Goal: Task Accomplishment & Management: Complete application form

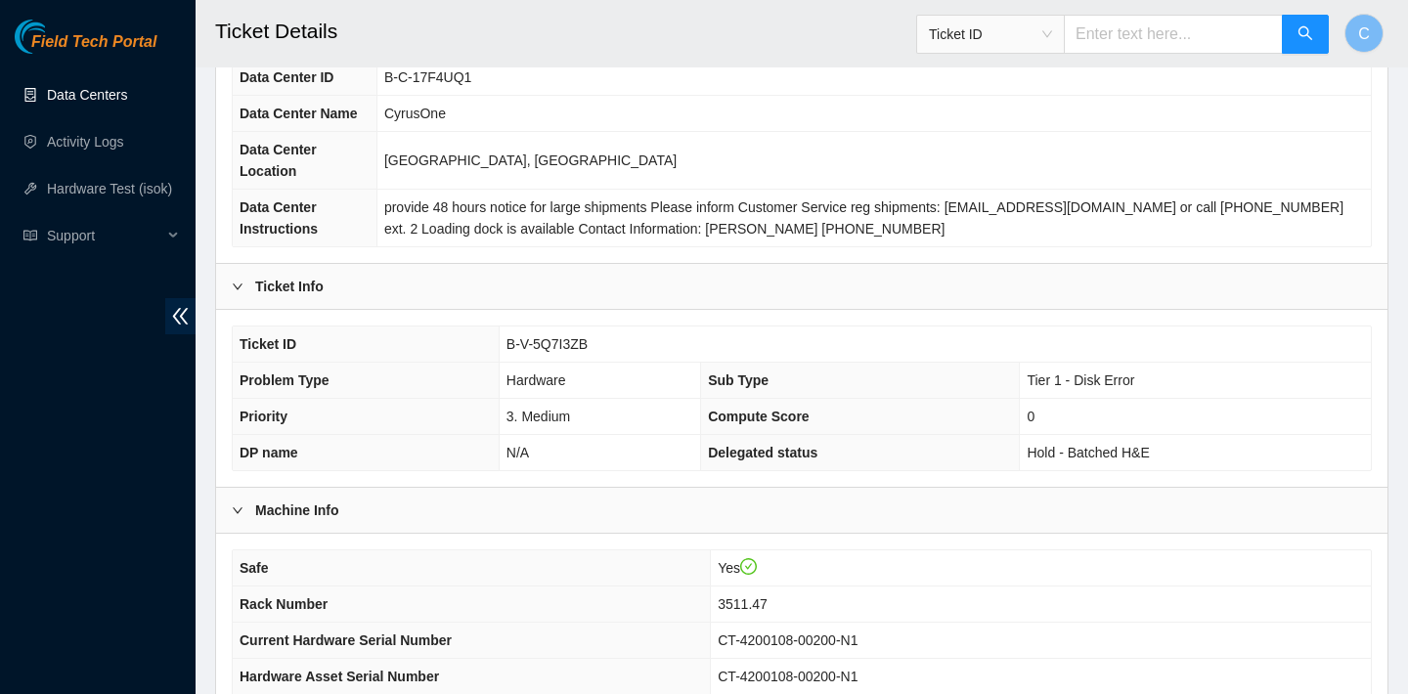
scroll to position [39, 0]
click at [115, 139] on link "Activity Logs" at bounding box center [85, 142] width 77 height 16
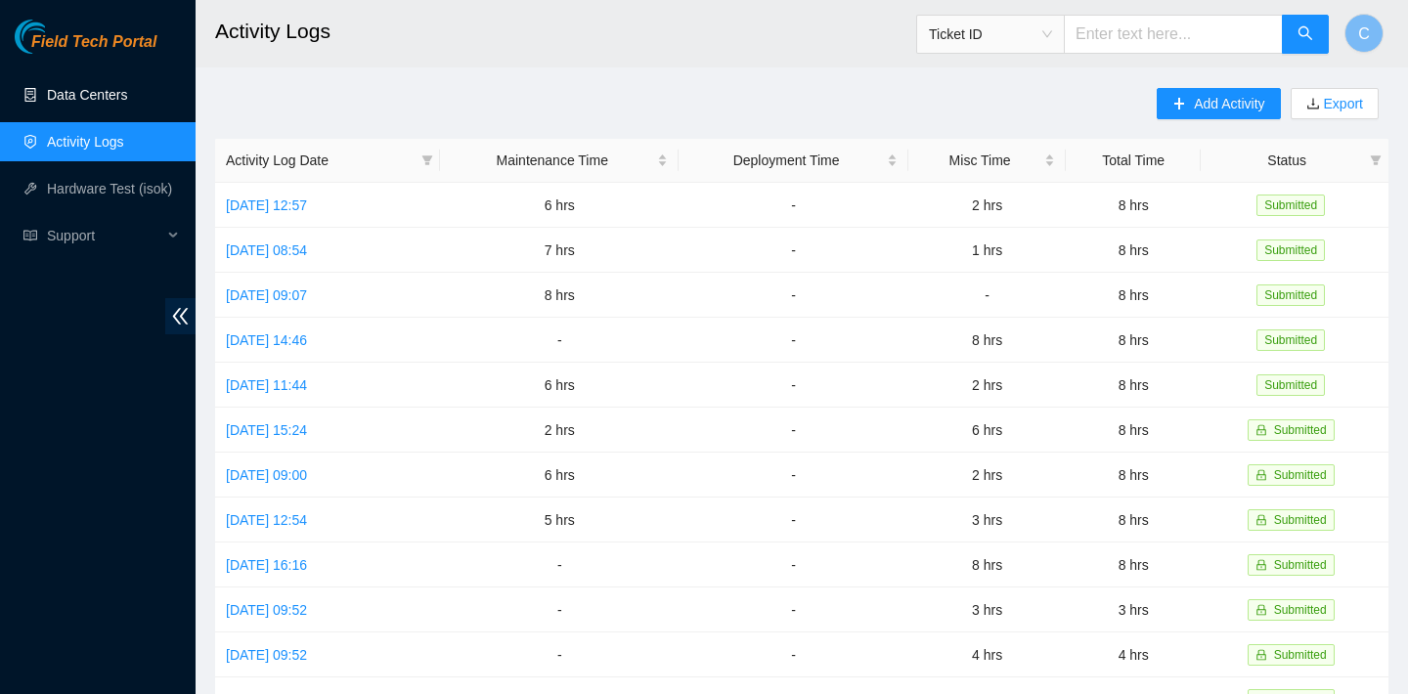
click at [98, 94] on link "Data Centers" at bounding box center [87, 95] width 80 height 16
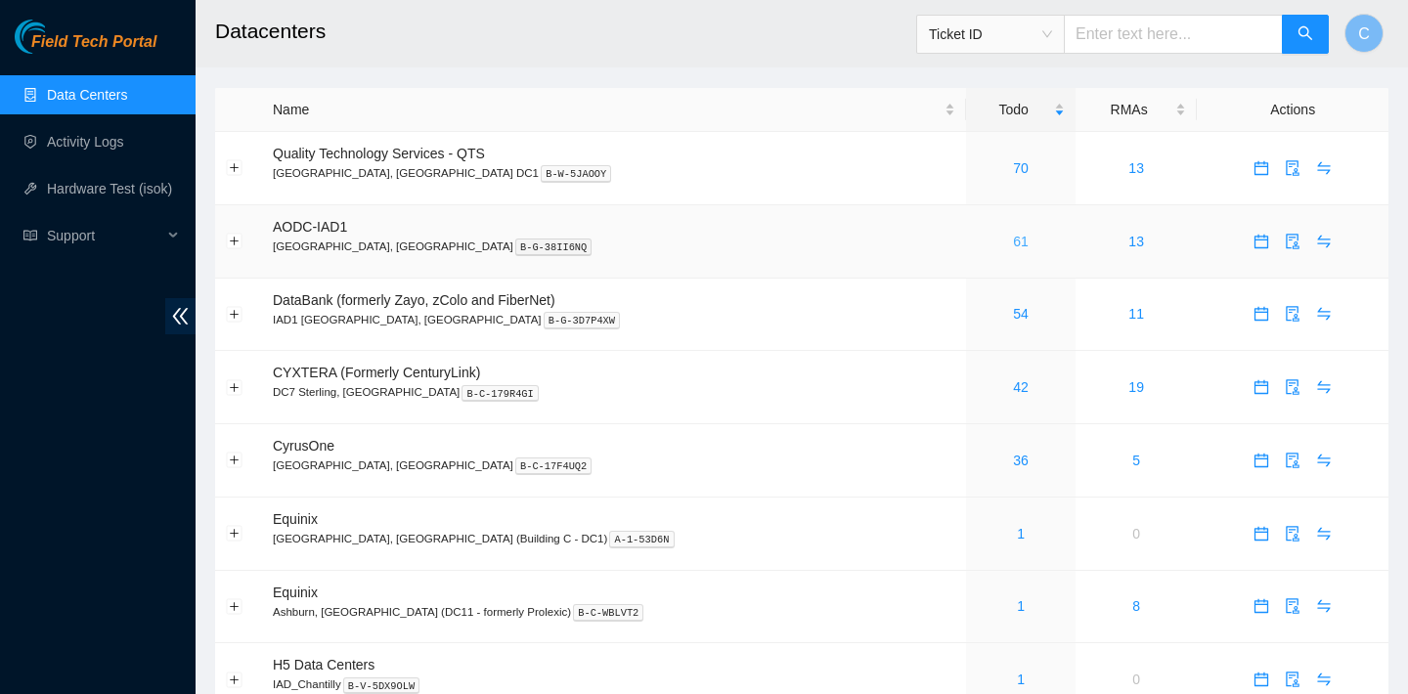
click at [1013, 237] on link "61" at bounding box center [1021, 242] width 16 height 16
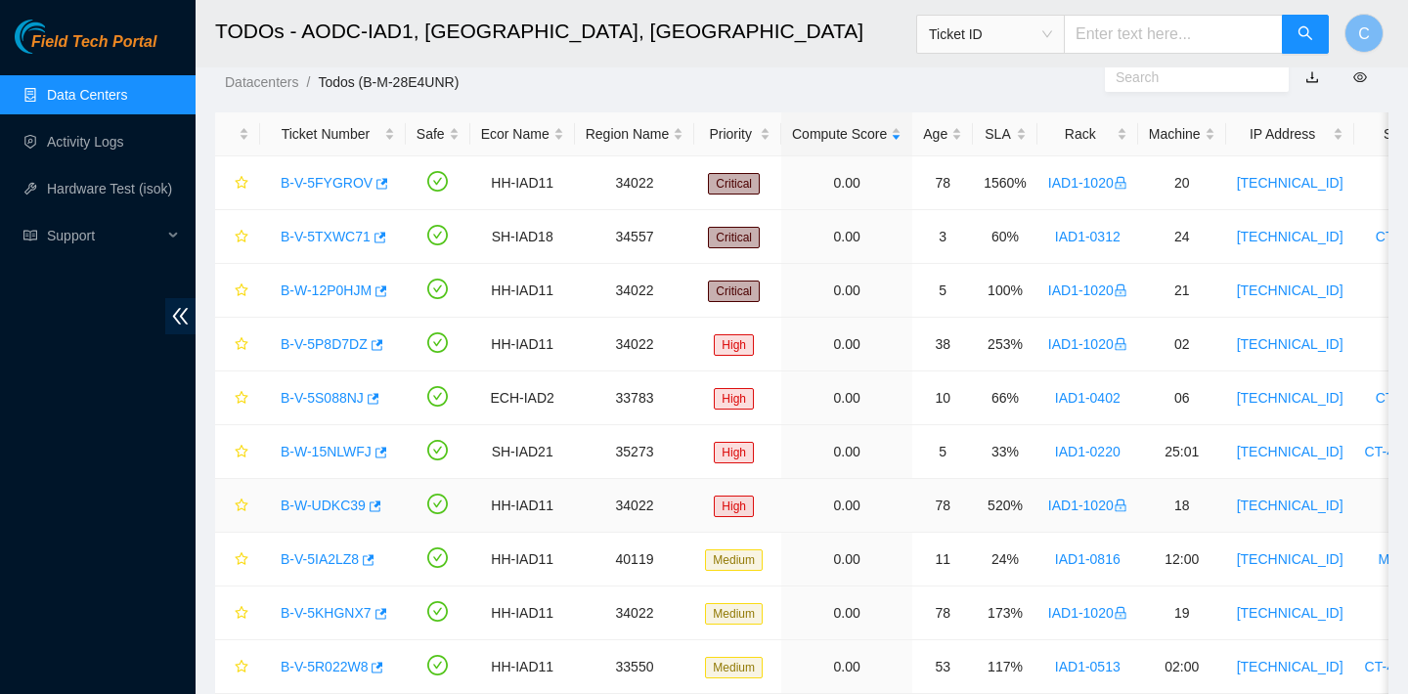
scroll to position [48, 0]
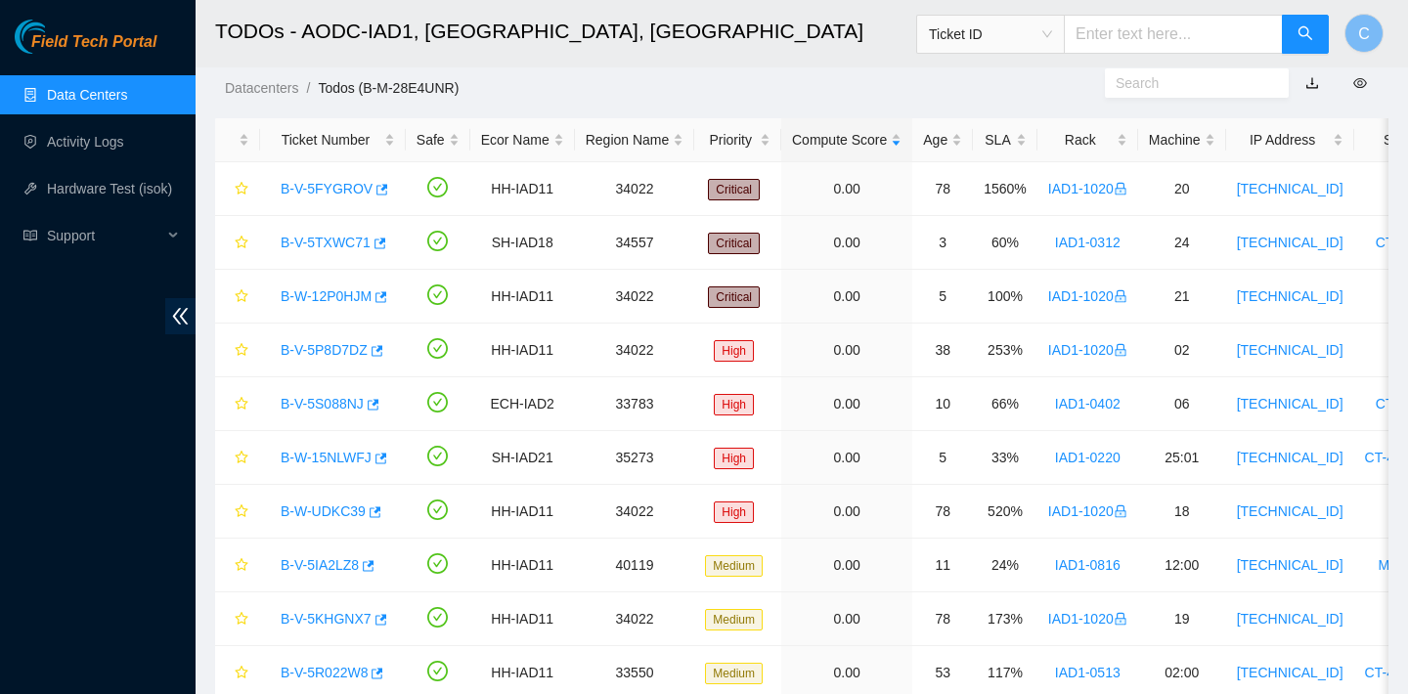
click at [127, 87] on link "Data Centers" at bounding box center [87, 95] width 80 height 16
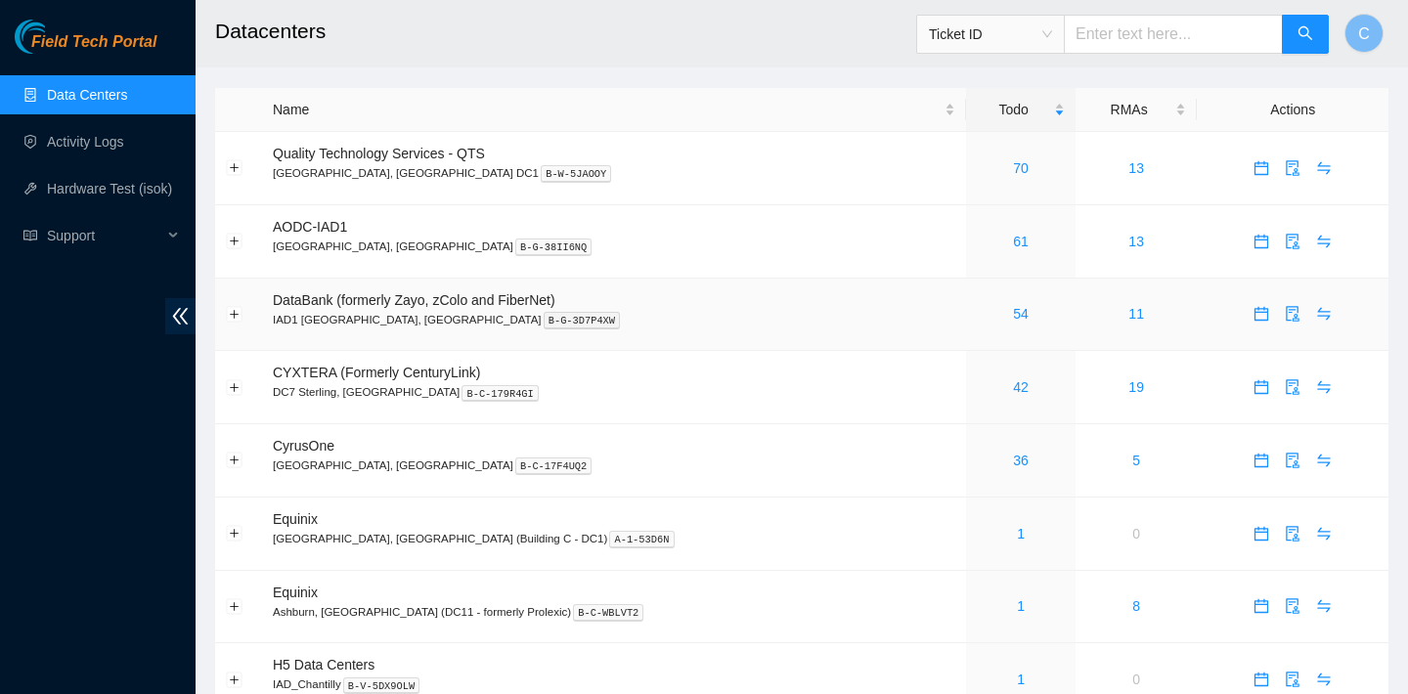
scroll to position [1, 0]
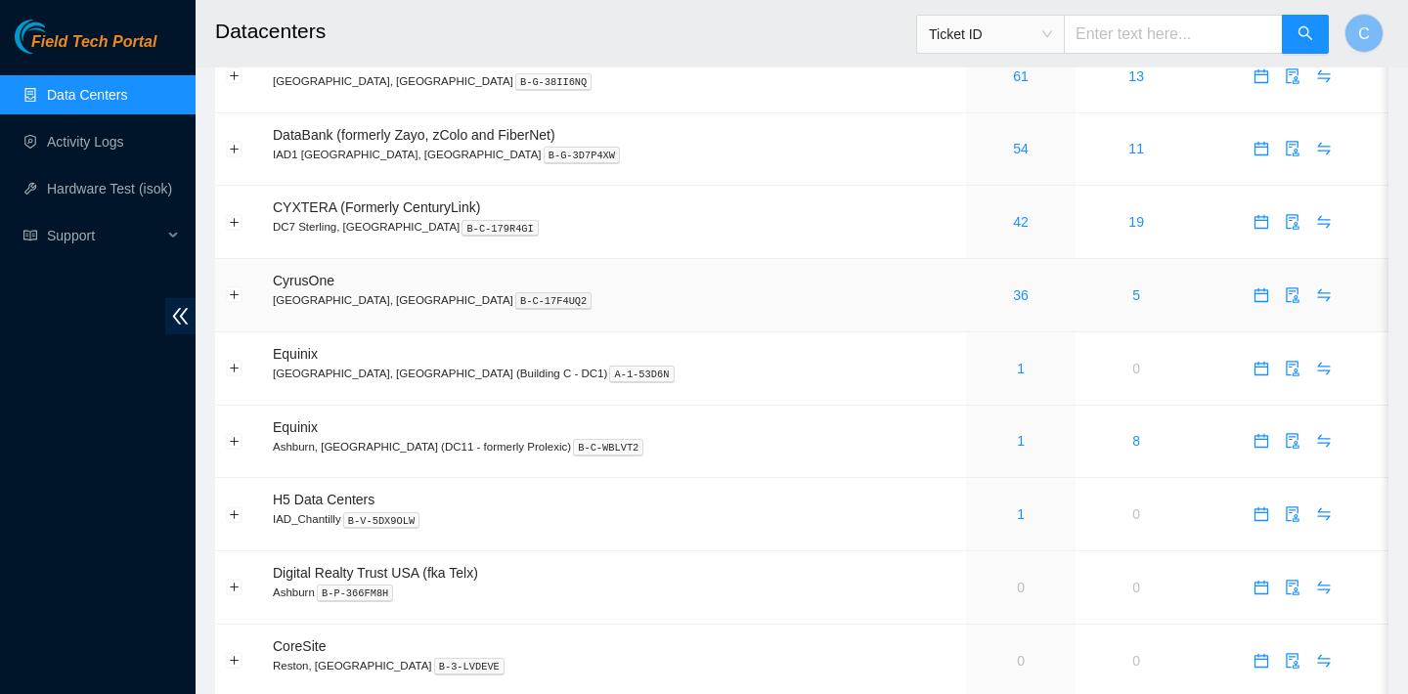
scroll to position [179, 0]
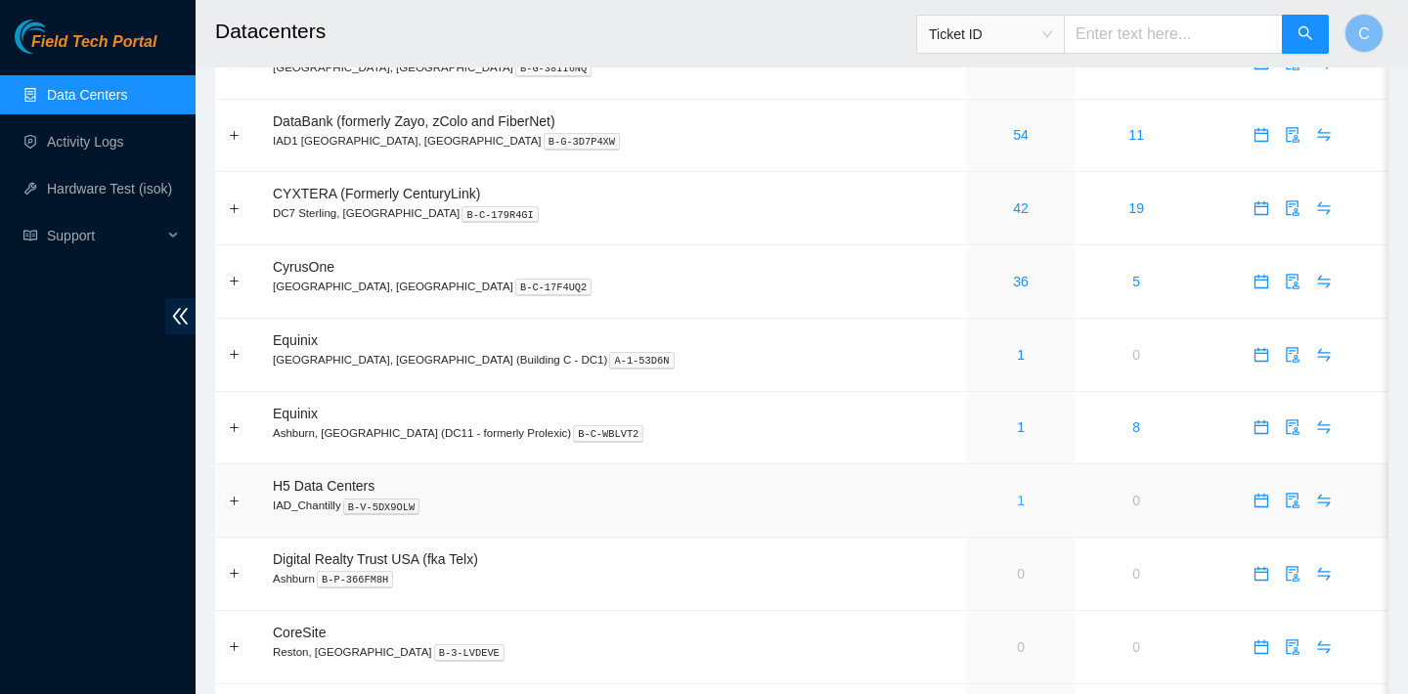
click at [1017, 495] on link "1" at bounding box center [1021, 501] width 8 height 16
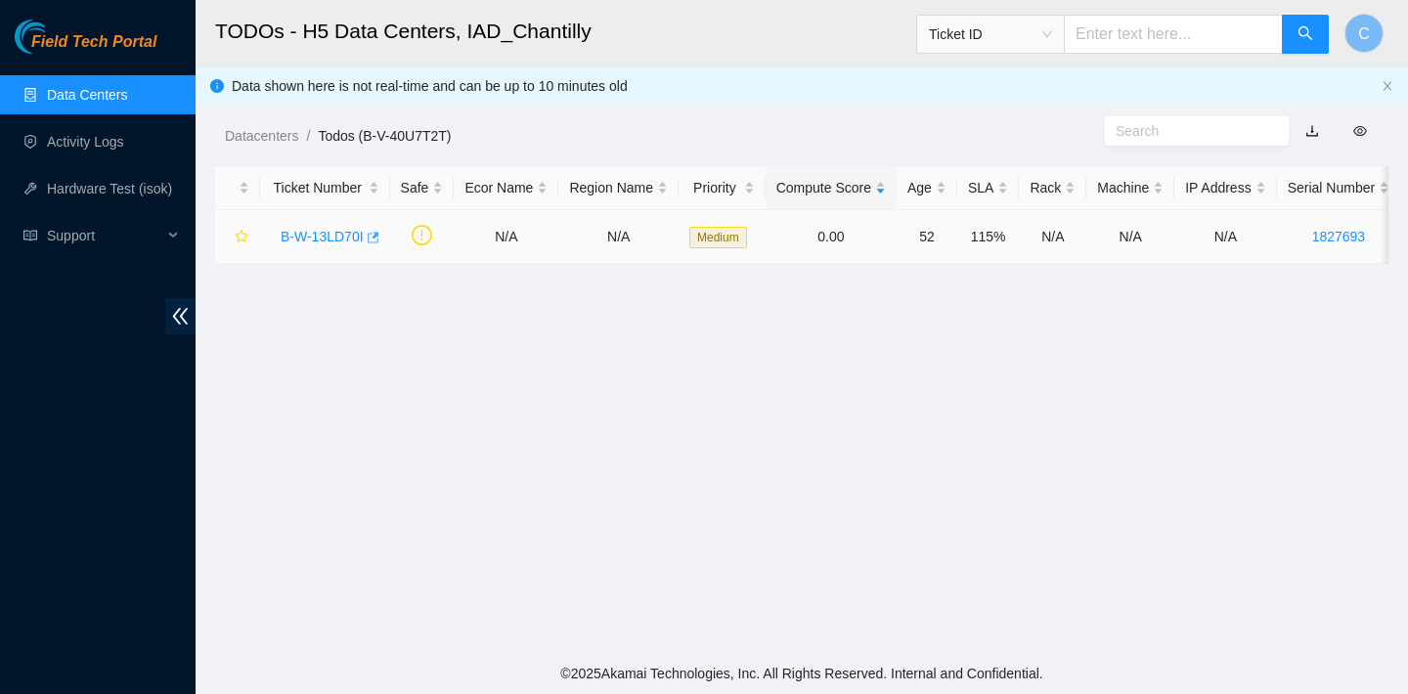
click at [379, 241] on button "button" at bounding box center [372, 237] width 16 height 31
click at [101, 98] on link "Data Centers" at bounding box center [87, 95] width 80 height 16
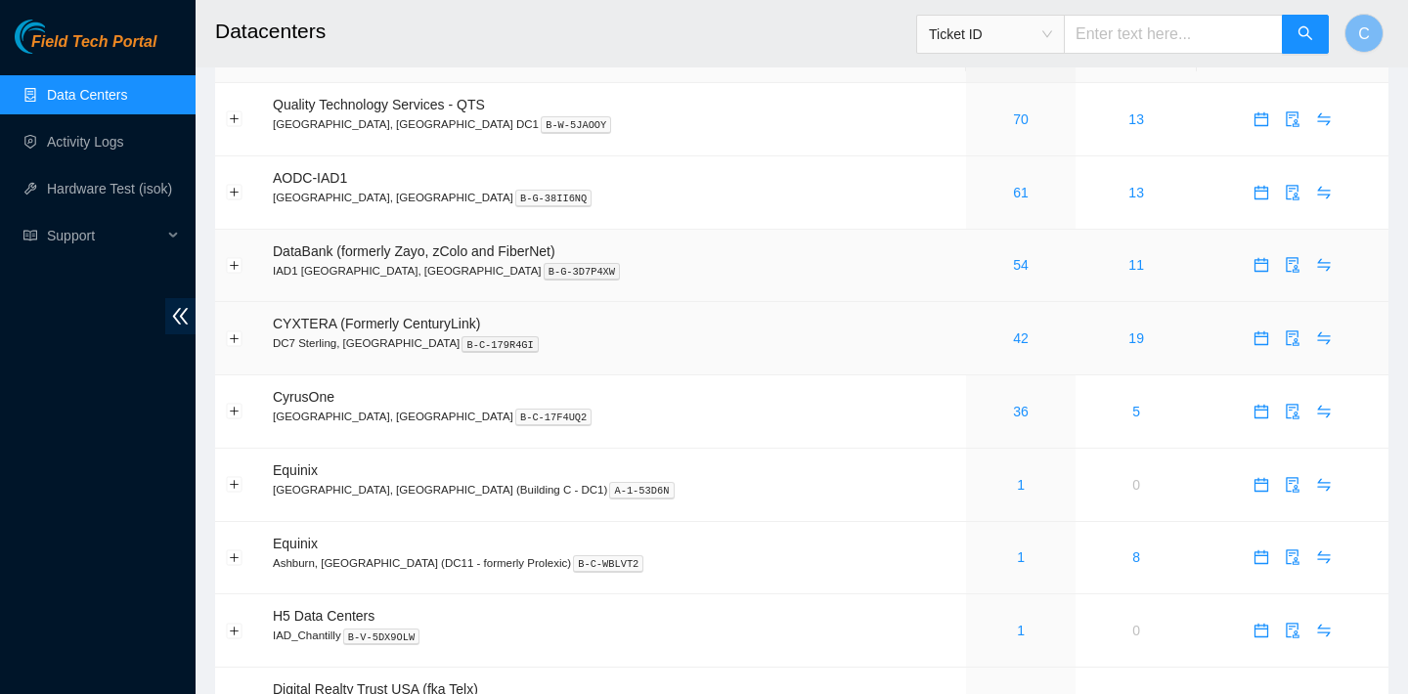
scroll to position [50, 0]
click at [1013, 405] on link "36" at bounding box center [1021, 411] width 16 height 16
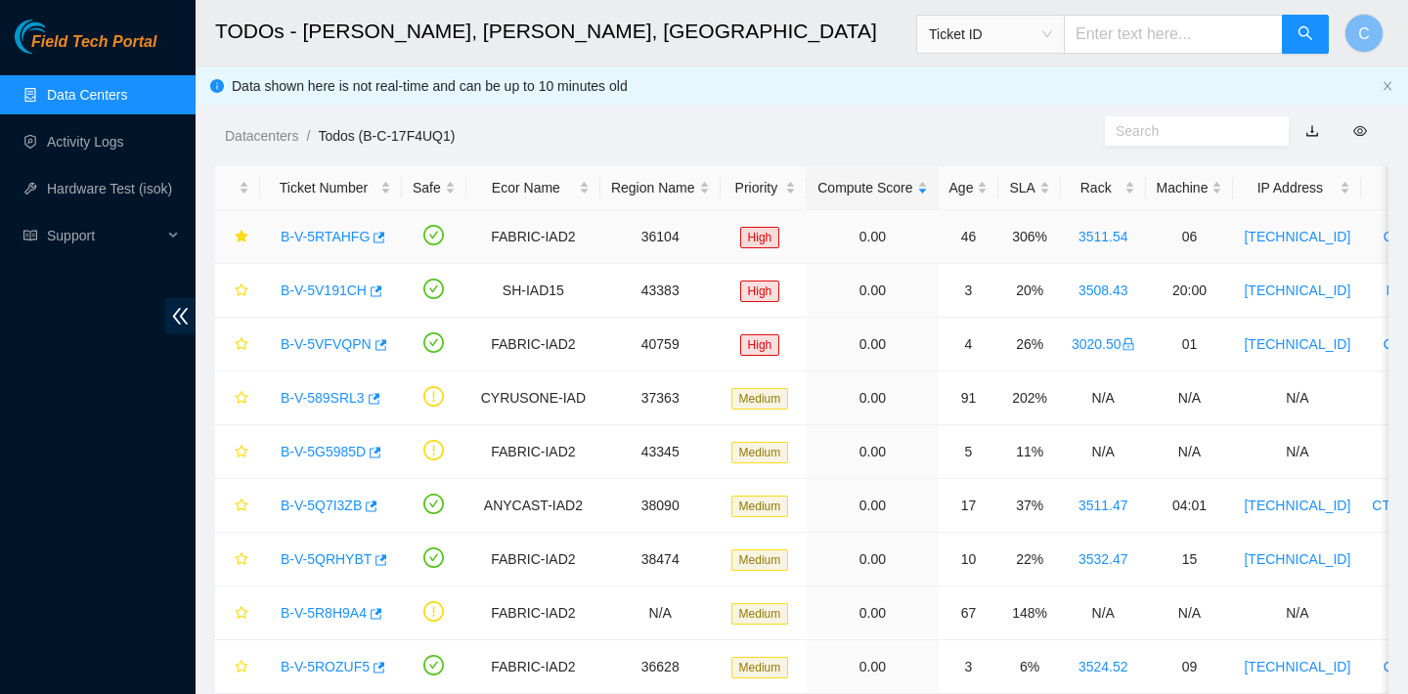
scroll to position [9, 0]
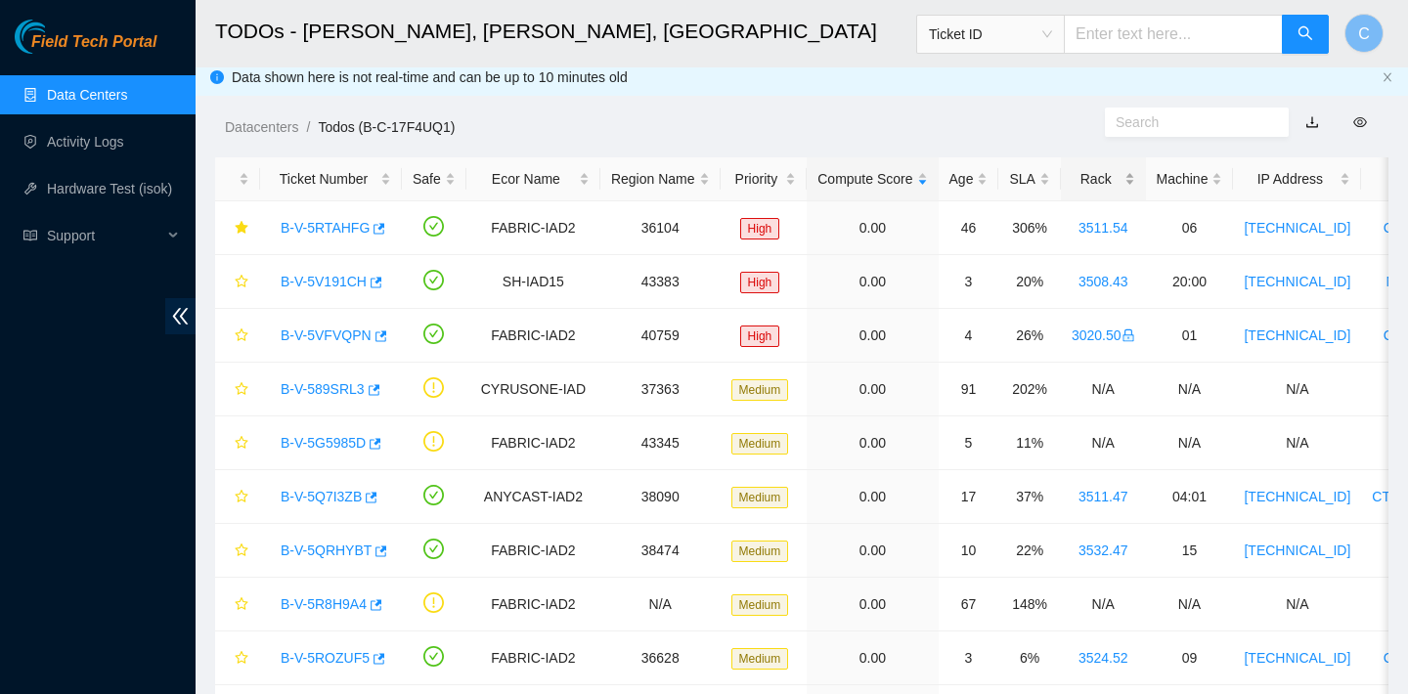
click at [1087, 174] on div "Rack" at bounding box center [1103, 179] width 64 height 22
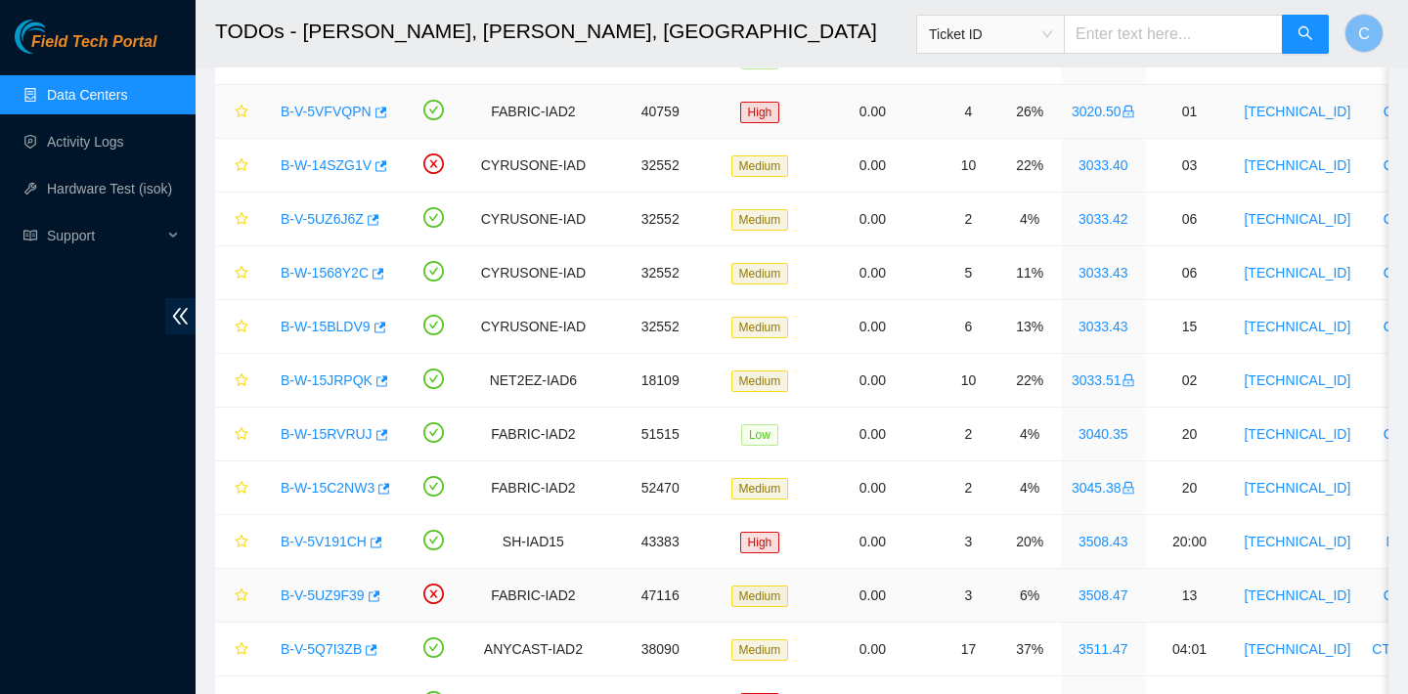
scroll to position [0, 0]
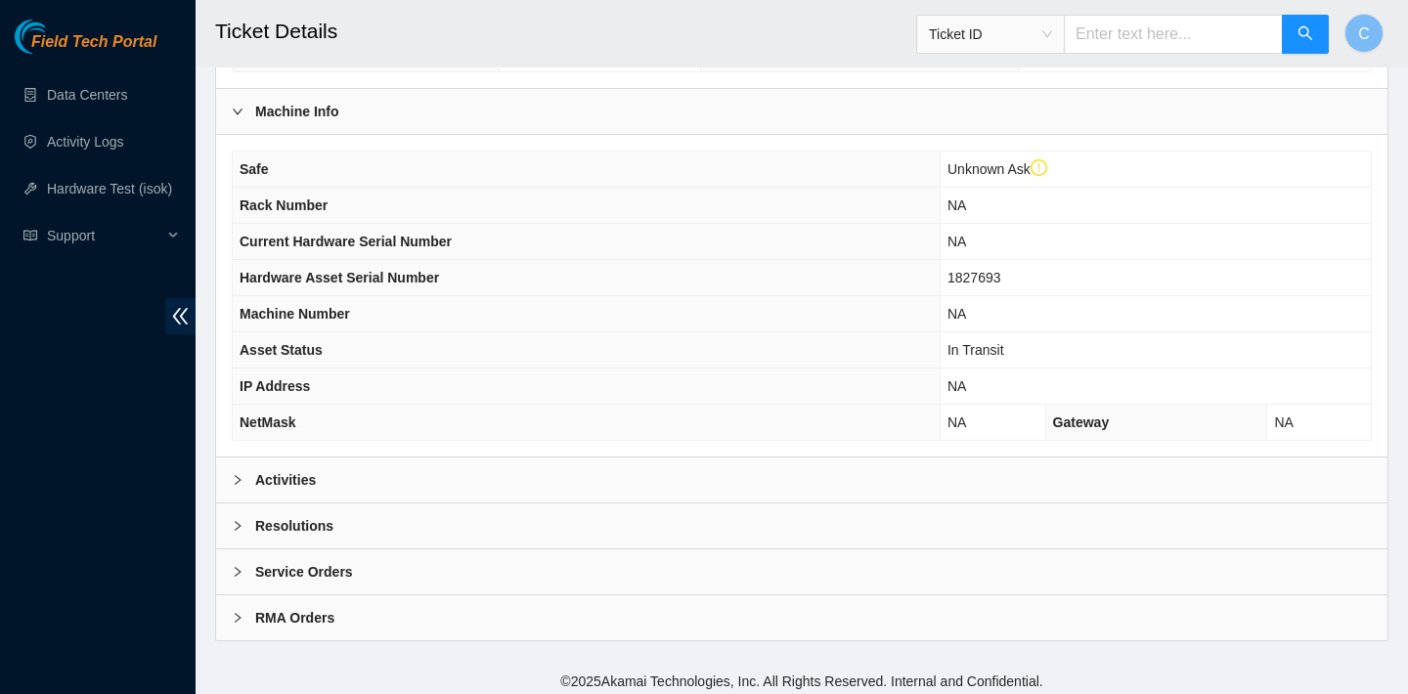
scroll to position [648, 0]
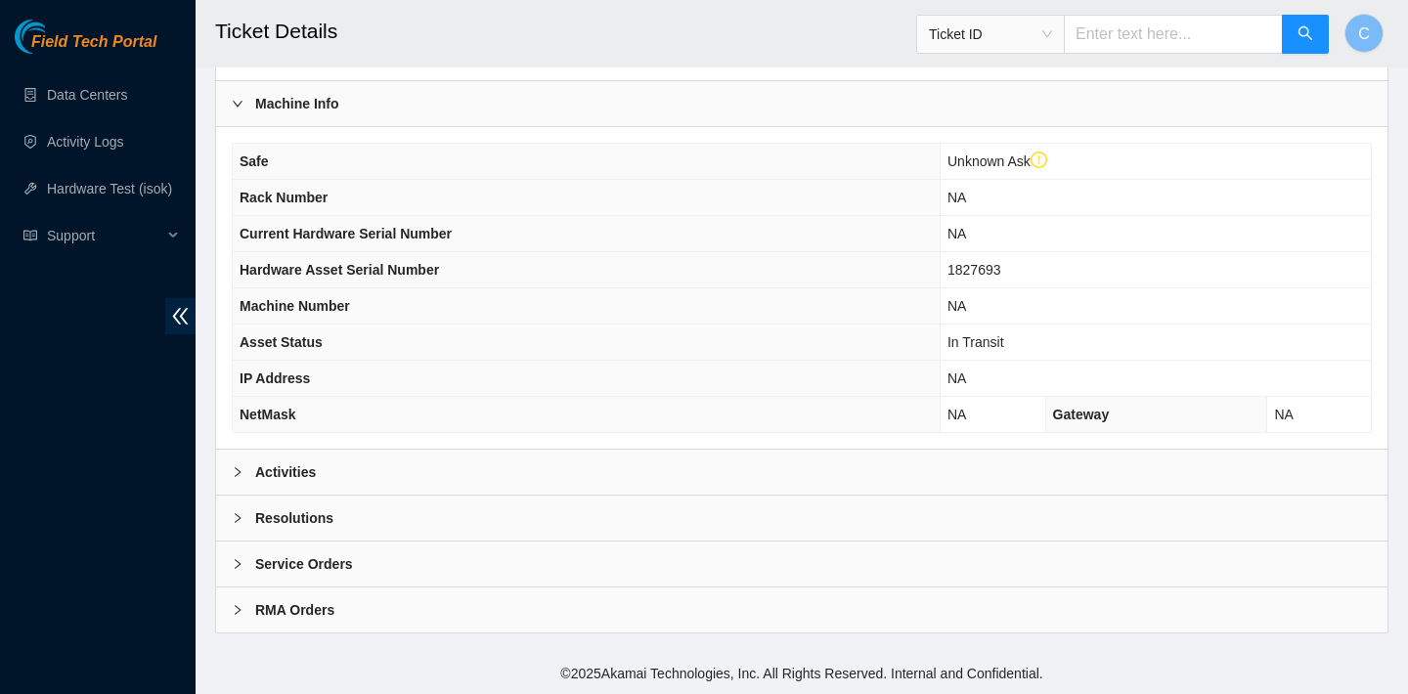
click at [435, 459] on div "Activities" at bounding box center [801, 472] width 1171 height 45
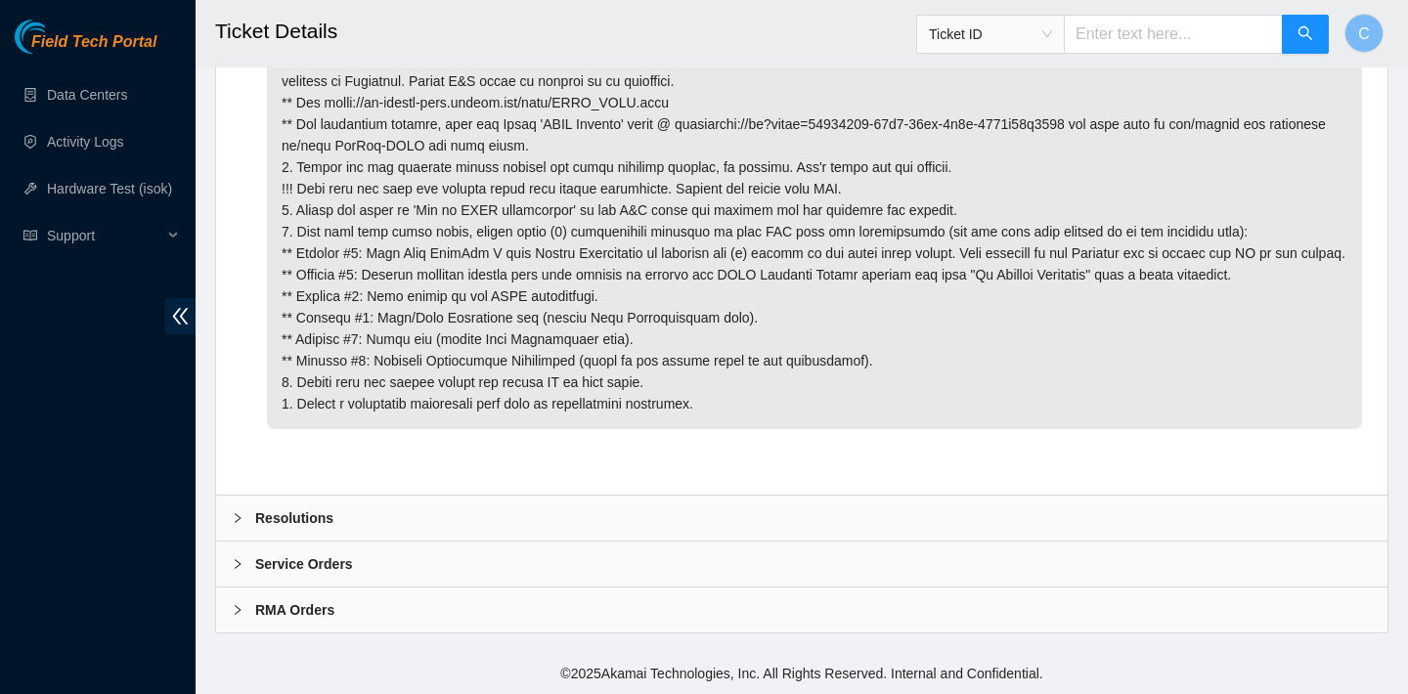
scroll to position [1075, 0]
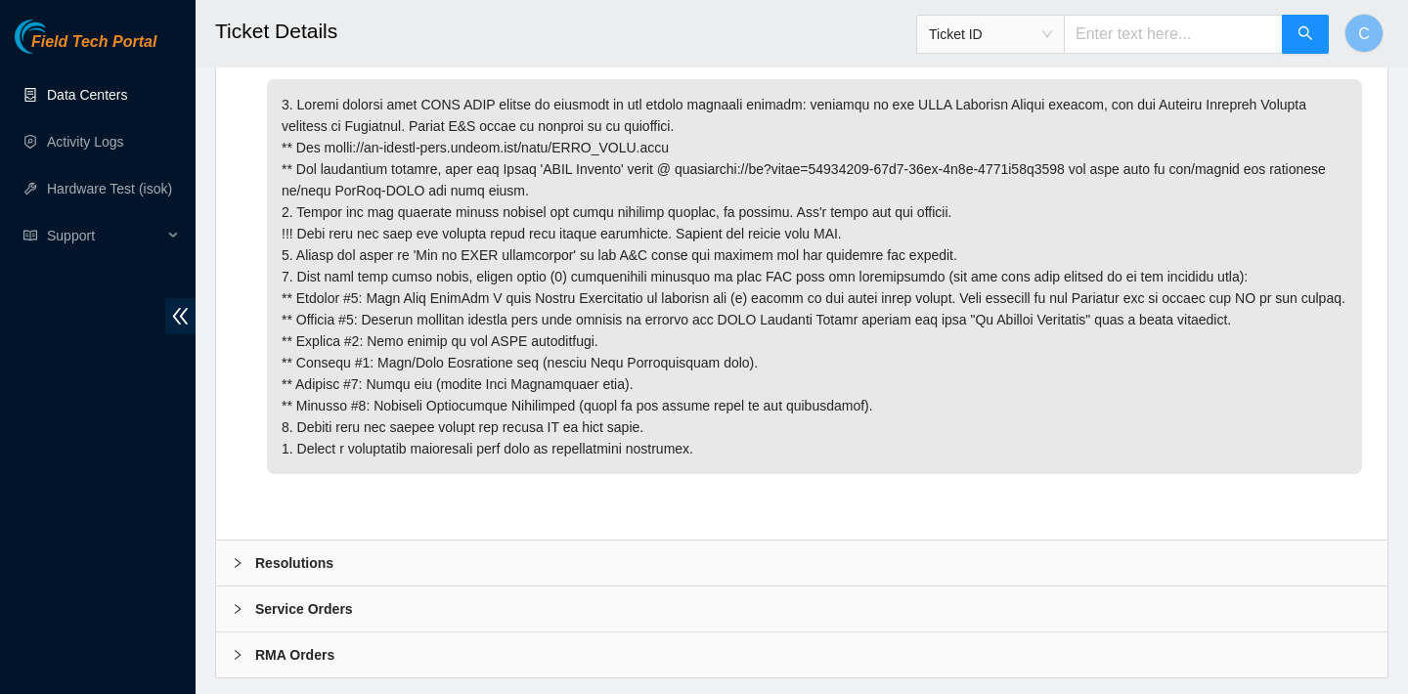
click at [88, 94] on link "Data Centers" at bounding box center [87, 95] width 80 height 16
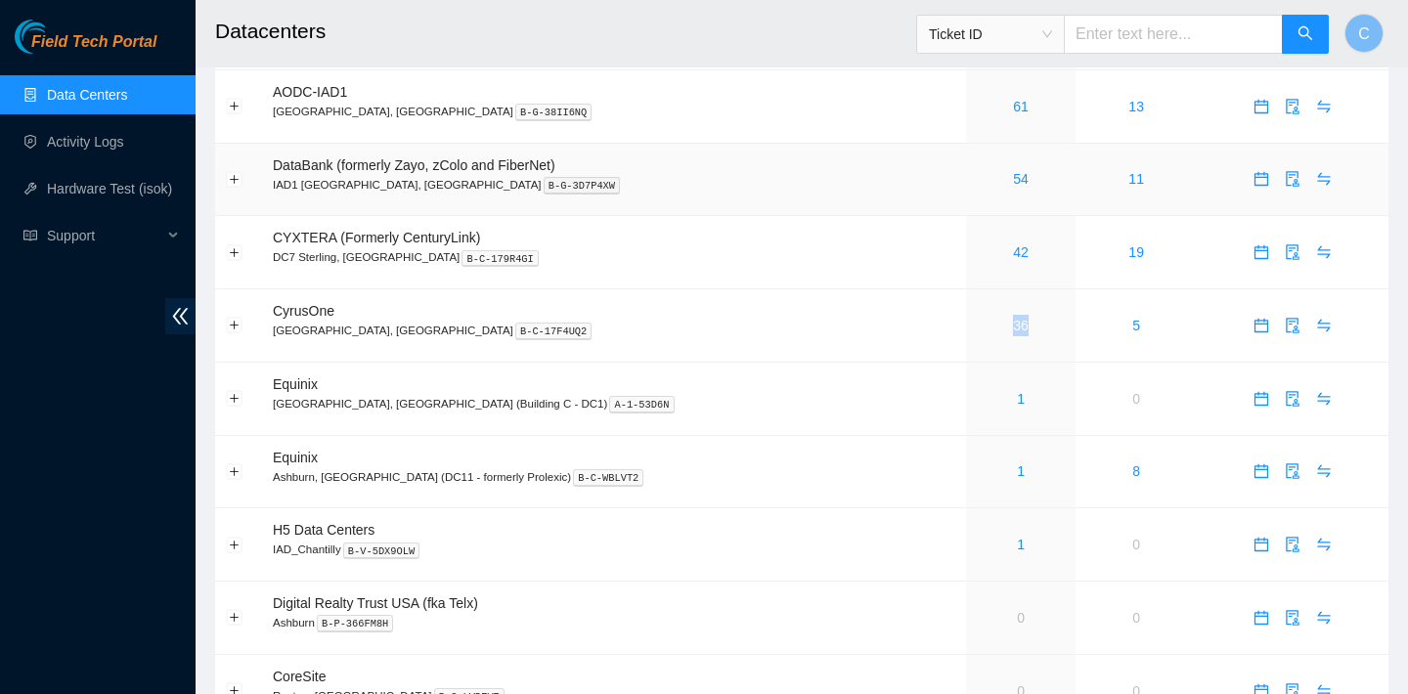
scroll to position [259, 0]
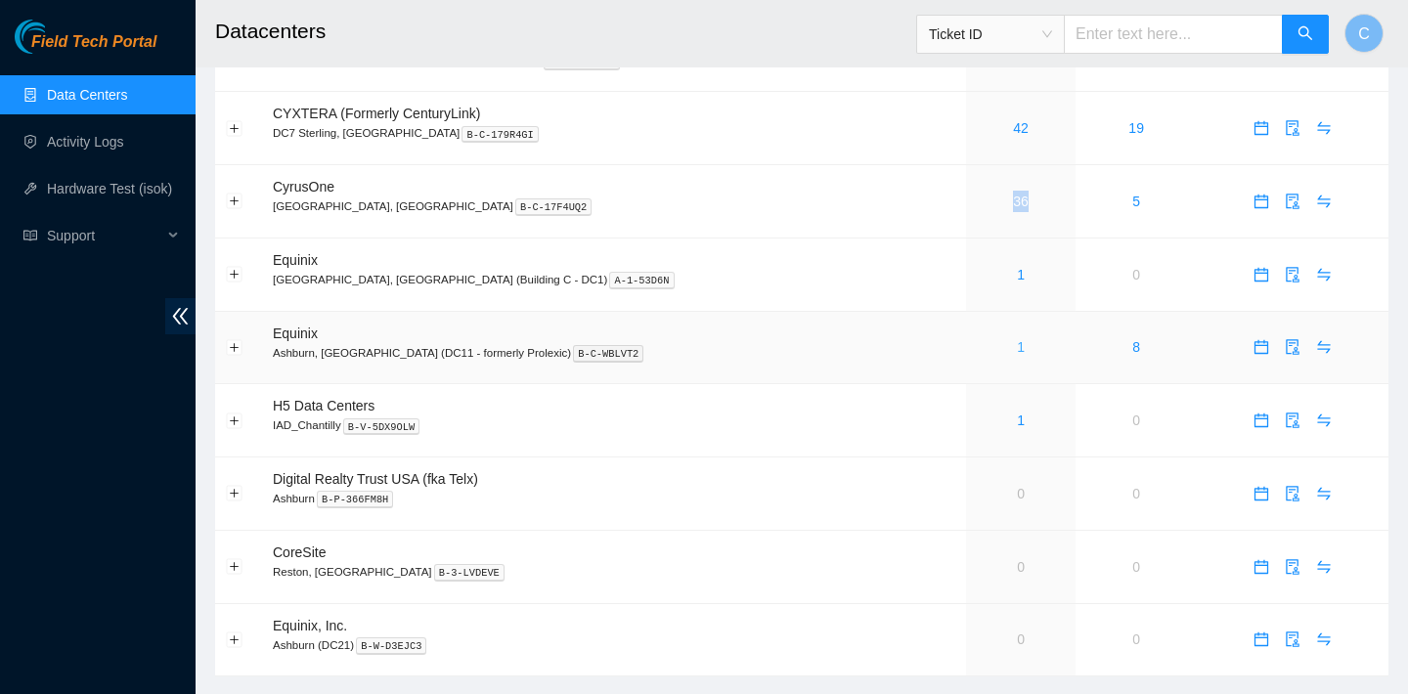
click at [1017, 341] on link "1" at bounding box center [1021, 347] width 8 height 16
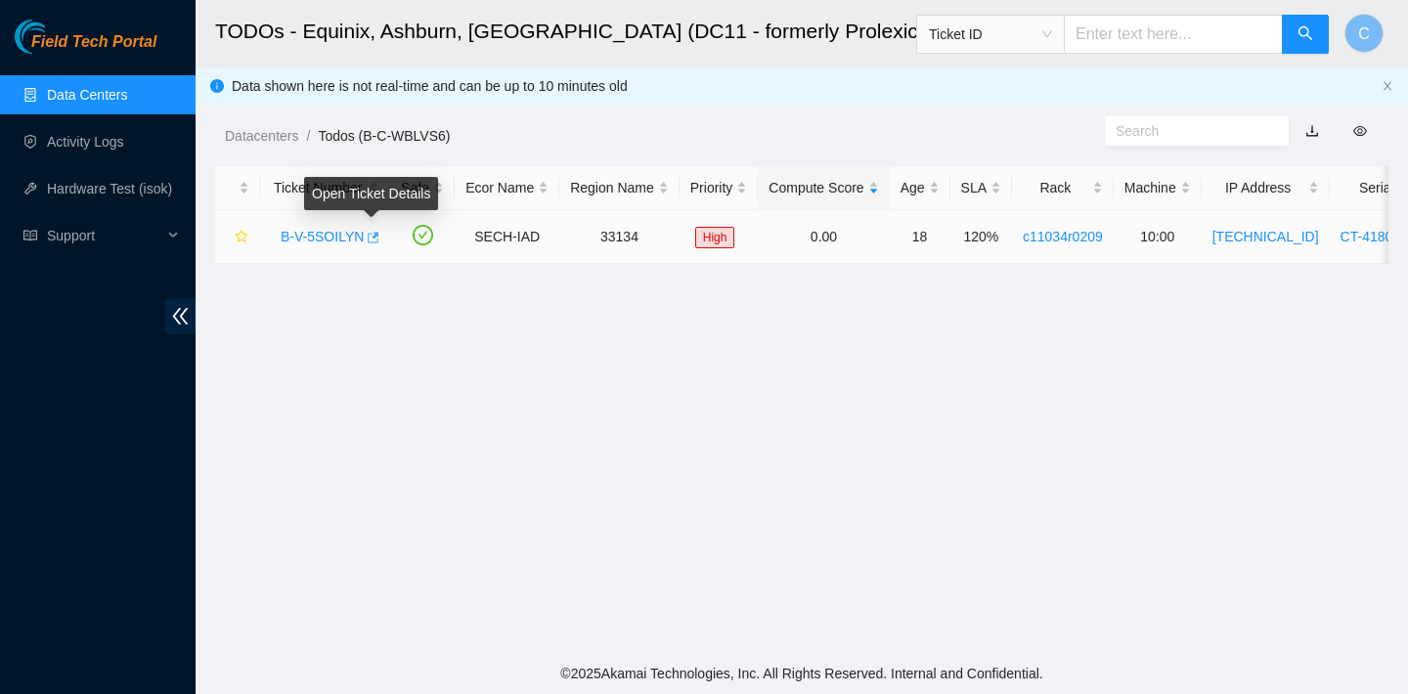
click at [372, 238] on icon "button" at bounding box center [372, 238] width 14 height 14
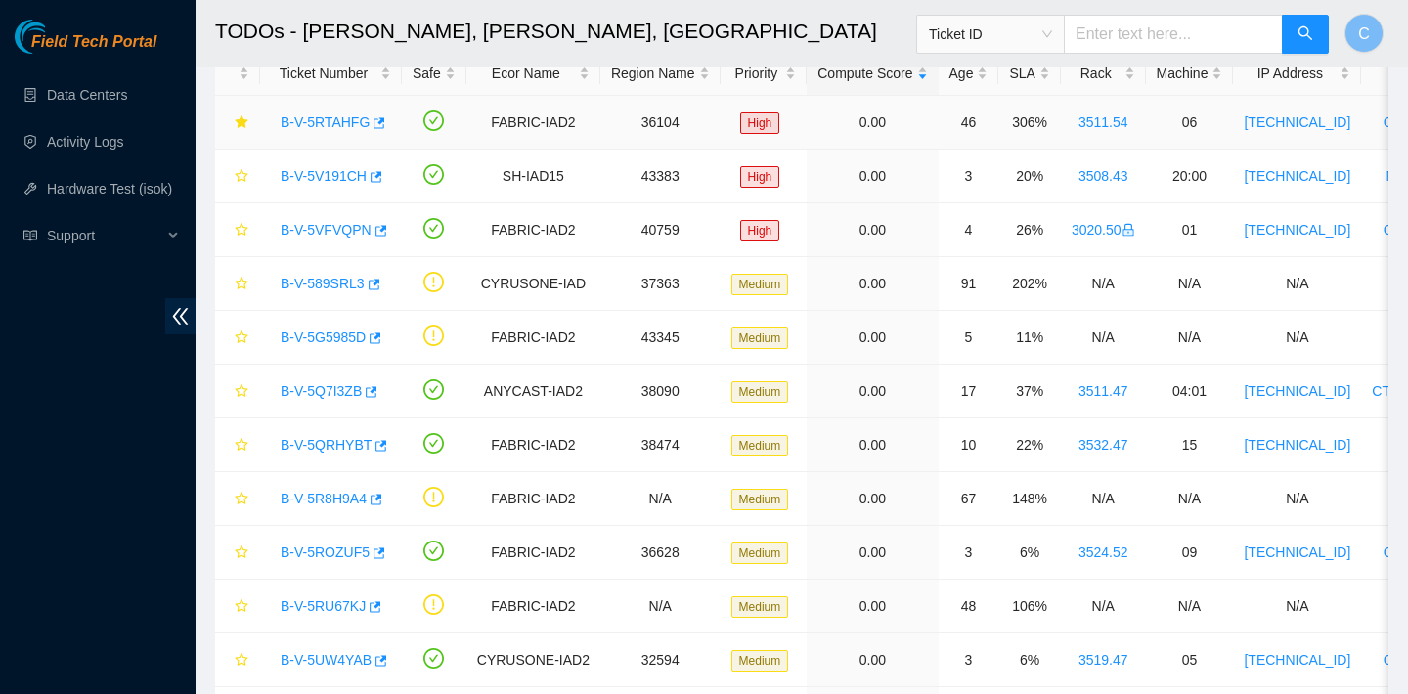
scroll to position [42, 0]
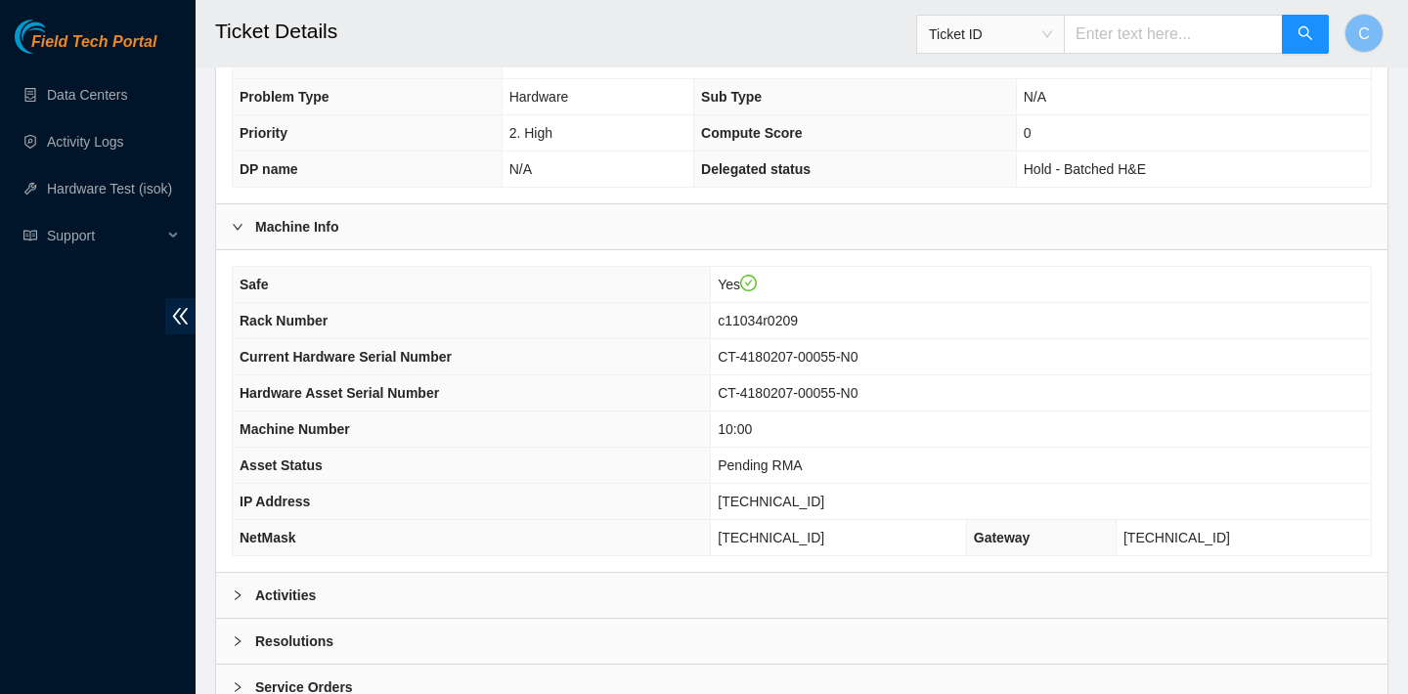
scroll to position [525, 0]
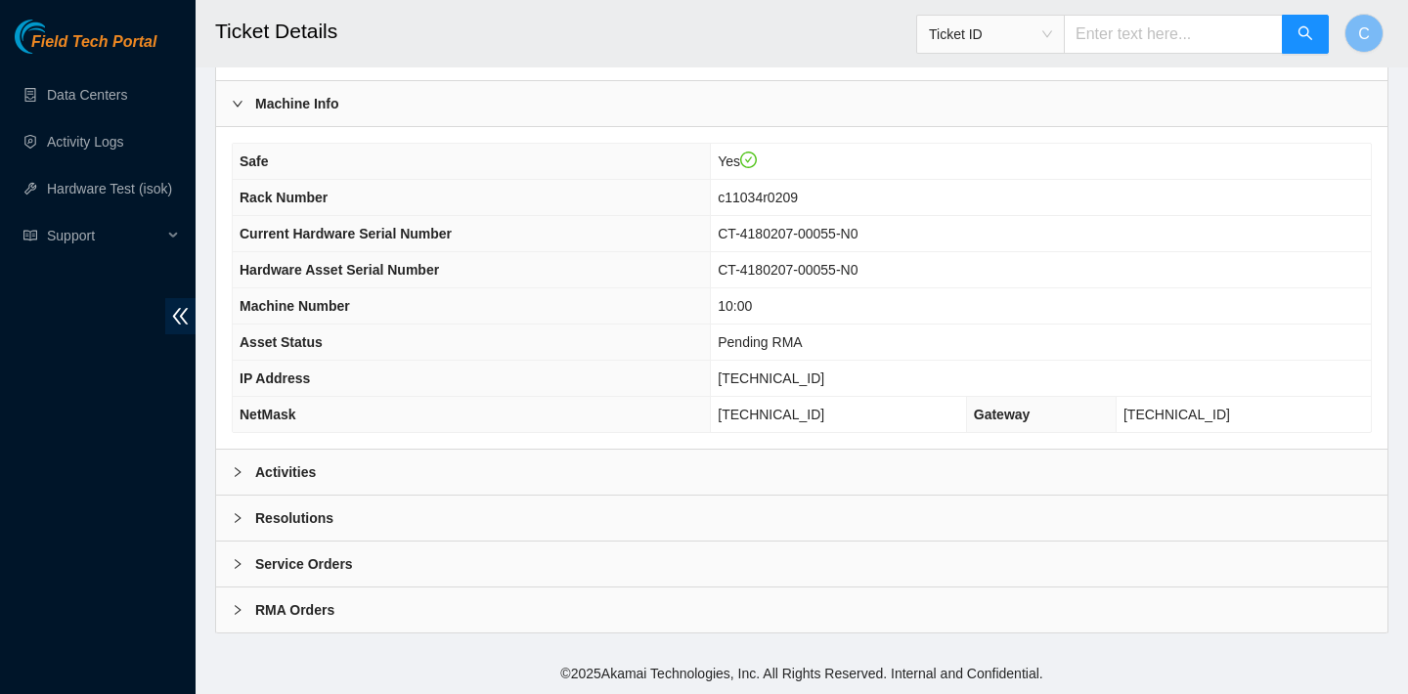
click at [725, 473] on div "Activities" at bounding box center [801, 472] width 1171 height 45
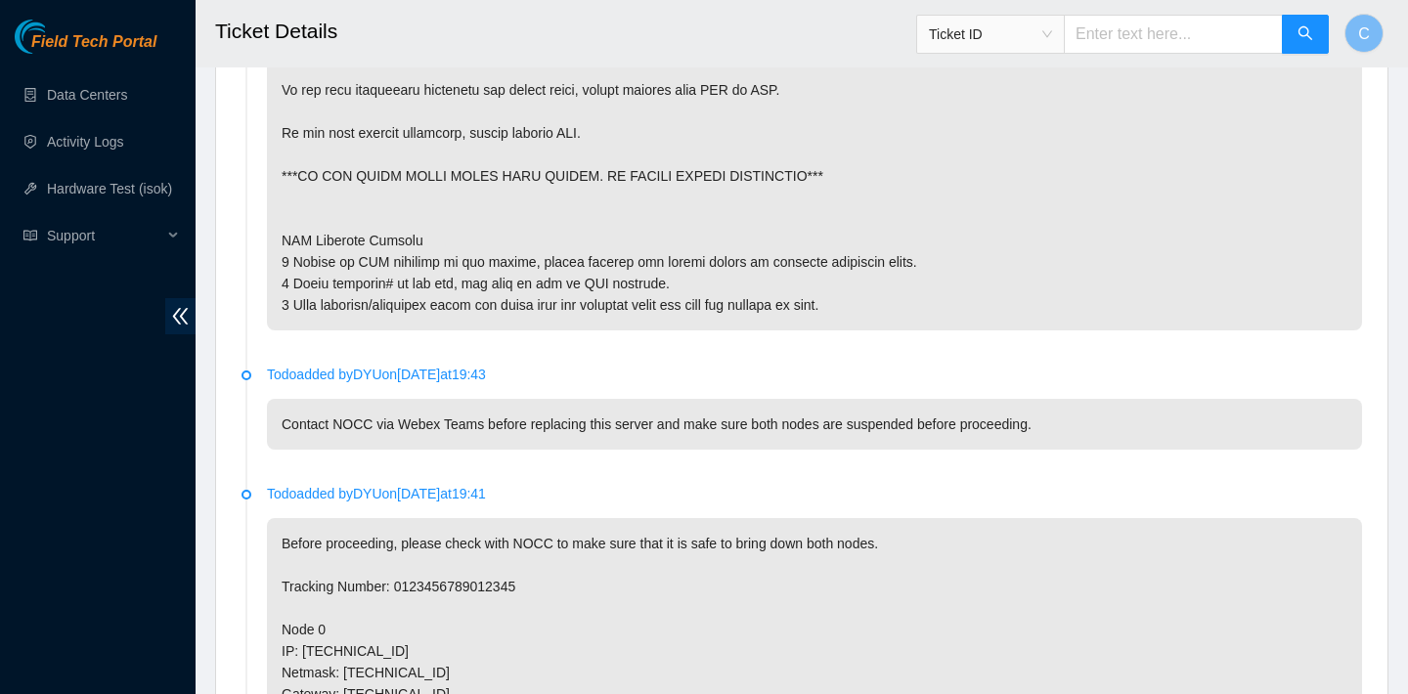
scroll to position [1720, 0]
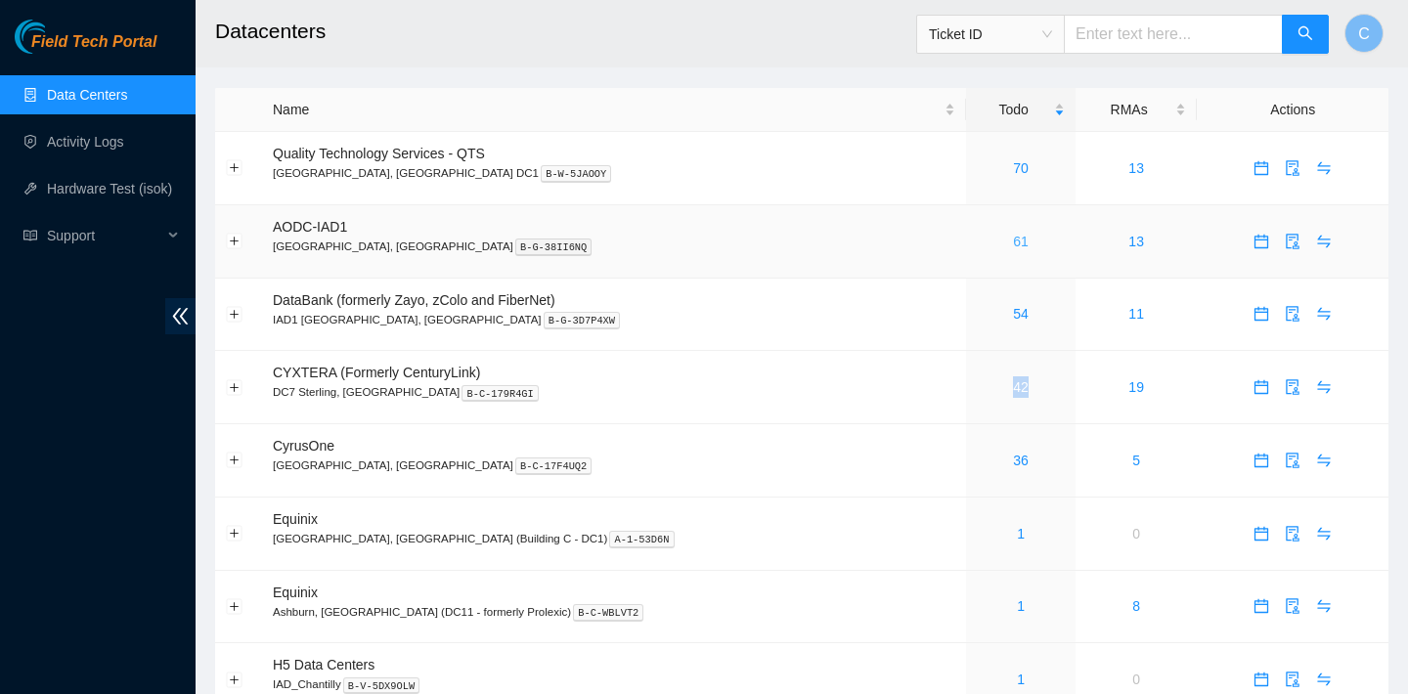
click at [1013, 241] on link "61" at bounding box center [1021, 242] width 16 height 16
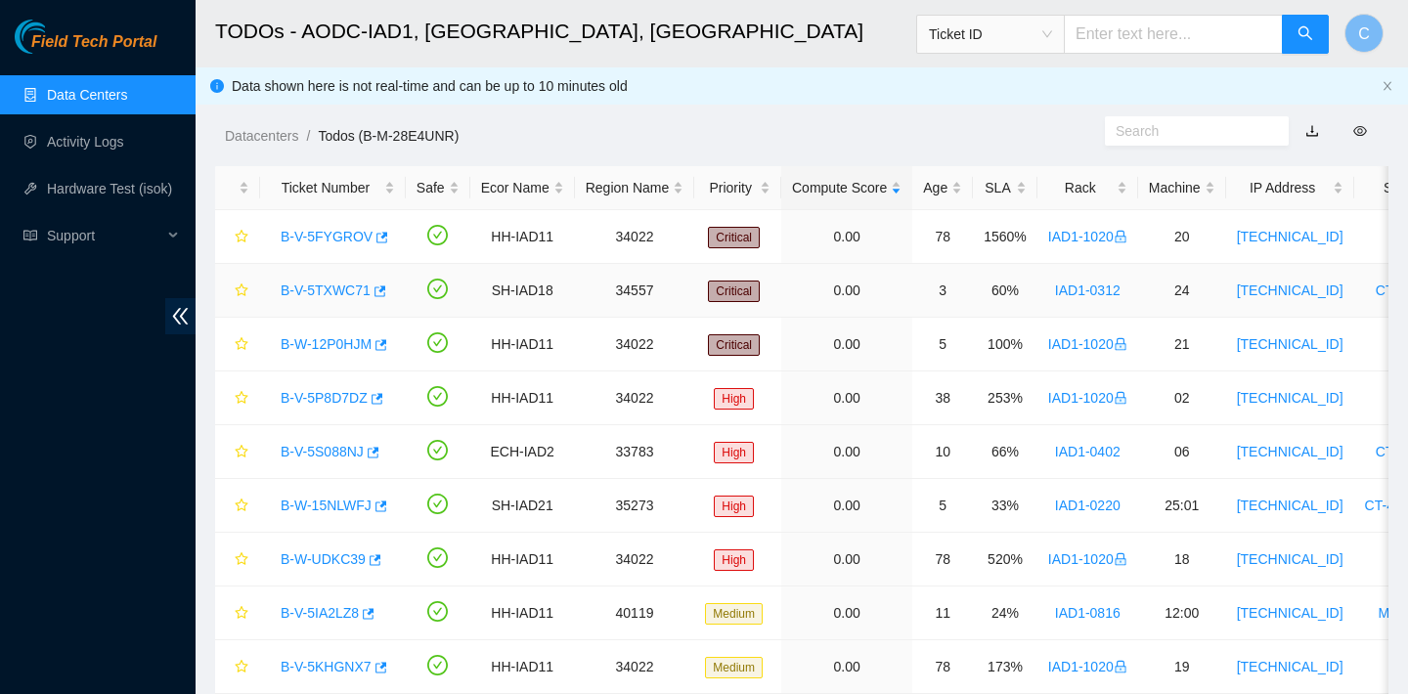
scroll to position [1, 0]
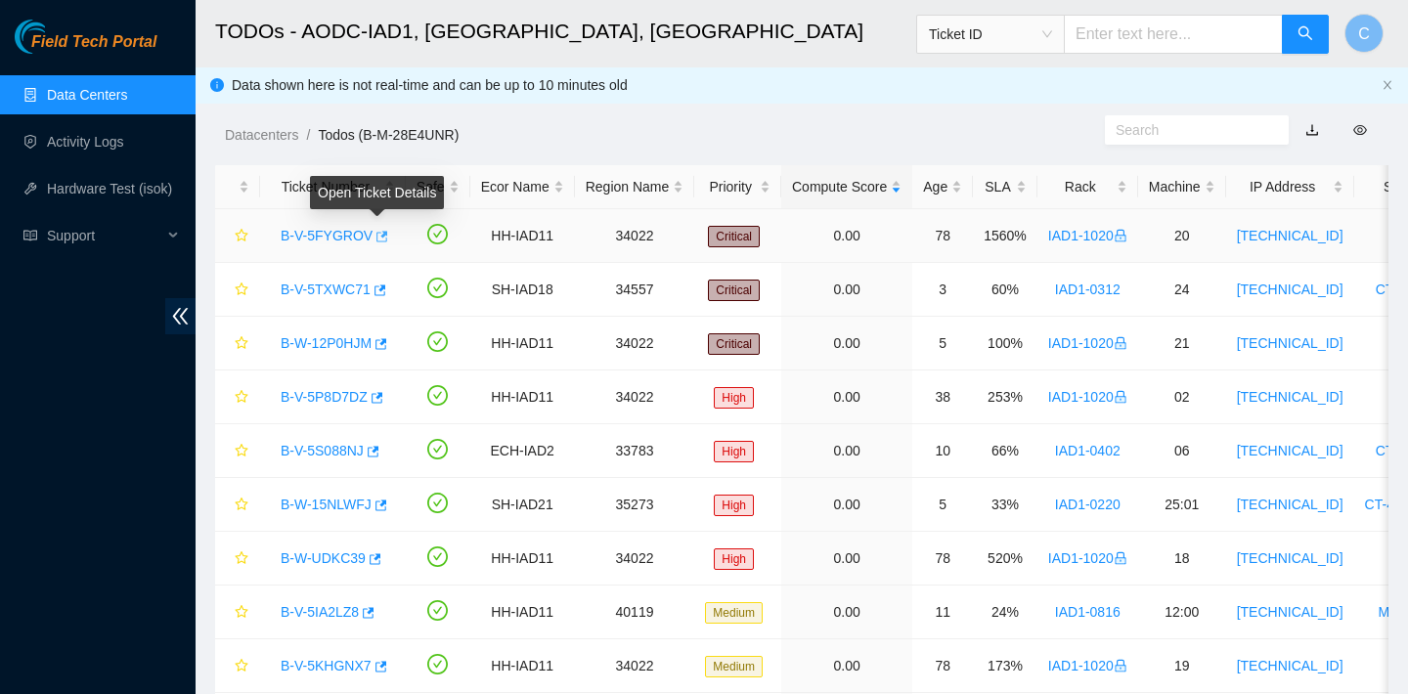
click at [383, 235] on icon "button" at bounding box center [382, 236] width 12 height 11
click at [383, 290] on icon "button" at bounding box center [379, 291] width 14 height 14
click at [385, 345] on icon "button" at bounding box center [379, 344] width 14 height 14
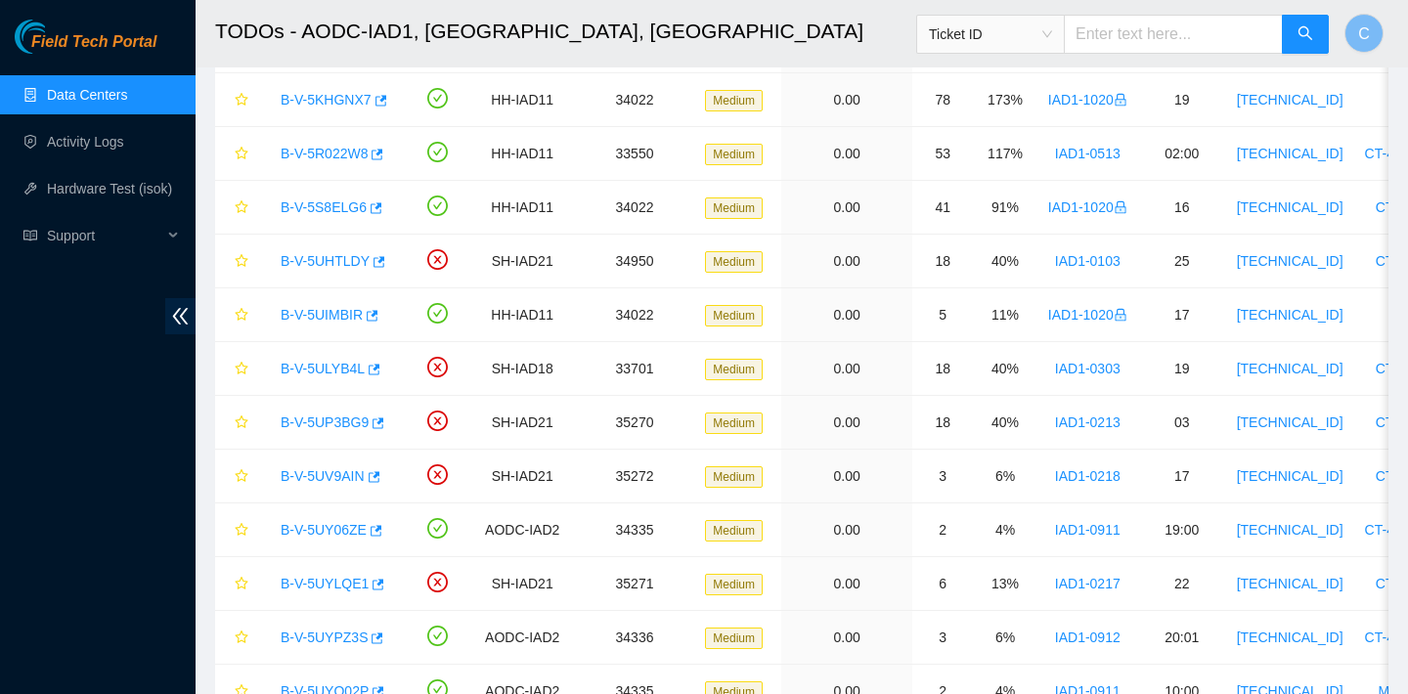
scroll to position [573, 0]
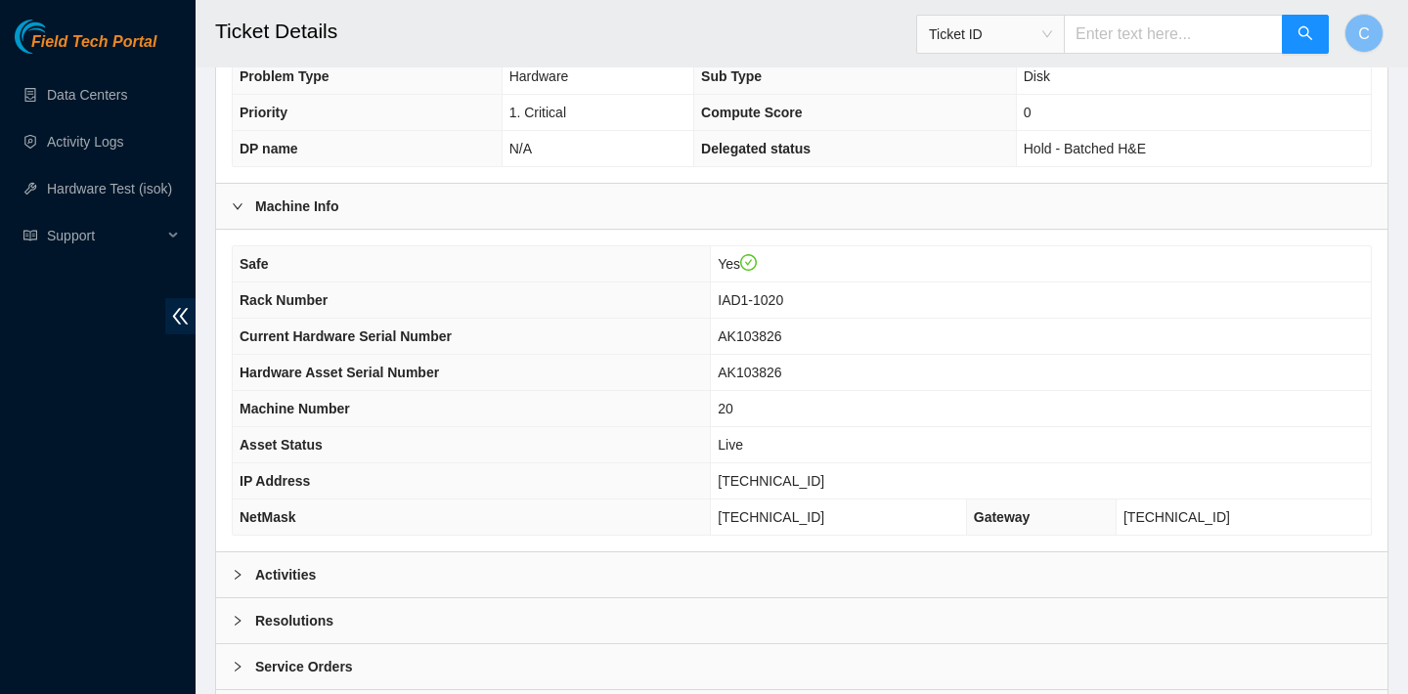
scroll to position [633, 0]
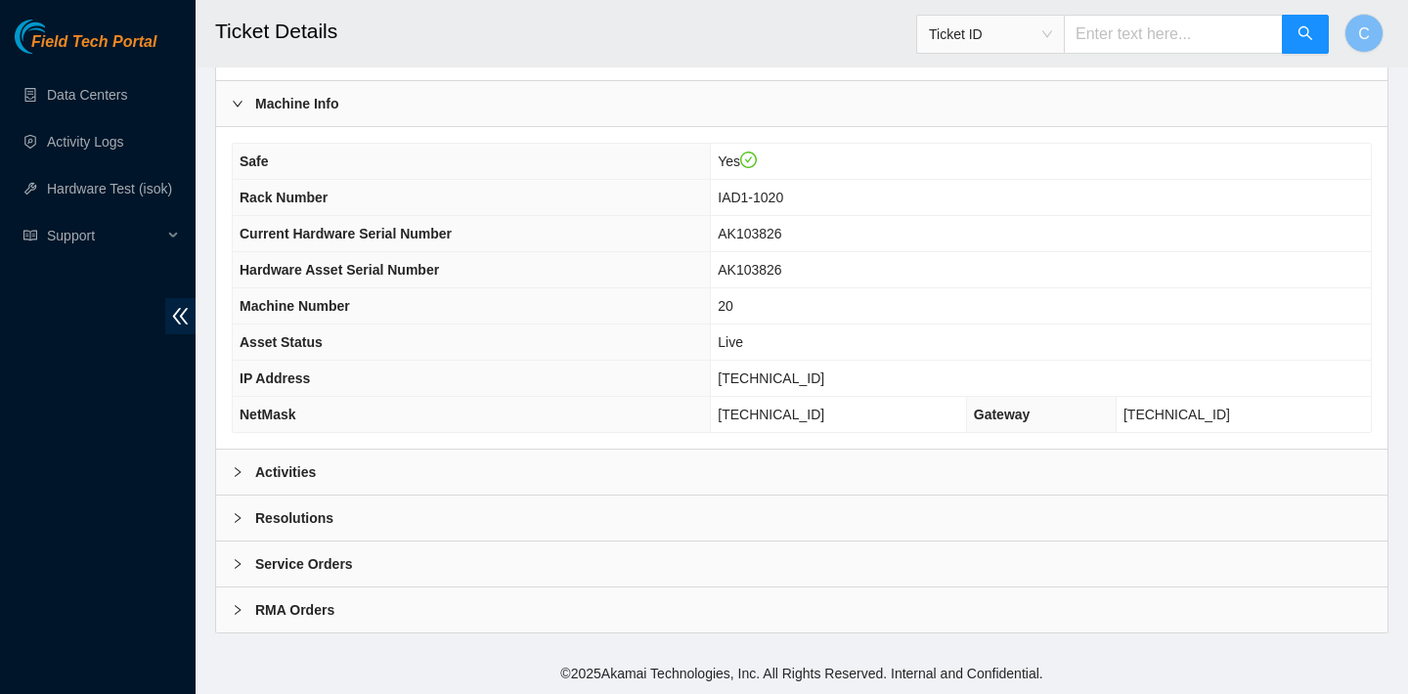
click at [584, 468] on div "Activities" at bounding box center [801, 472] width 1171 height 45
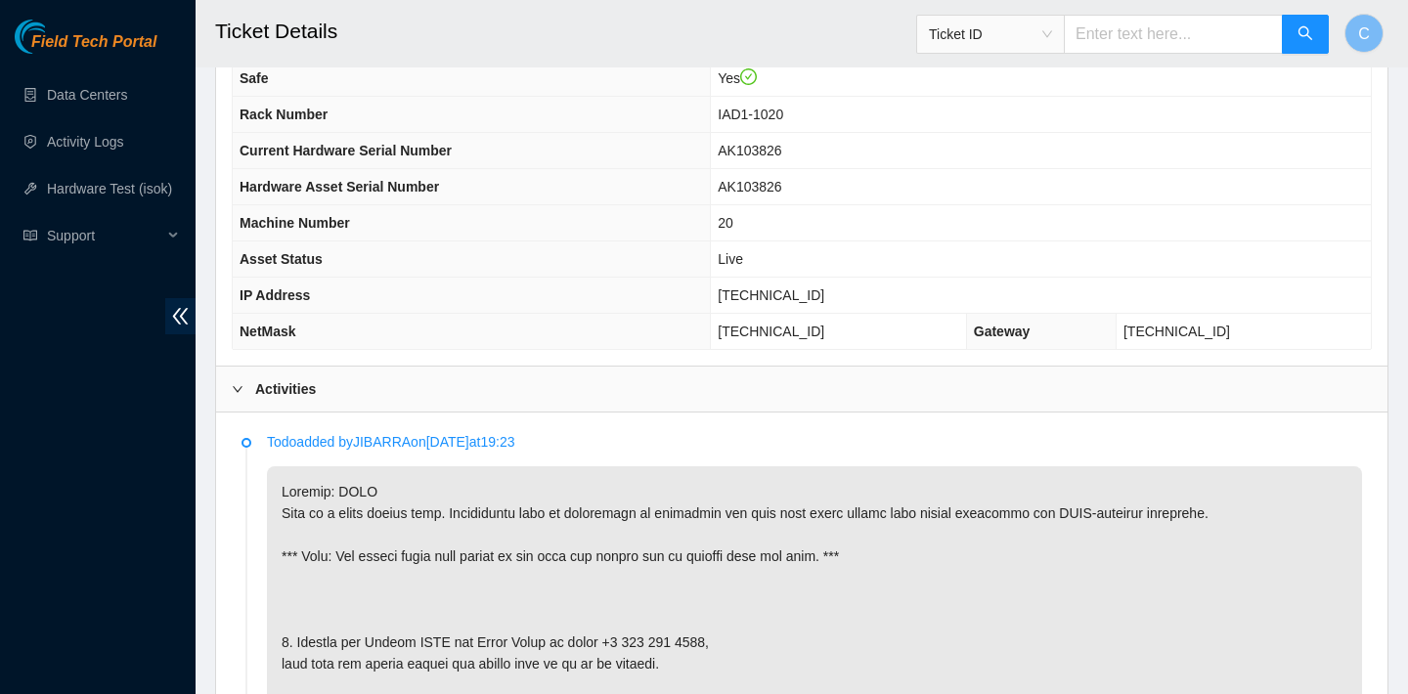
scroll to position [692, 0]
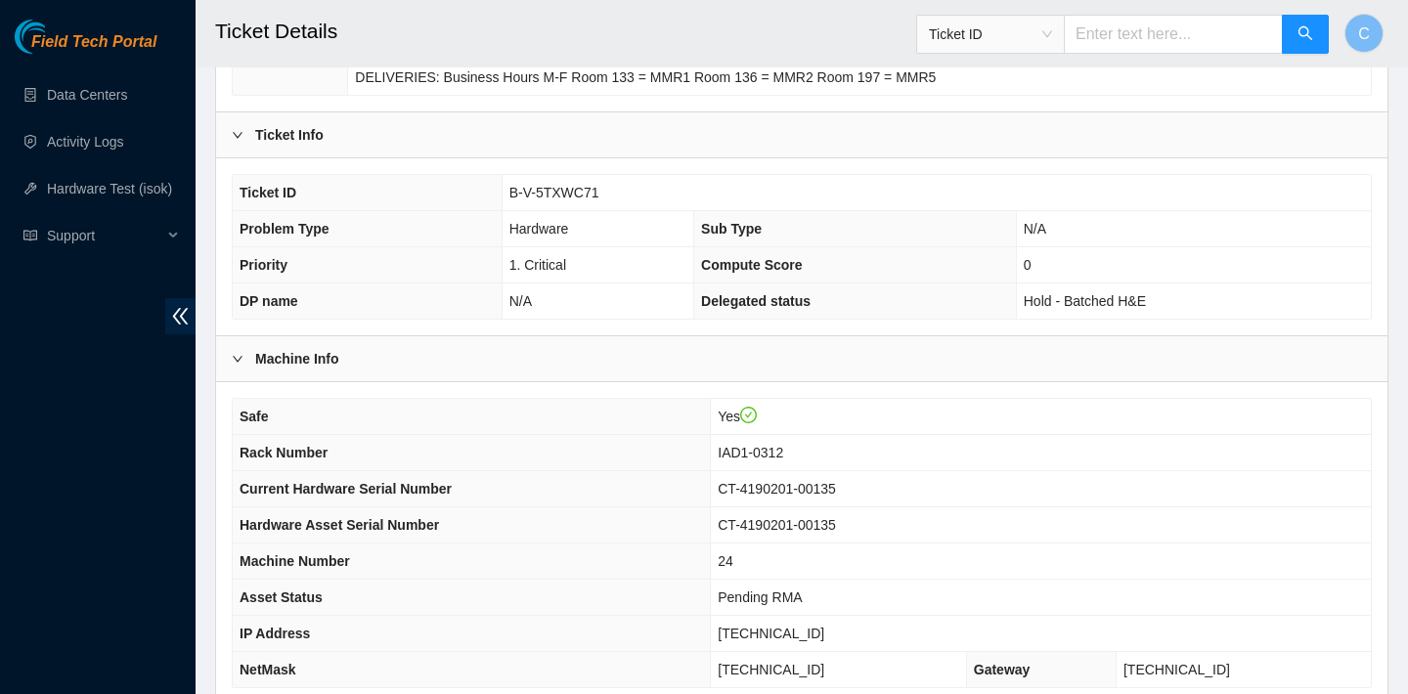
scroll to position [633, 0]
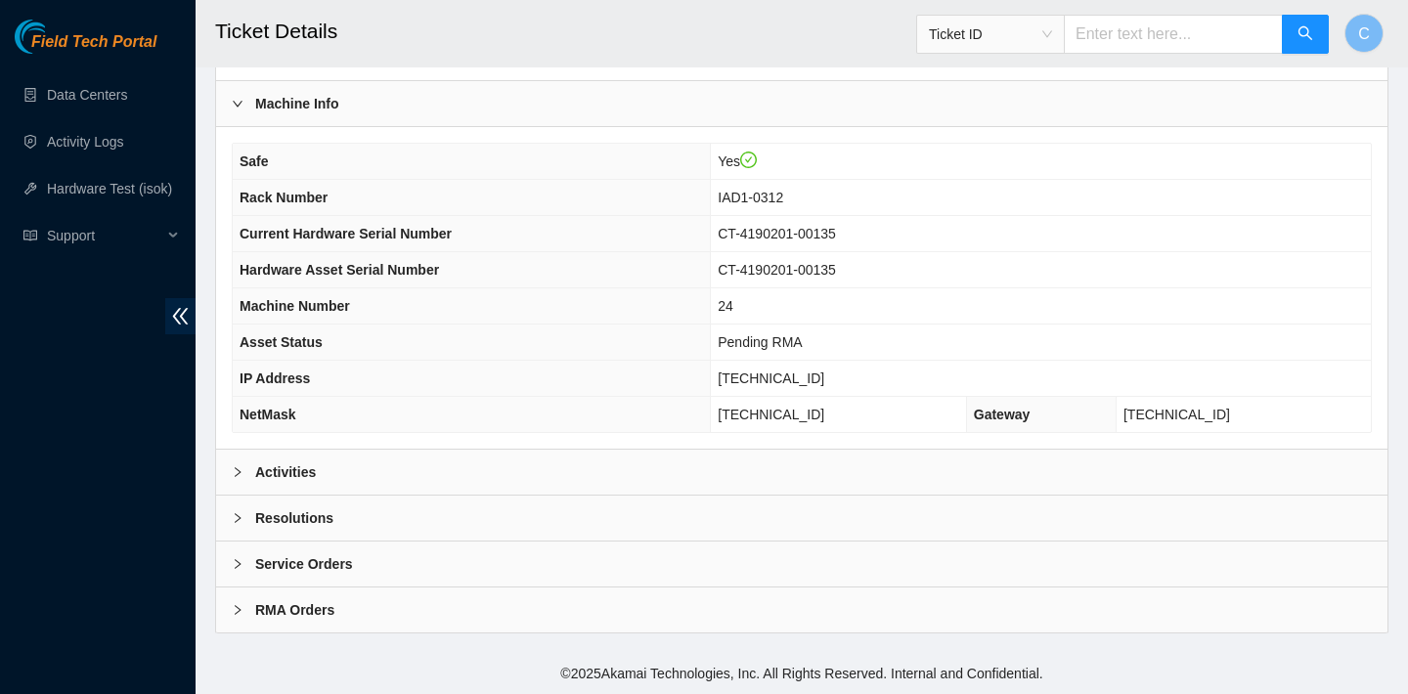
click at [510, 454] on div "Activities" at bounding box center [801, 472] width 1171 height 45
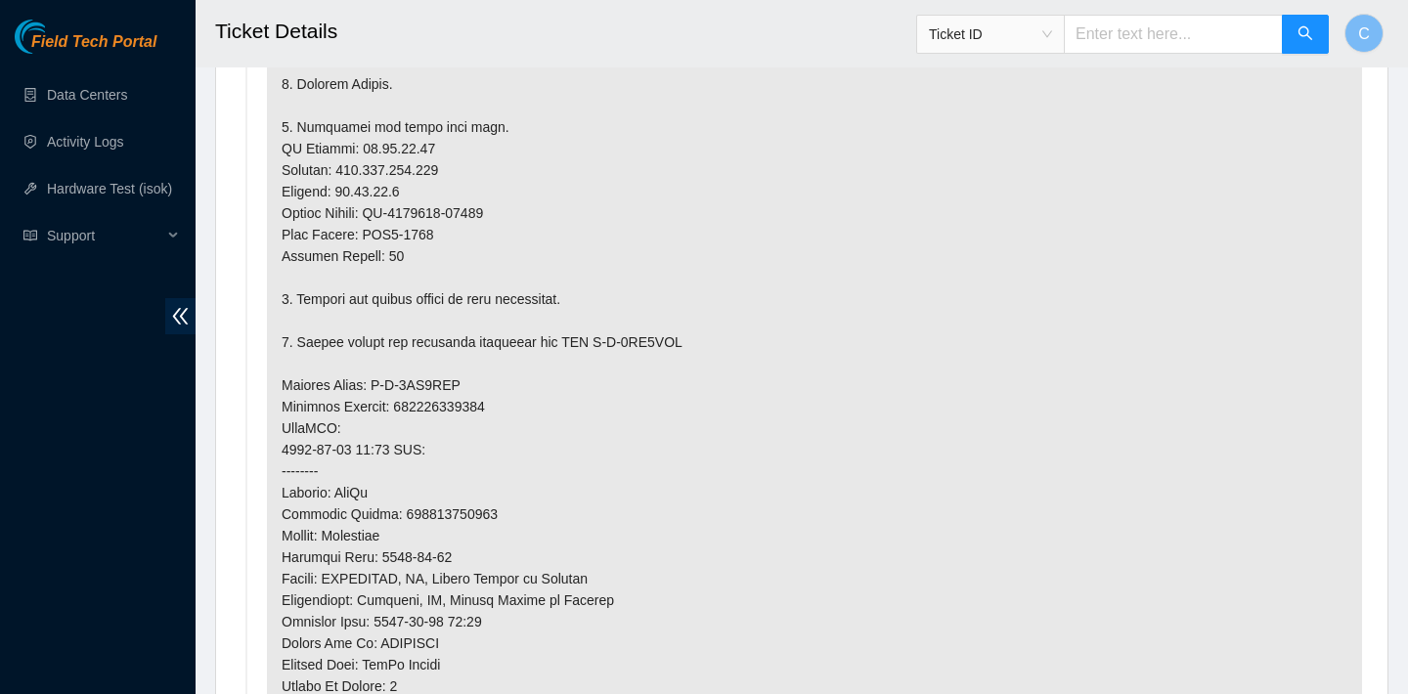
scroll to position [1461, 0]
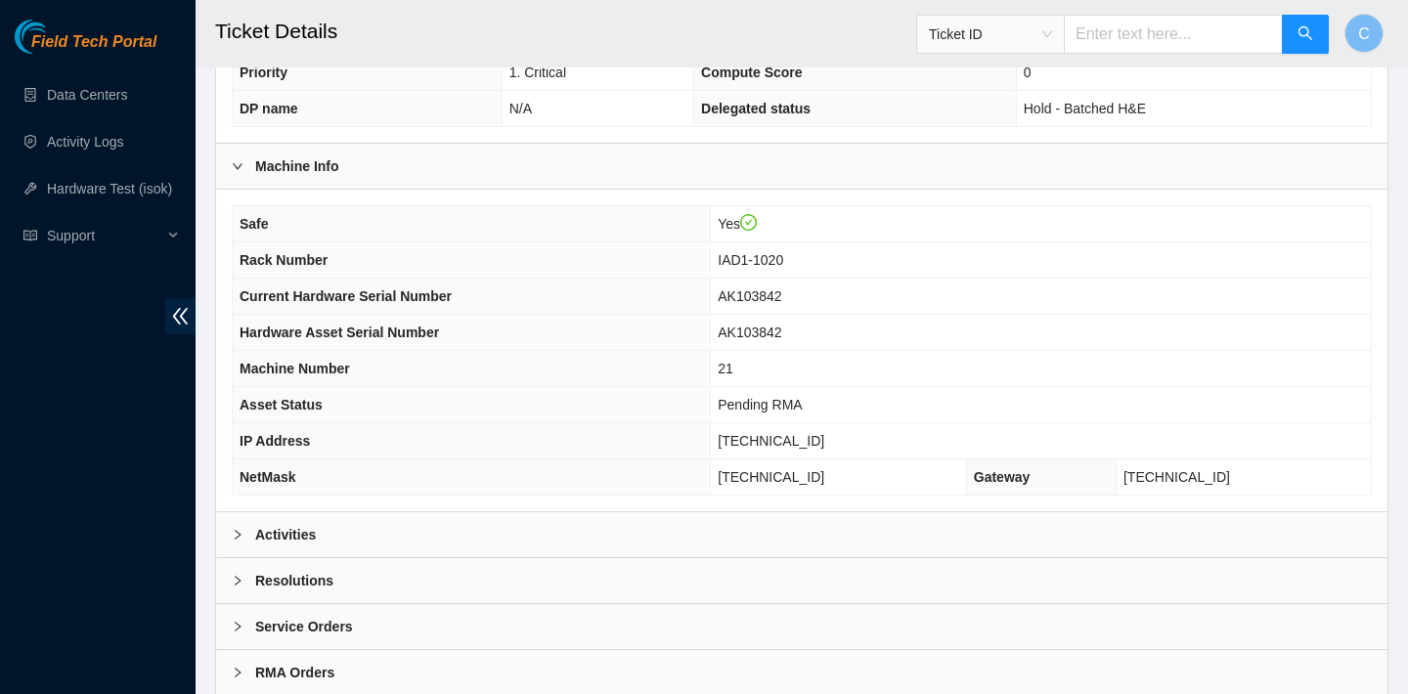
scroll to position [633, 0]
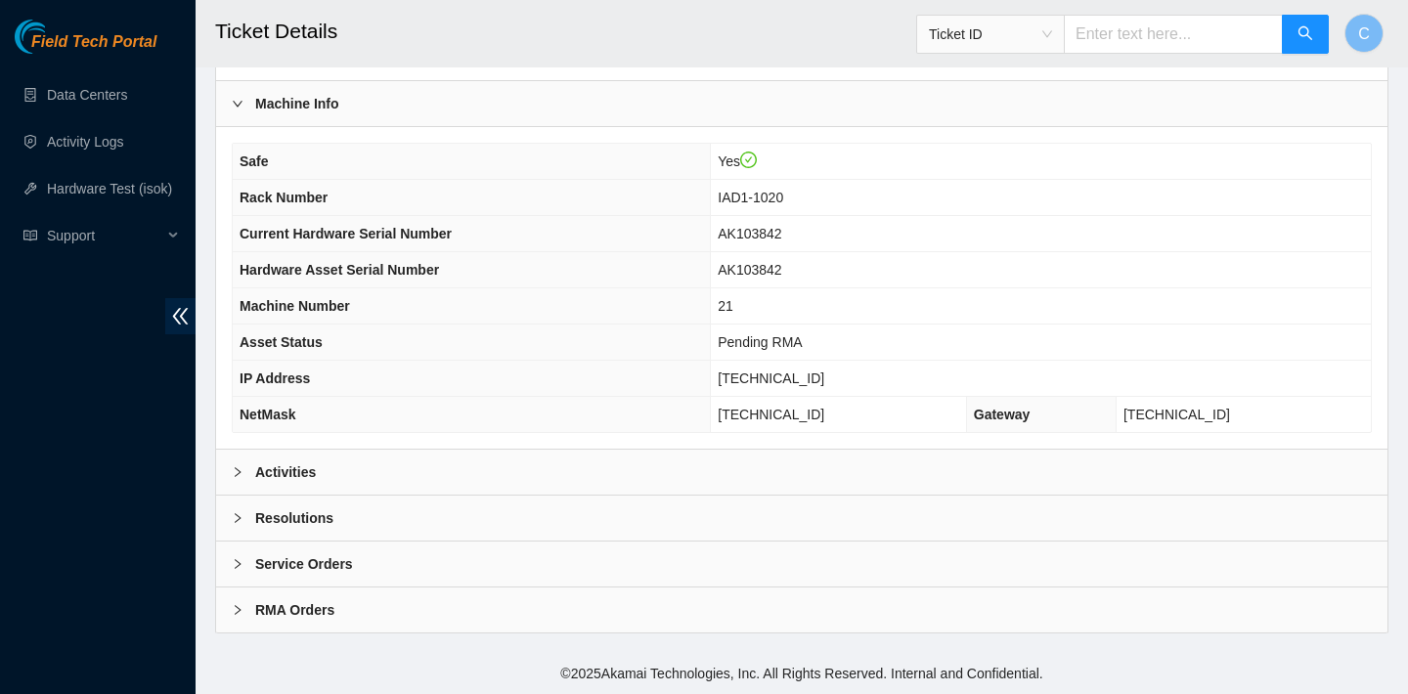
click at [707, 457] on div "Activities" at bounding box center [801, 472] width 1171 height 45
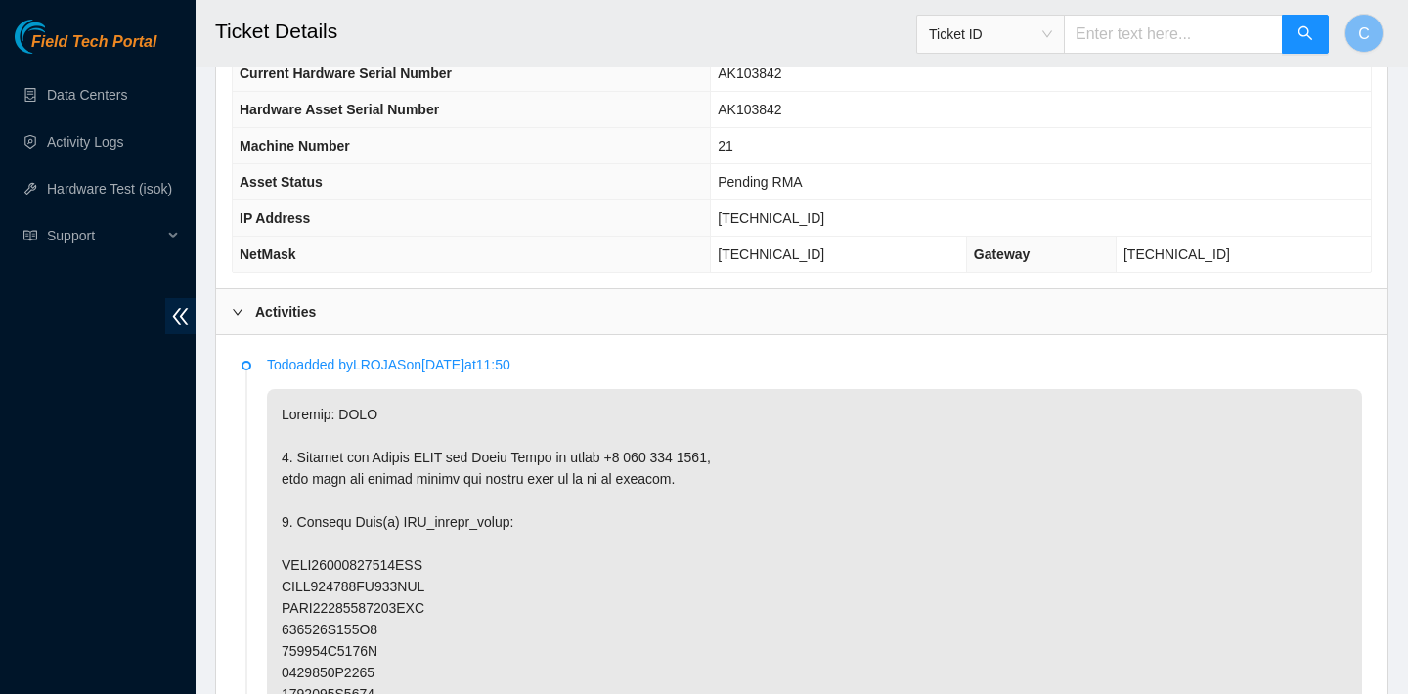
scroll to position [1007, 0]
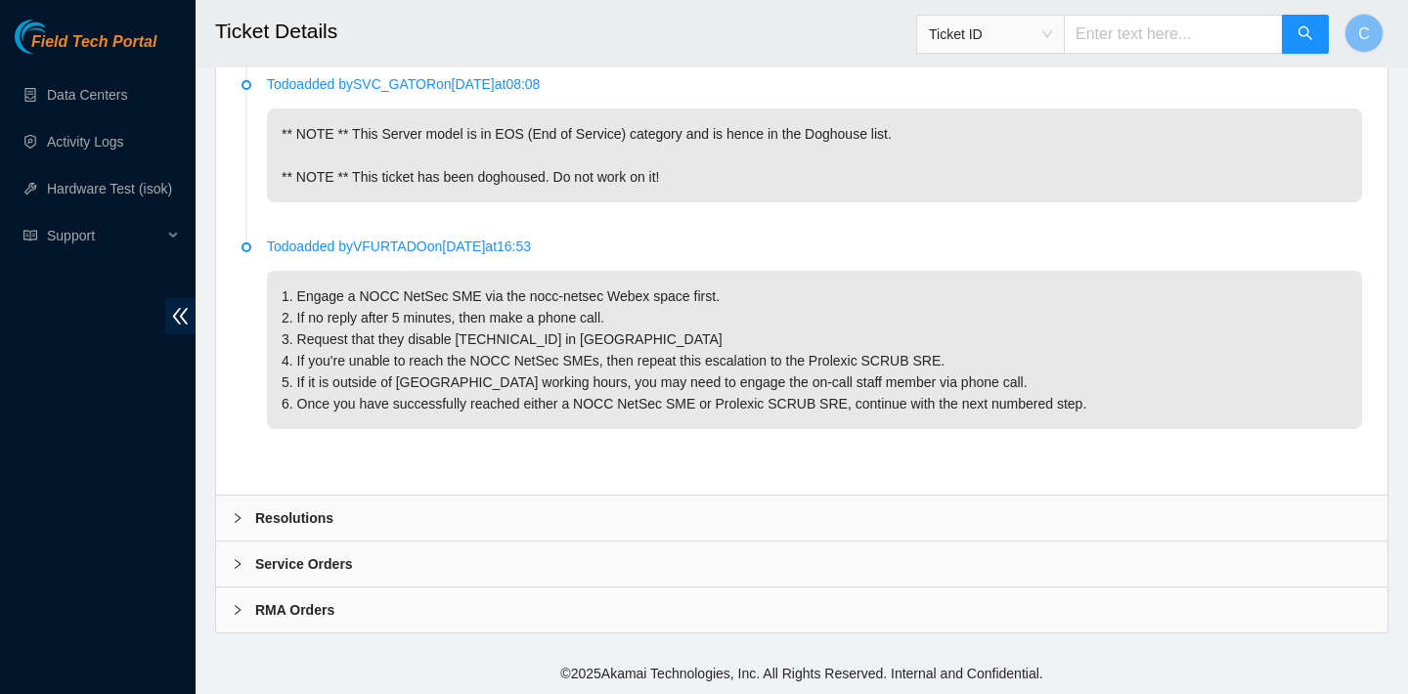
scroll to position [2743, 0]
click at [687, 512] on div "Resolutions" at bounding box center [801, 518] width 1171 height 45
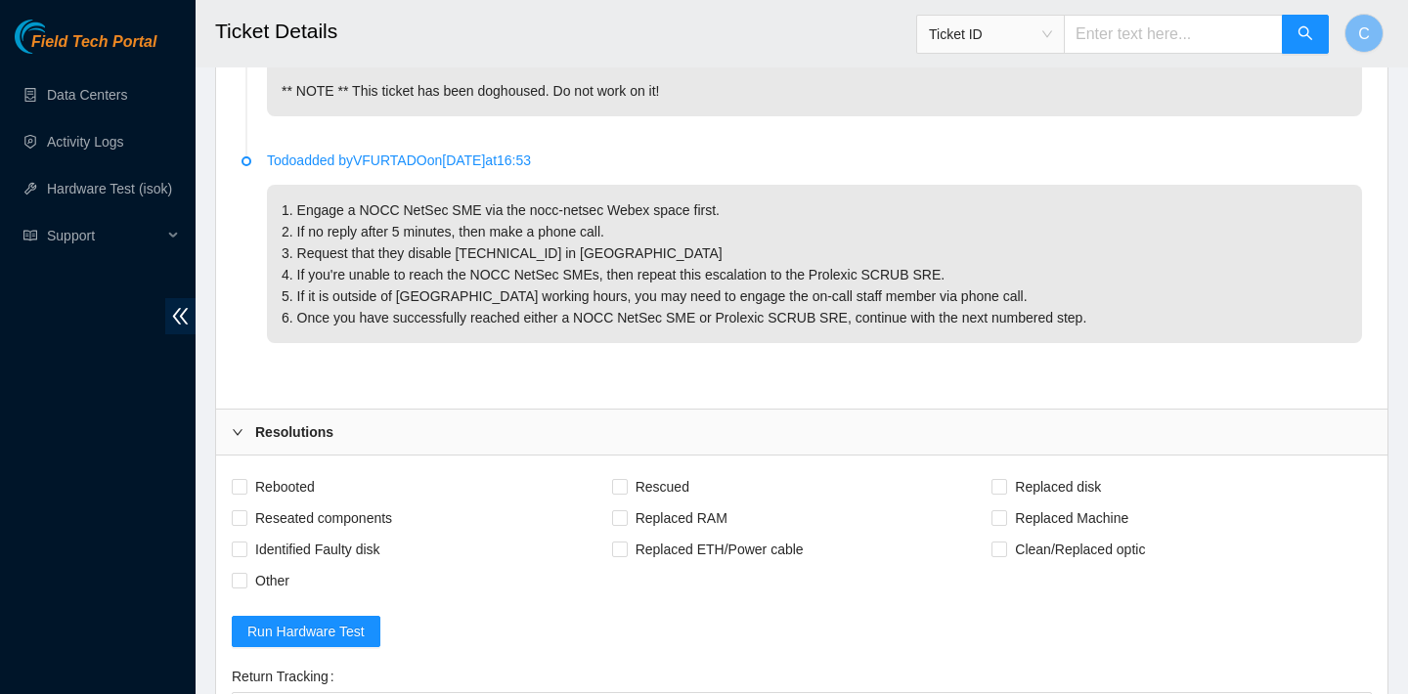
click at [687, 455] on div "Resolutions" at bounding box center [801, 432] width 1171 height 45
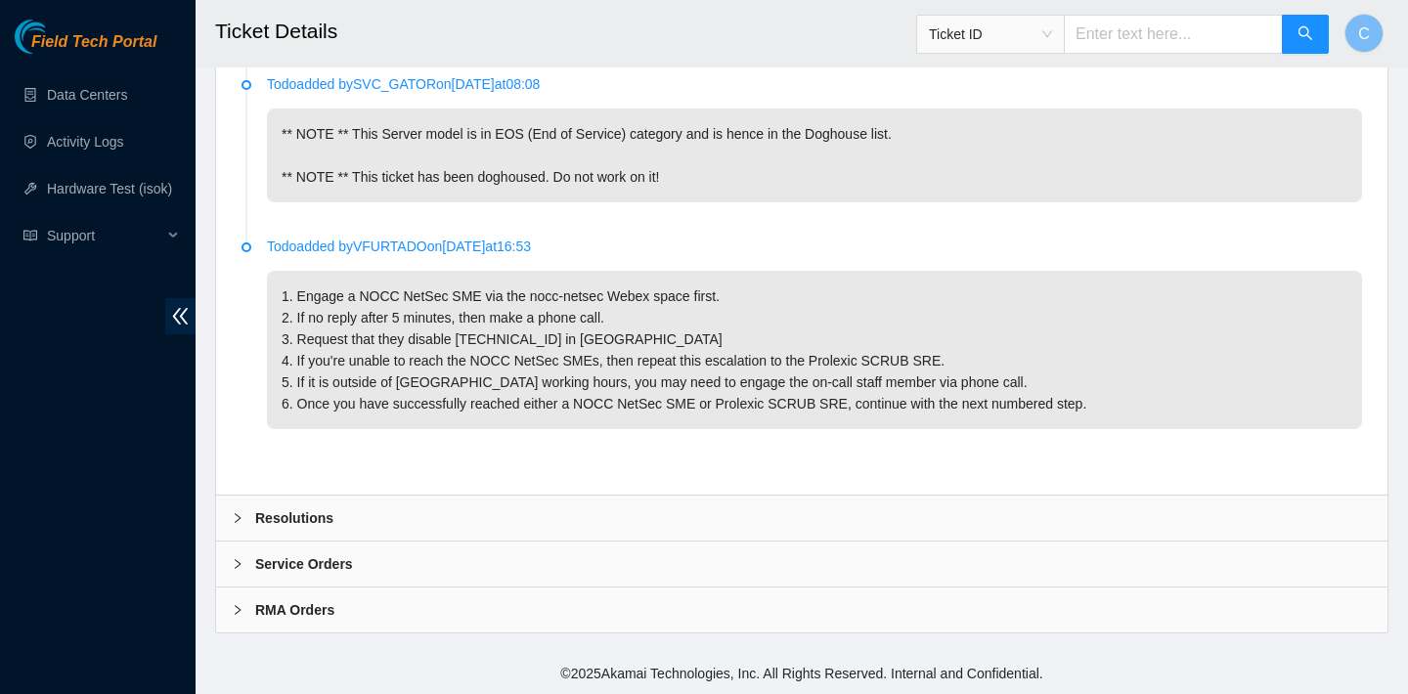
click at [682, 549] on div "Service Orders" at bounding box center [801, 564] width 1171 height 45
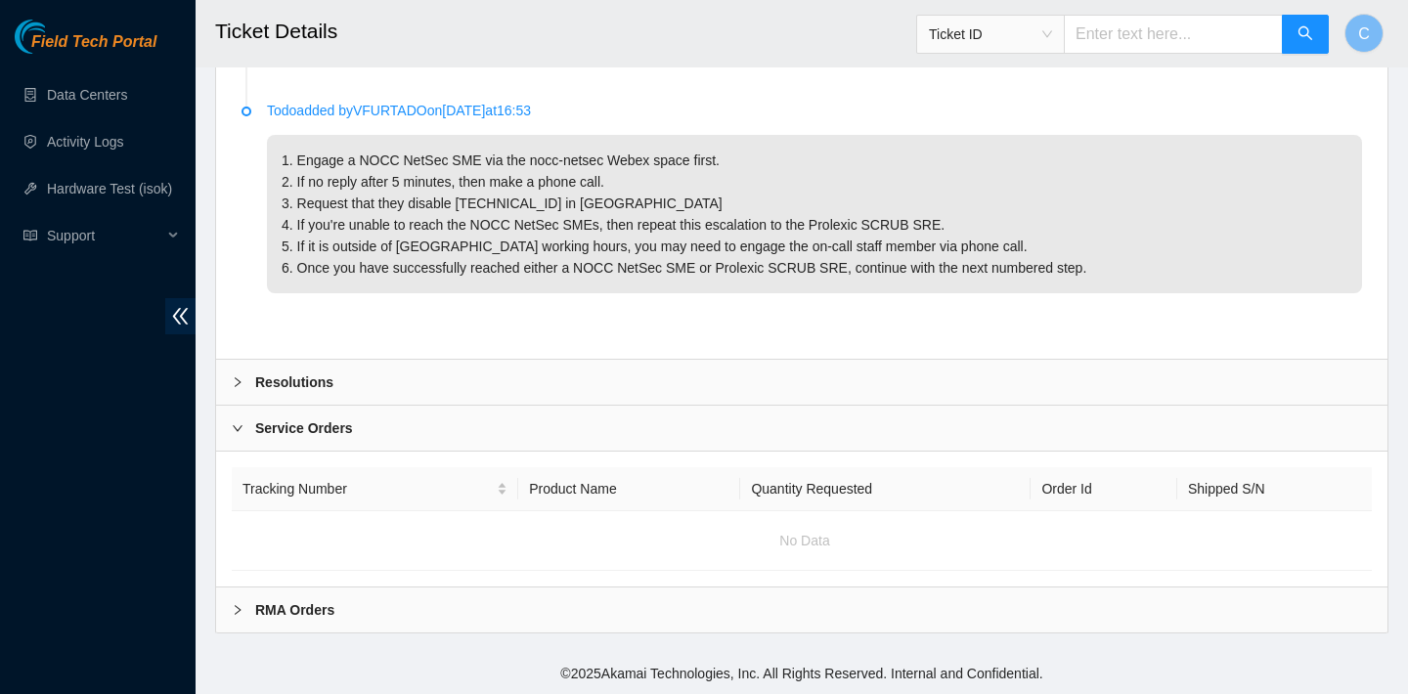
scroll to position [2879, 0]
click at [647, 427] on div "Service Orders" at bounding box center [801, 428] width 1171 height 45
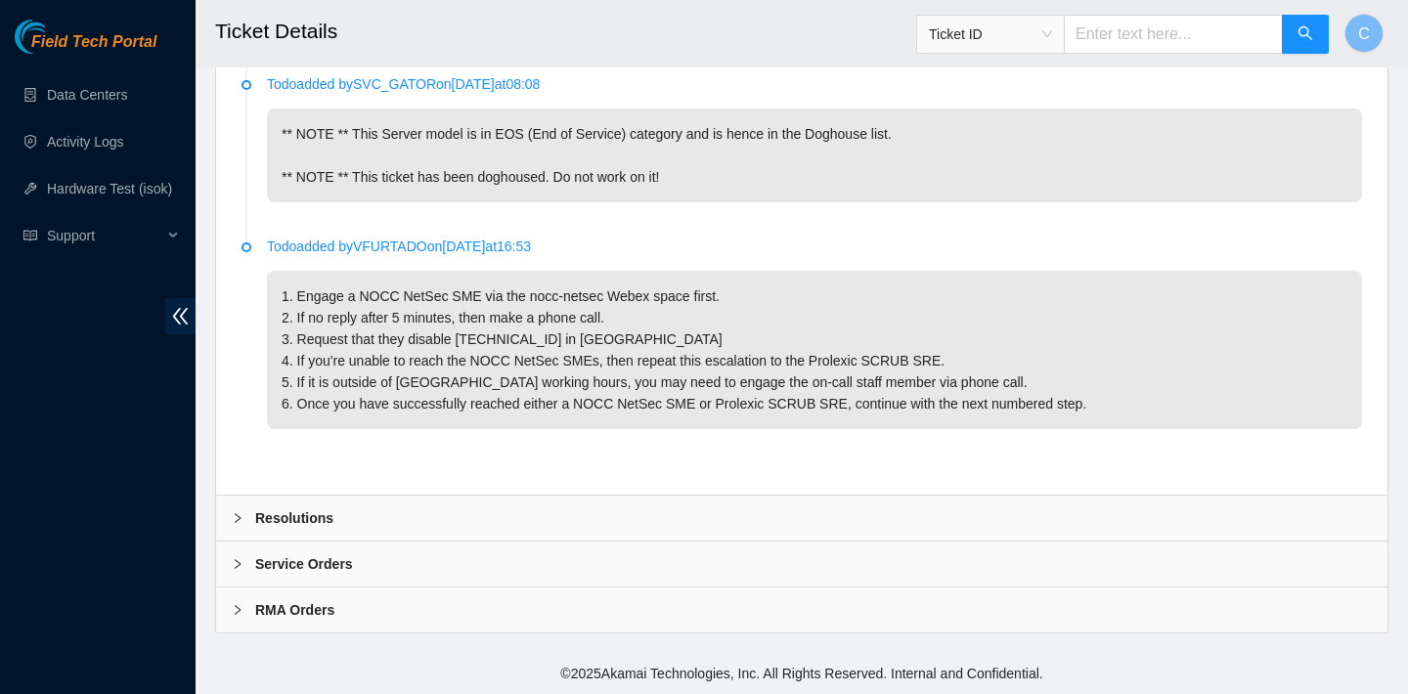
scroll to position [2743, 0]
click at [648, 599] on div "RMA Orders" at bounding box center [801, 610] width 1171 height 45
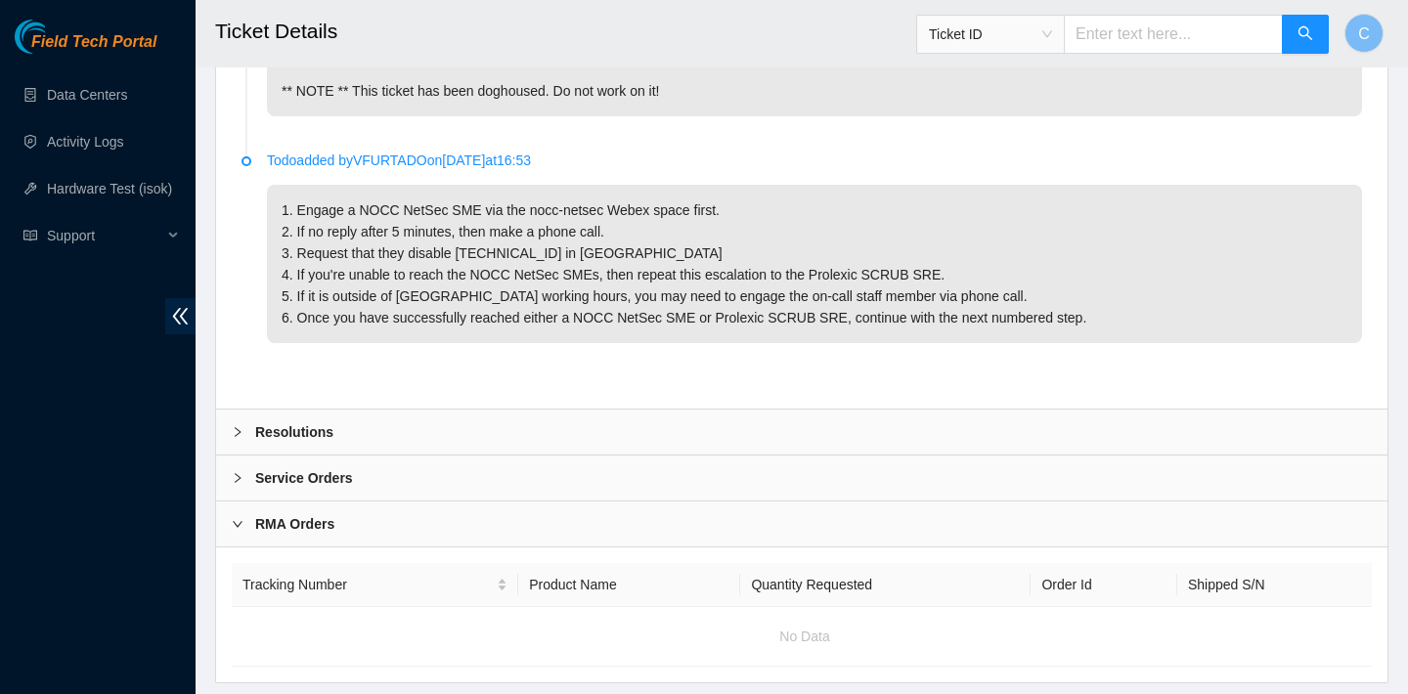
scroll to position [2879, 0]
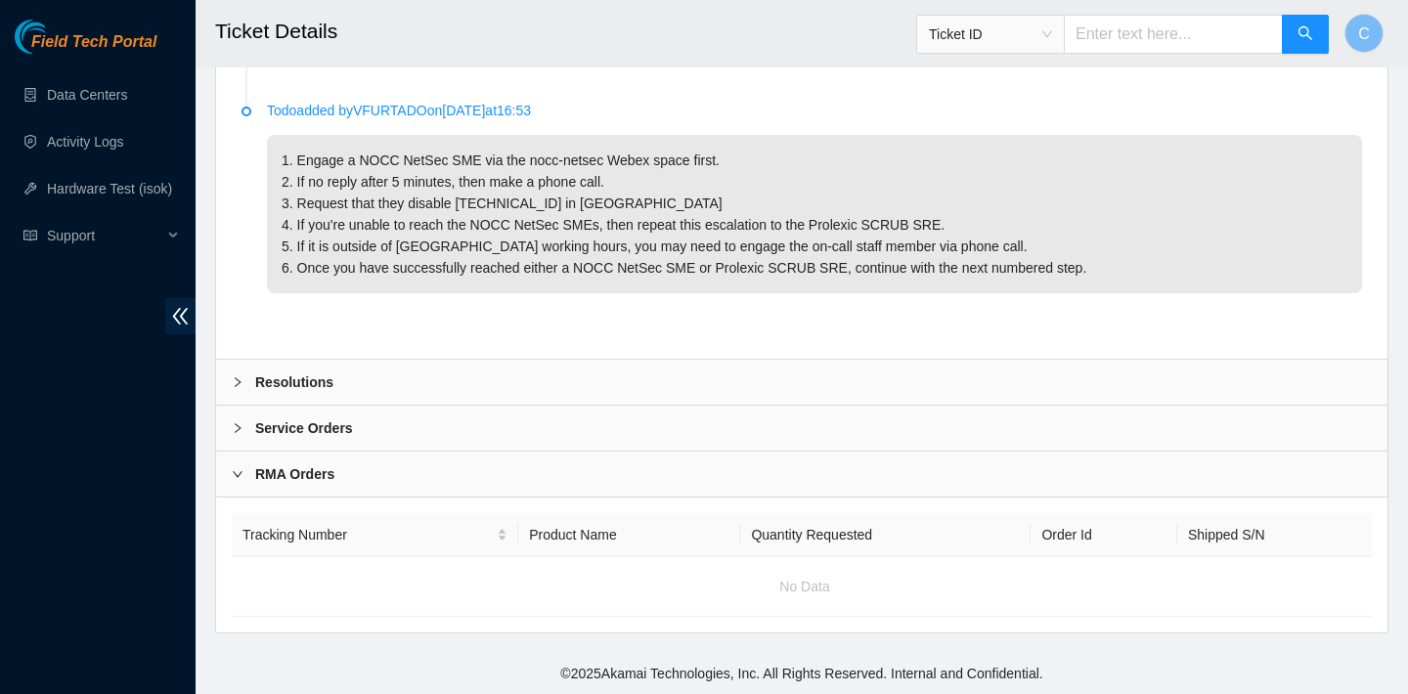
click at [626, 479] on div "RMA Orders" at bounding box center [801, 474] width 1171 height 45
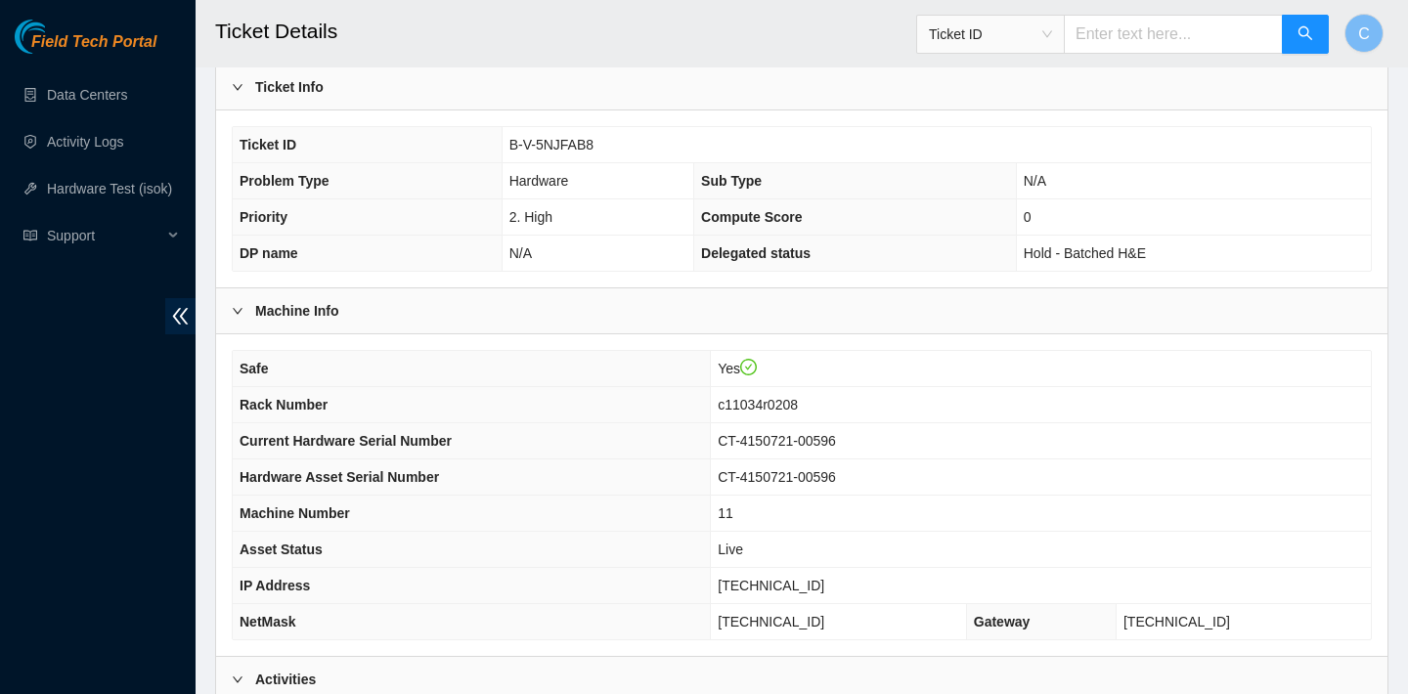
scroll to position [224, 0]
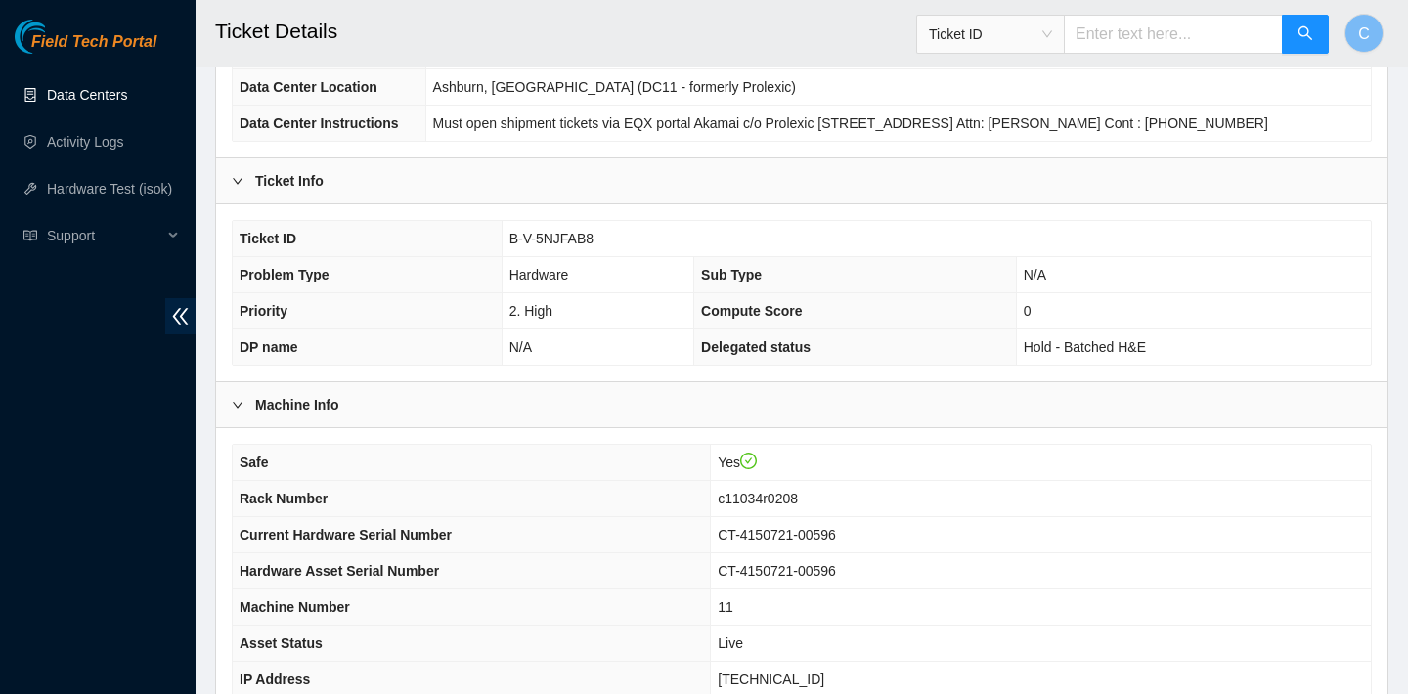
click at [94, 94] on link "Data Centers" at bounding box center [87, 95] width 80 height 16
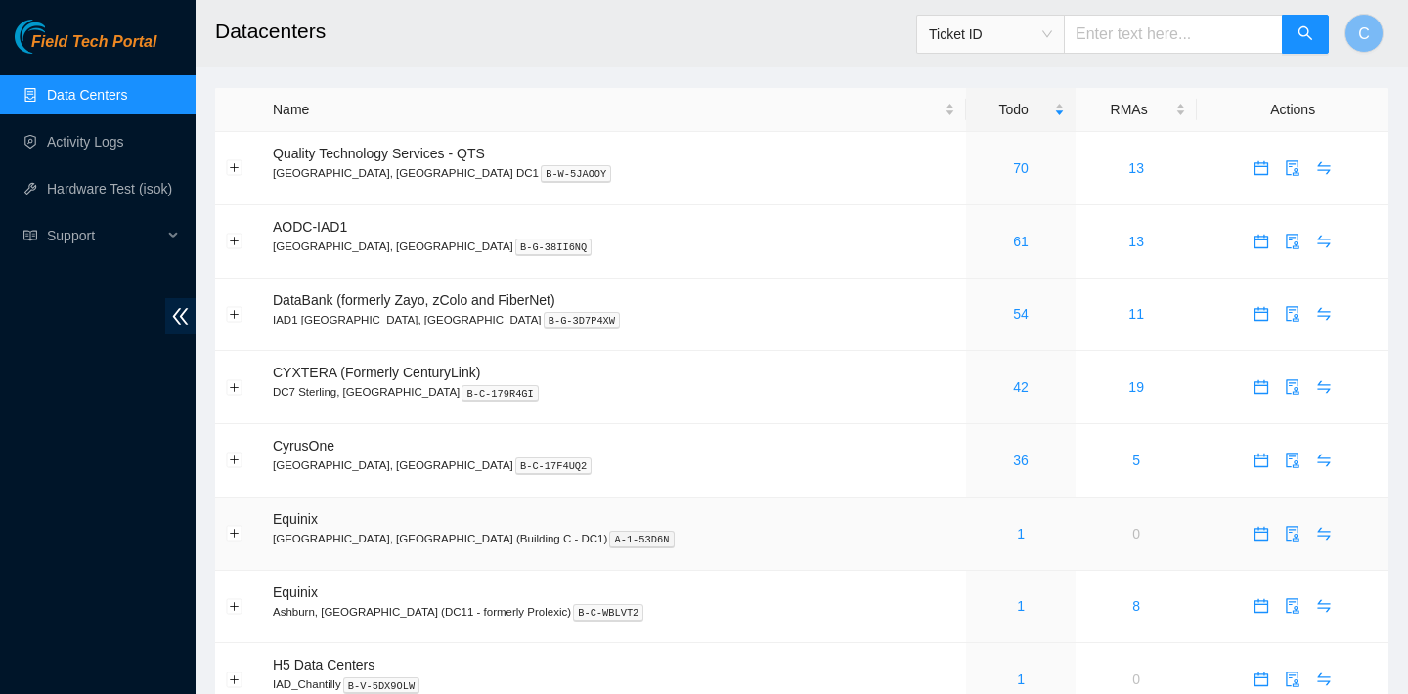
scroll to position [300, 0]
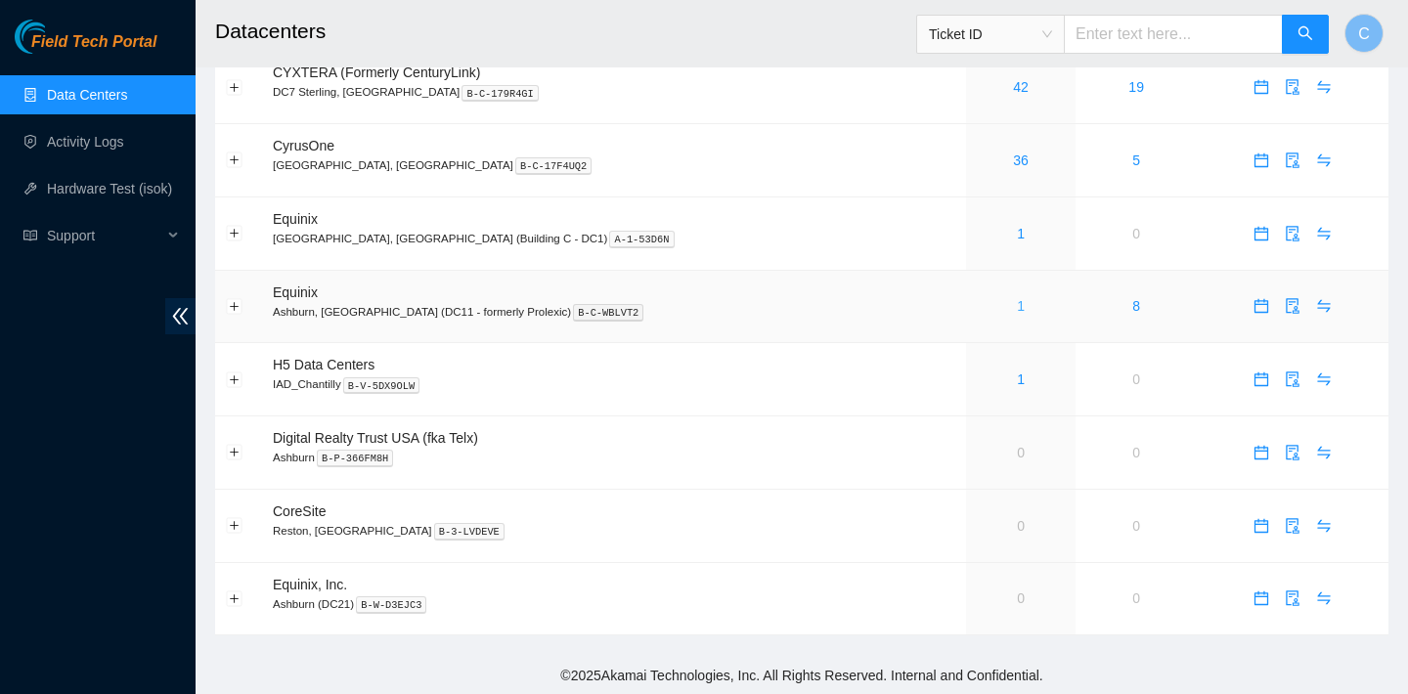
click at [1017, 305] on link "1" at bounding box center [1021, 306] width 8 height 16
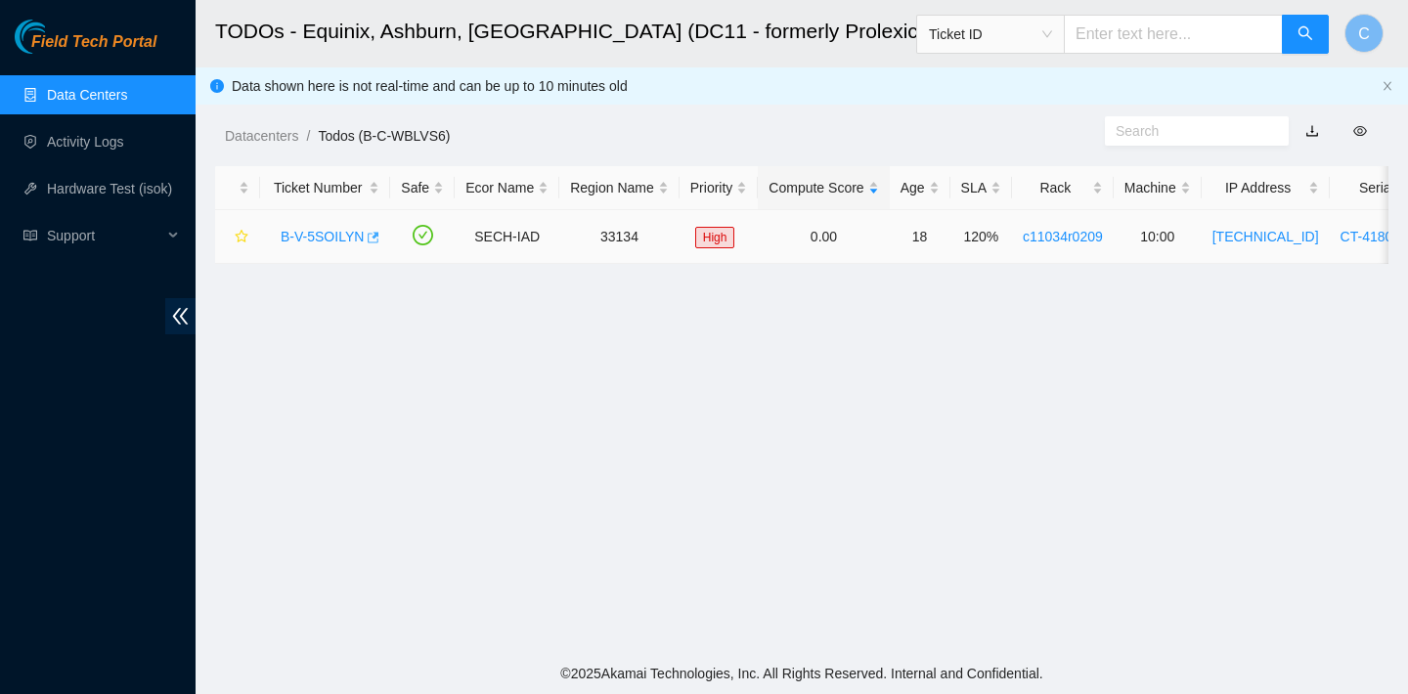
click at [371, 238] on icon "button" at bounding box center [374, 237] width 12 height 11
click at [127, 92] on link "Data Centers" at bounding box center [87, 95] width 80 height 16
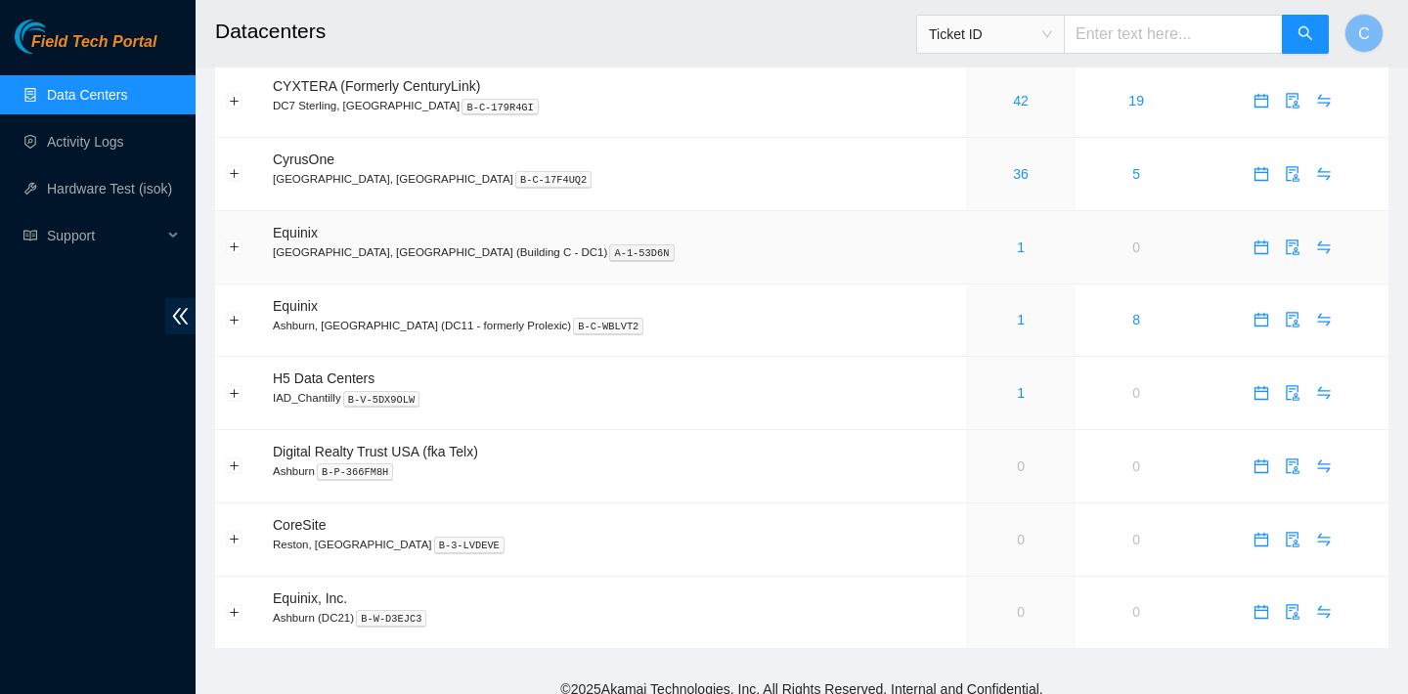
scroll to position [282, 0]
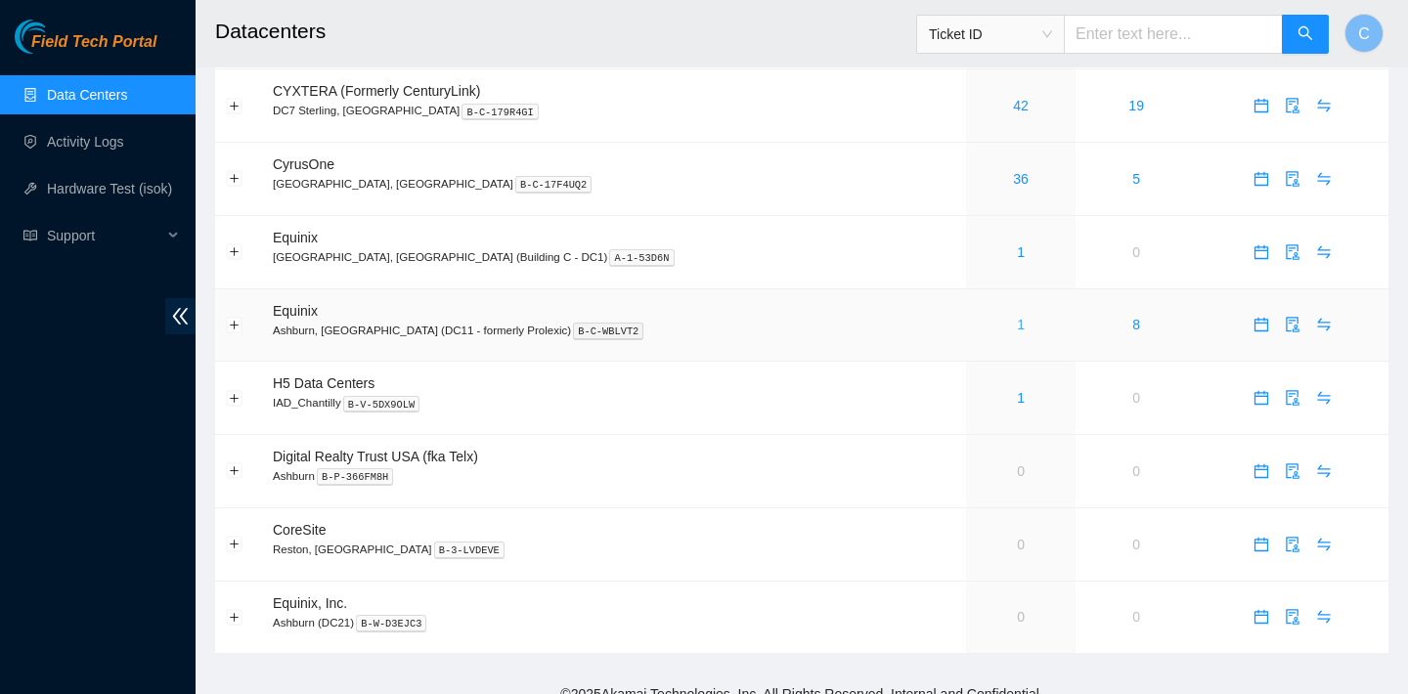
click at [1017, 325] on link "1" at bounding box center [1021, 325] width 8 height 16
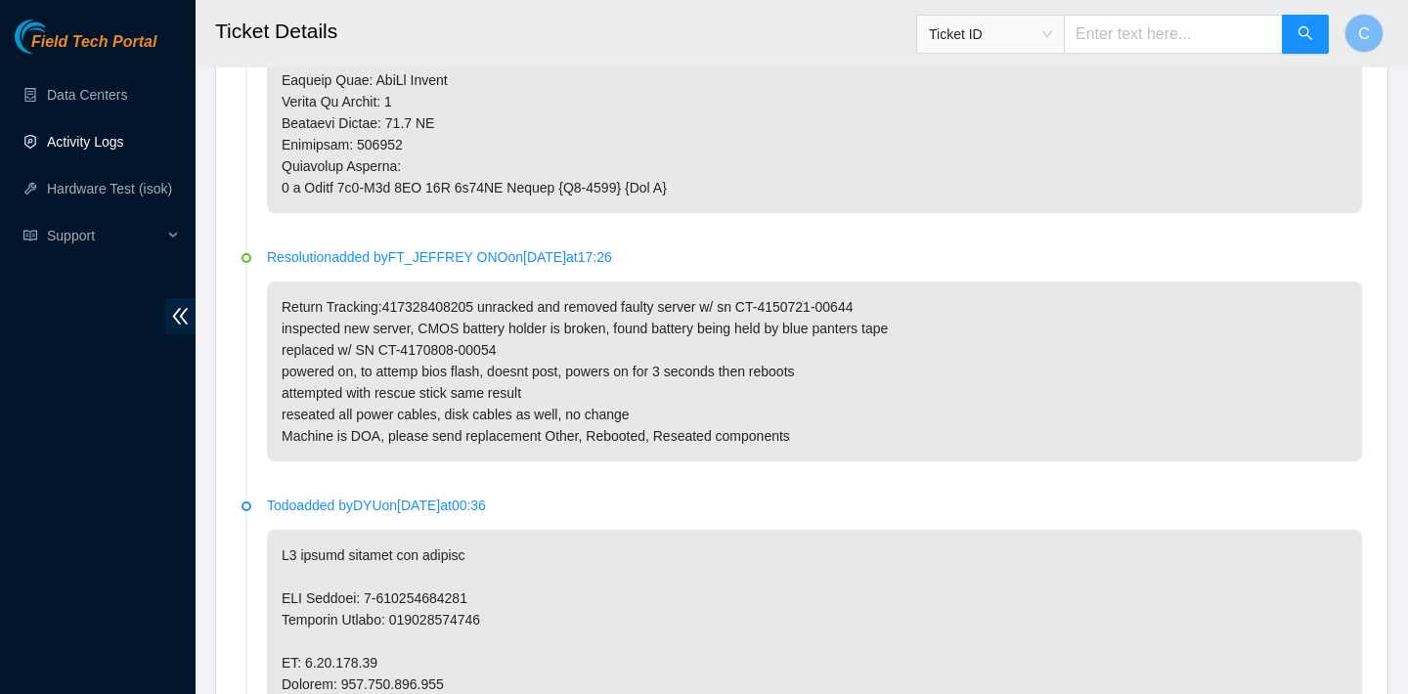
scroll to position [1850, 0]
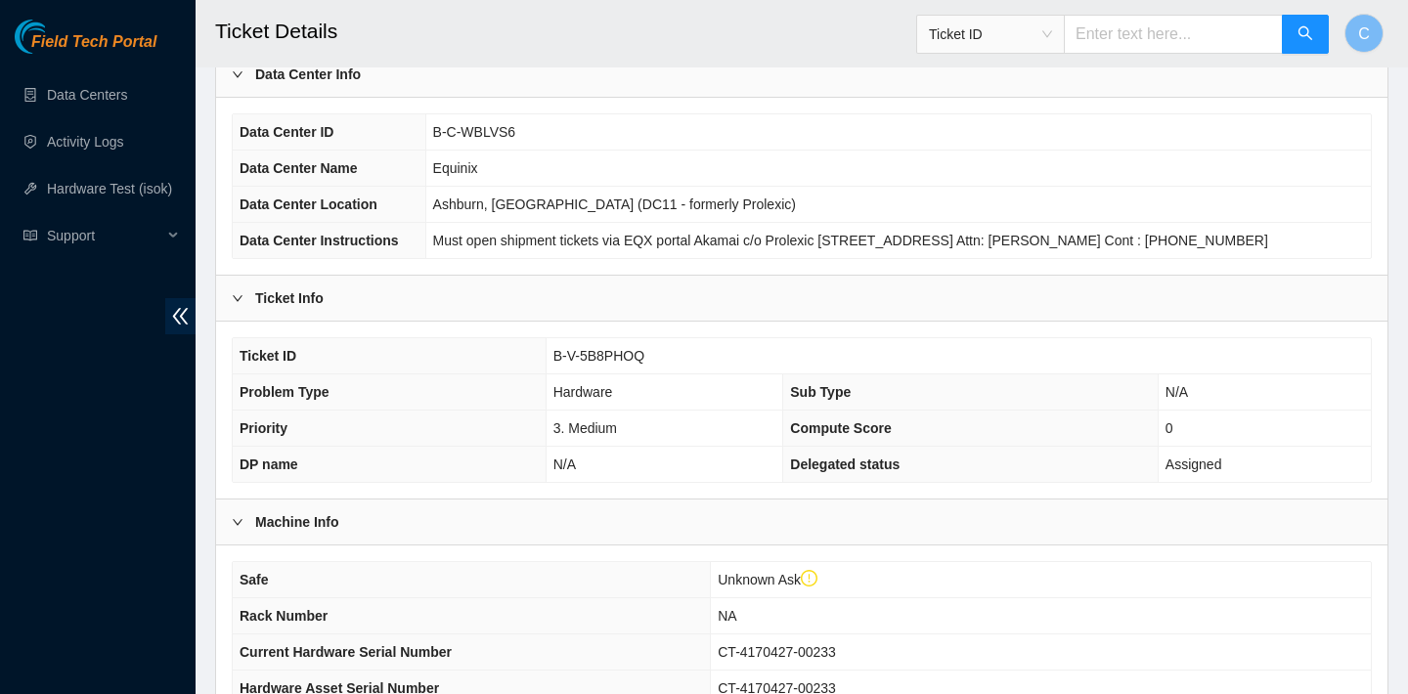
scroll to position [562, 0]
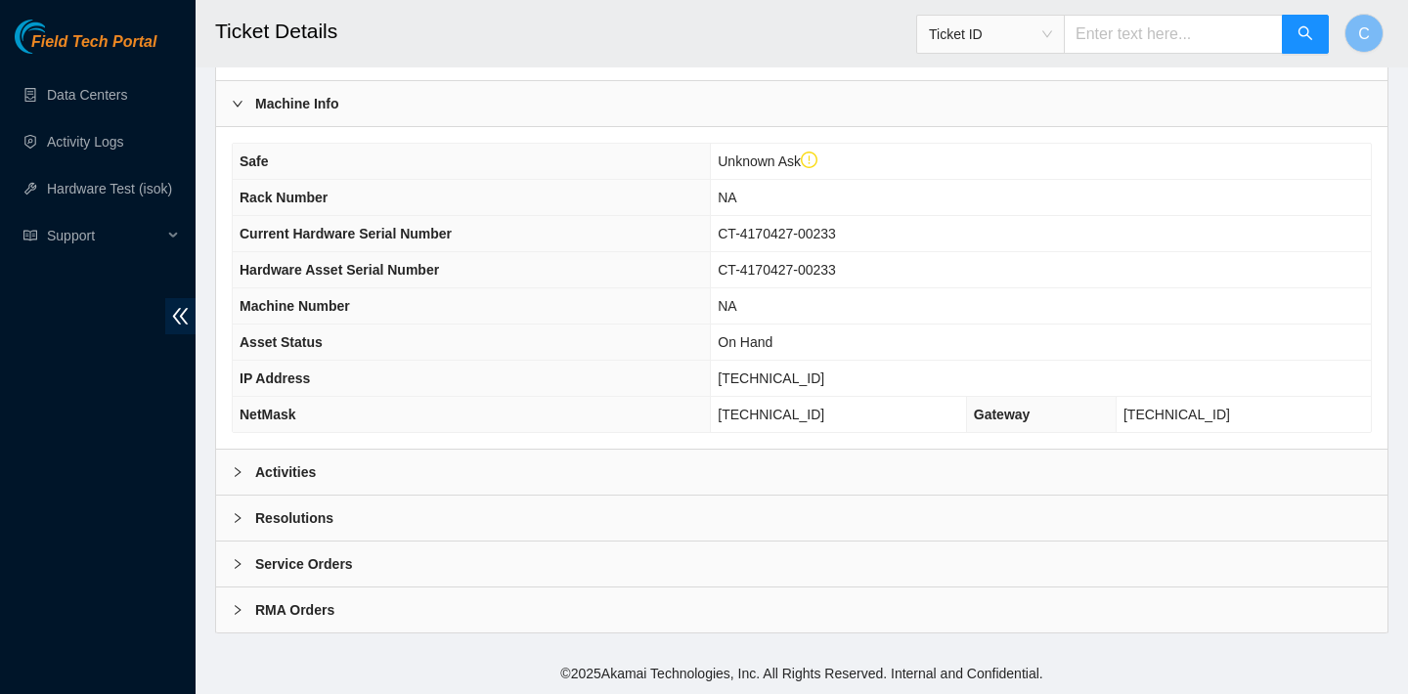
click at [431, 463] on div "Activities" at bounding box center [801, 472] width 1171 height 45
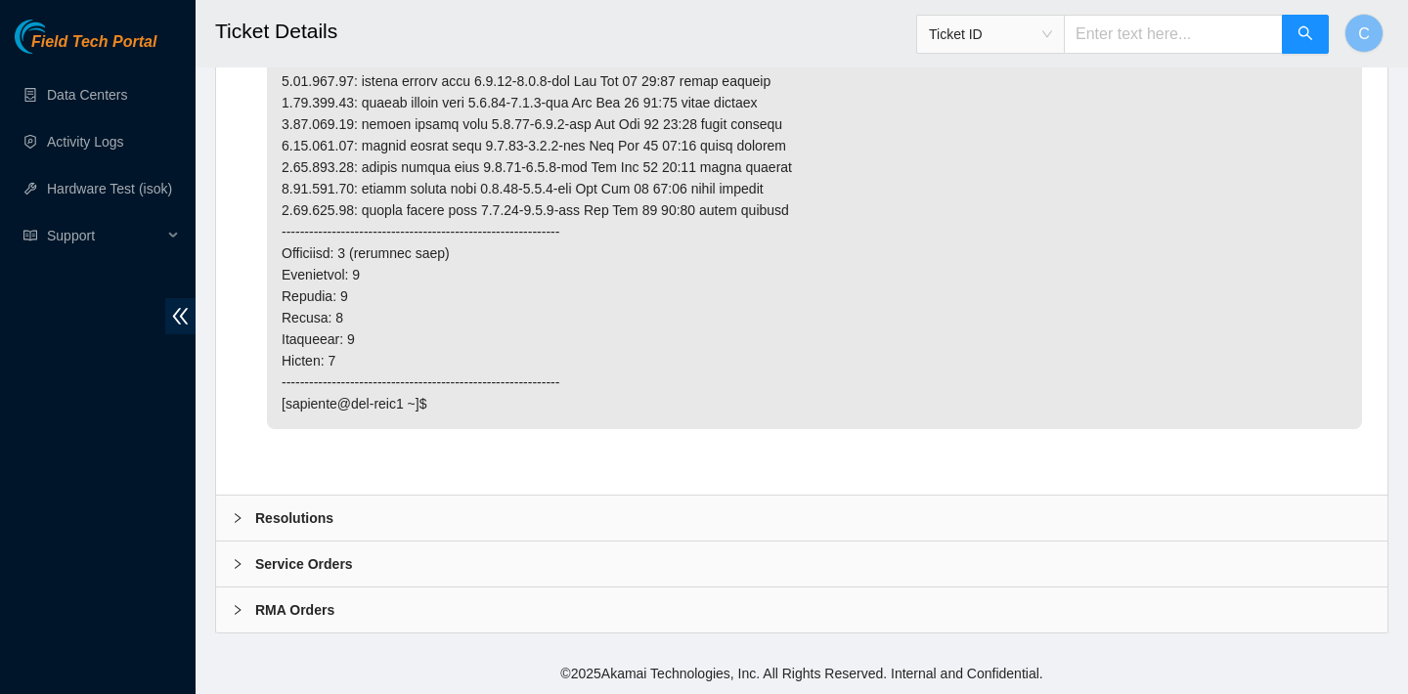
scroll to position [6151, 0]
click at [637, 516] on div "Resolutions" at bounding box center [801, 518] width 1171 height 45
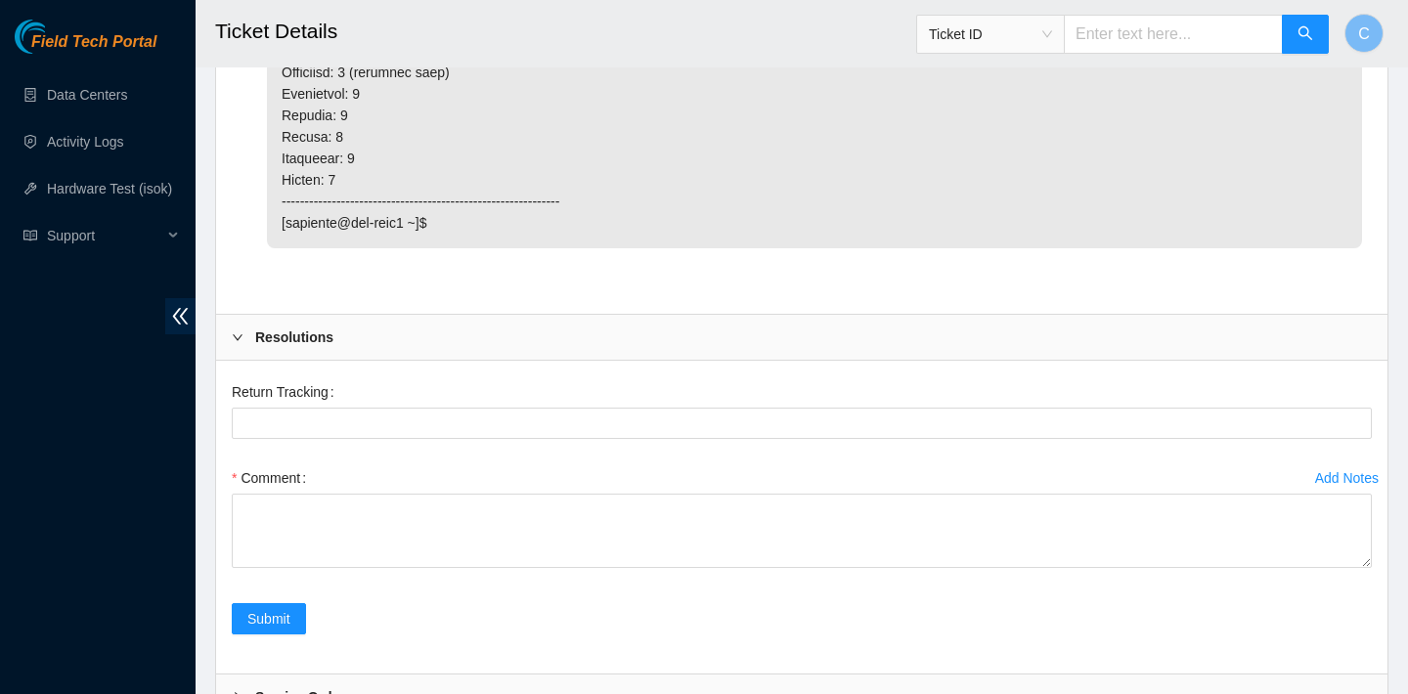
scroll to position [6465, 0]
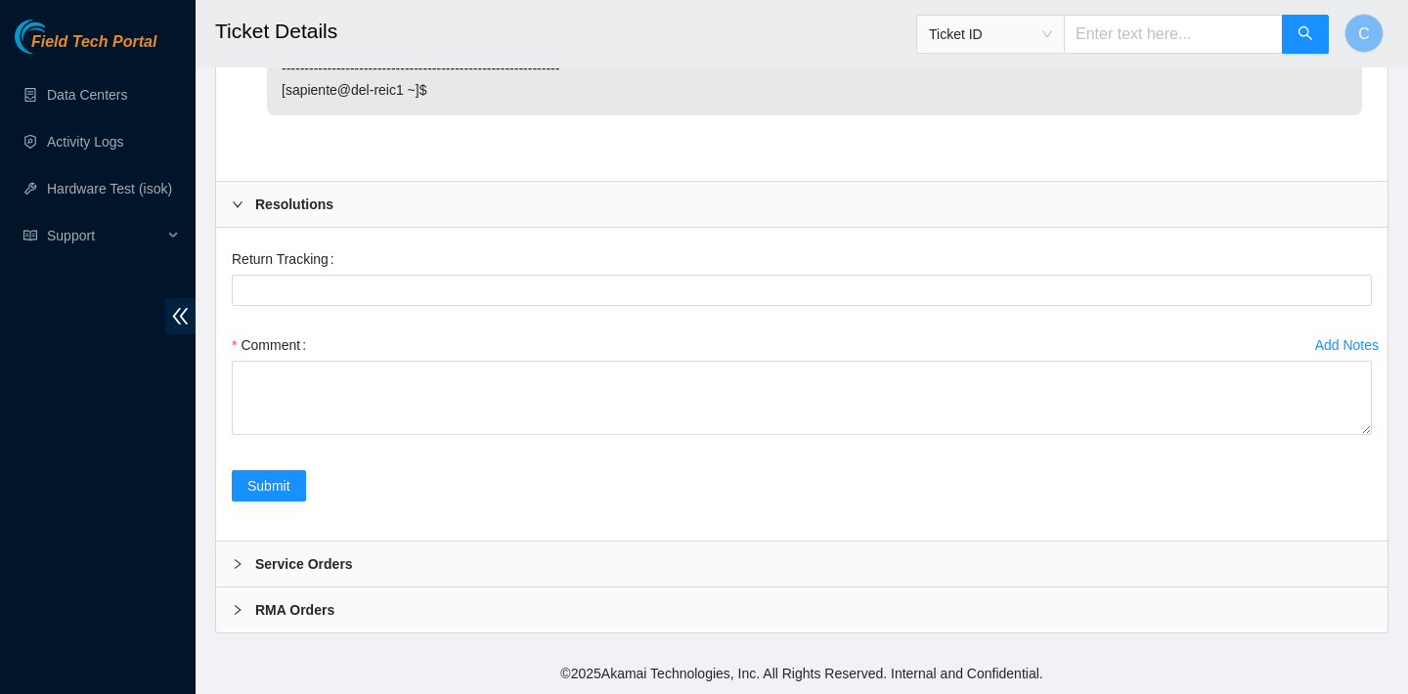
click at [630, 553] on div "Service Orders" at bounding box center [801, 564] width 1171 height 45
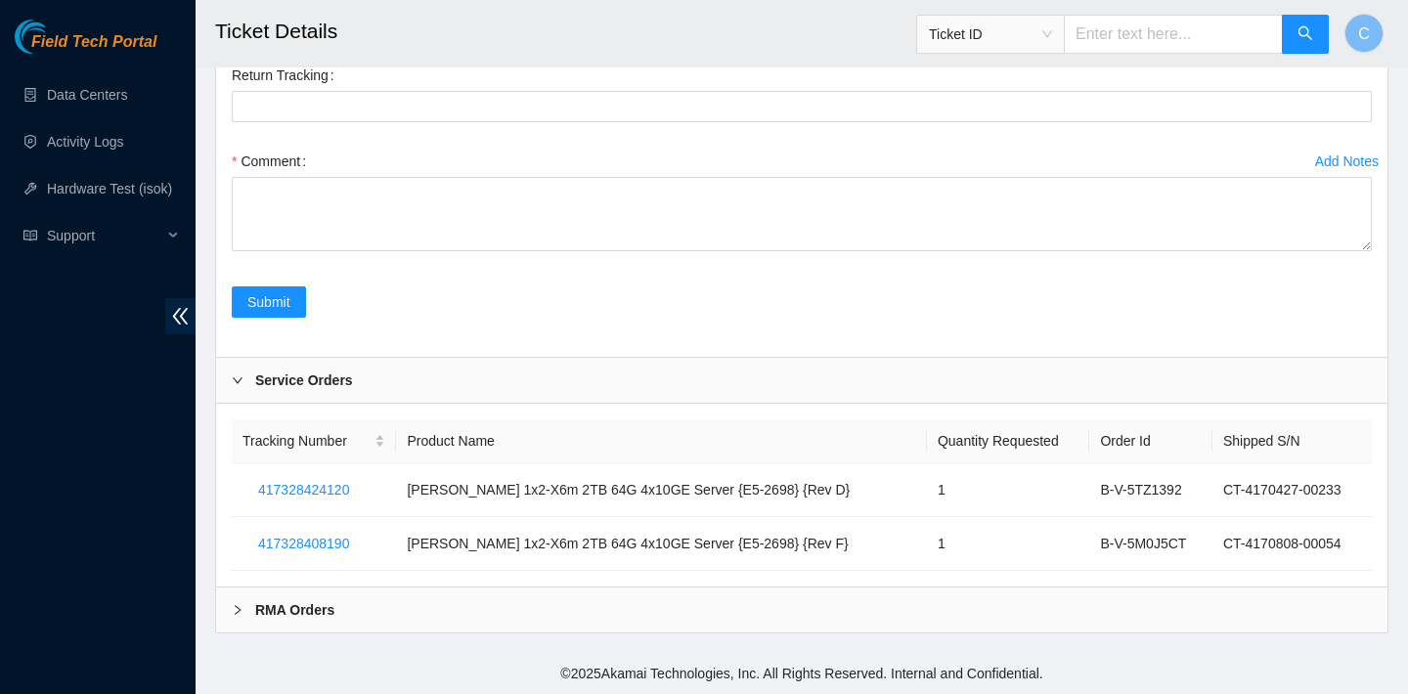
scroll to position [6649, 0]
click at [616, 618] on div "RMA Orders" at bounding box center [801, 610] width 1171 height 45
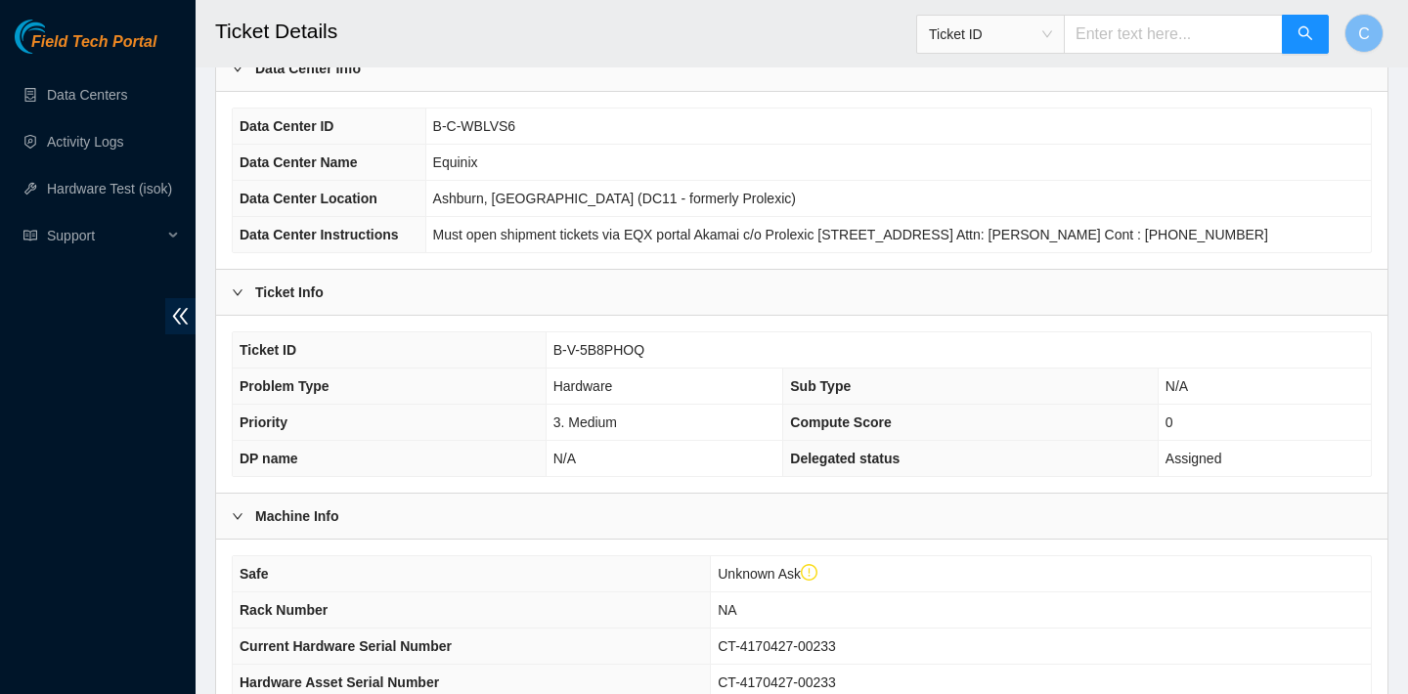
scroll to position [117, 0]
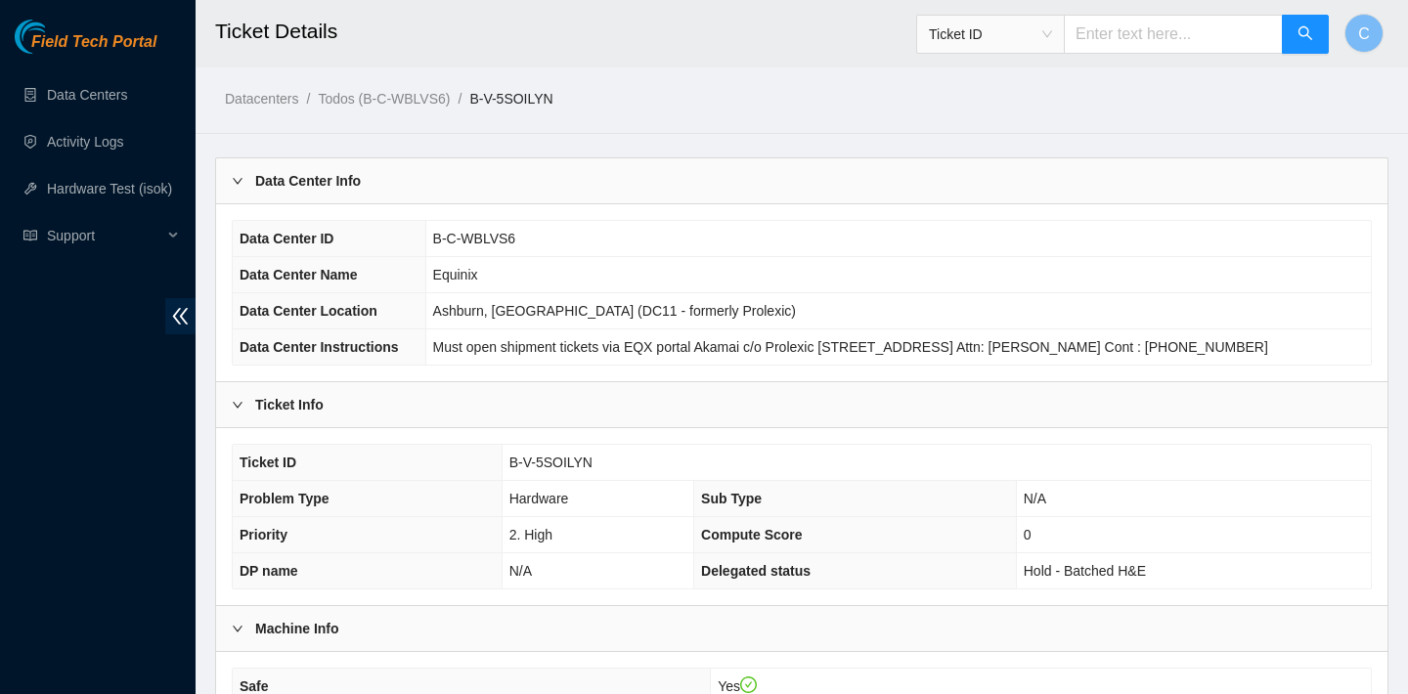
scroll to position [525, 0]
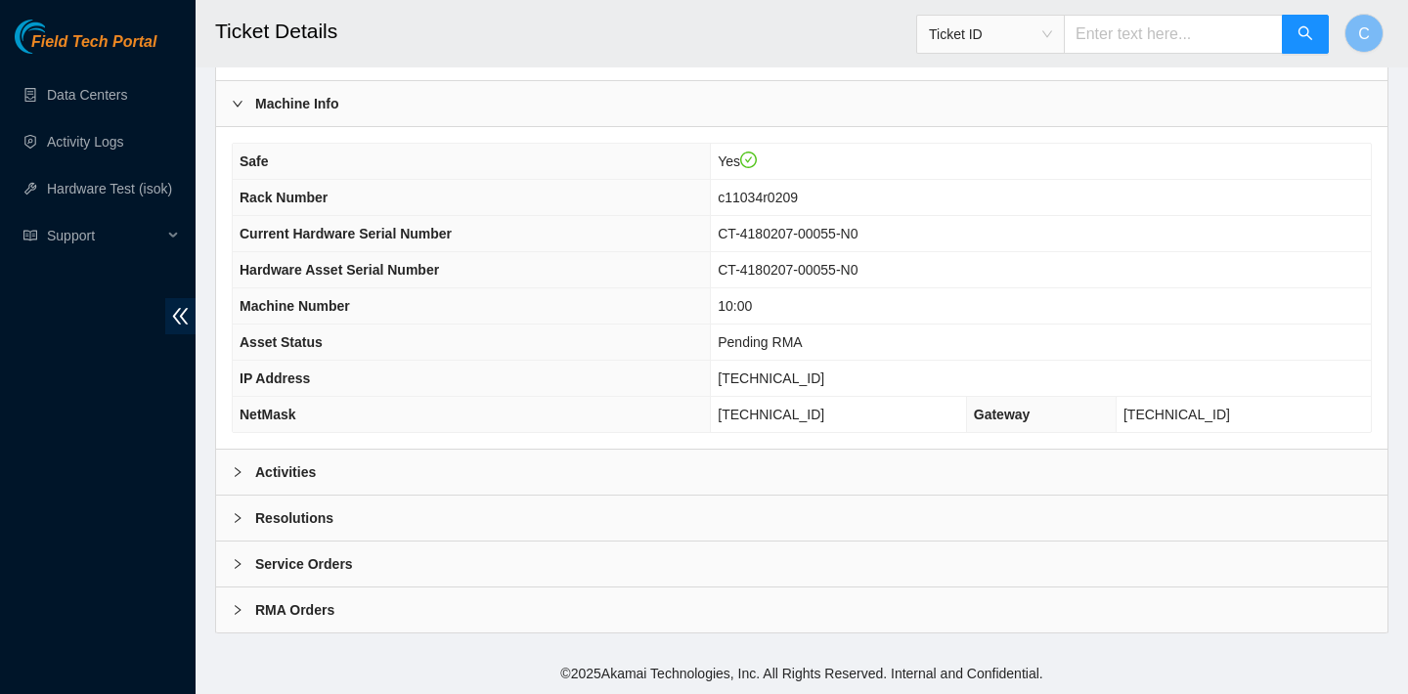
click at [483, 514] on div "Resolutions" at bounding box center [801, 518] width 1171 height 45
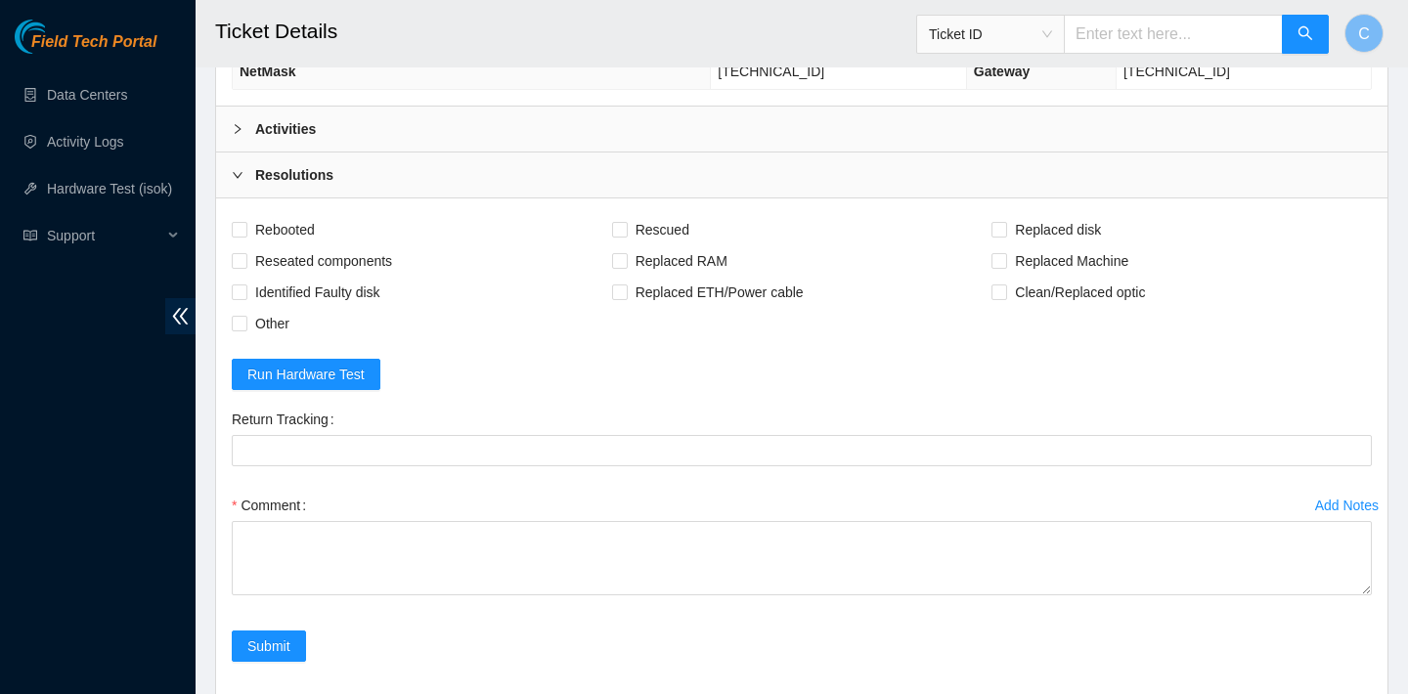
scroll to position [902, 0]
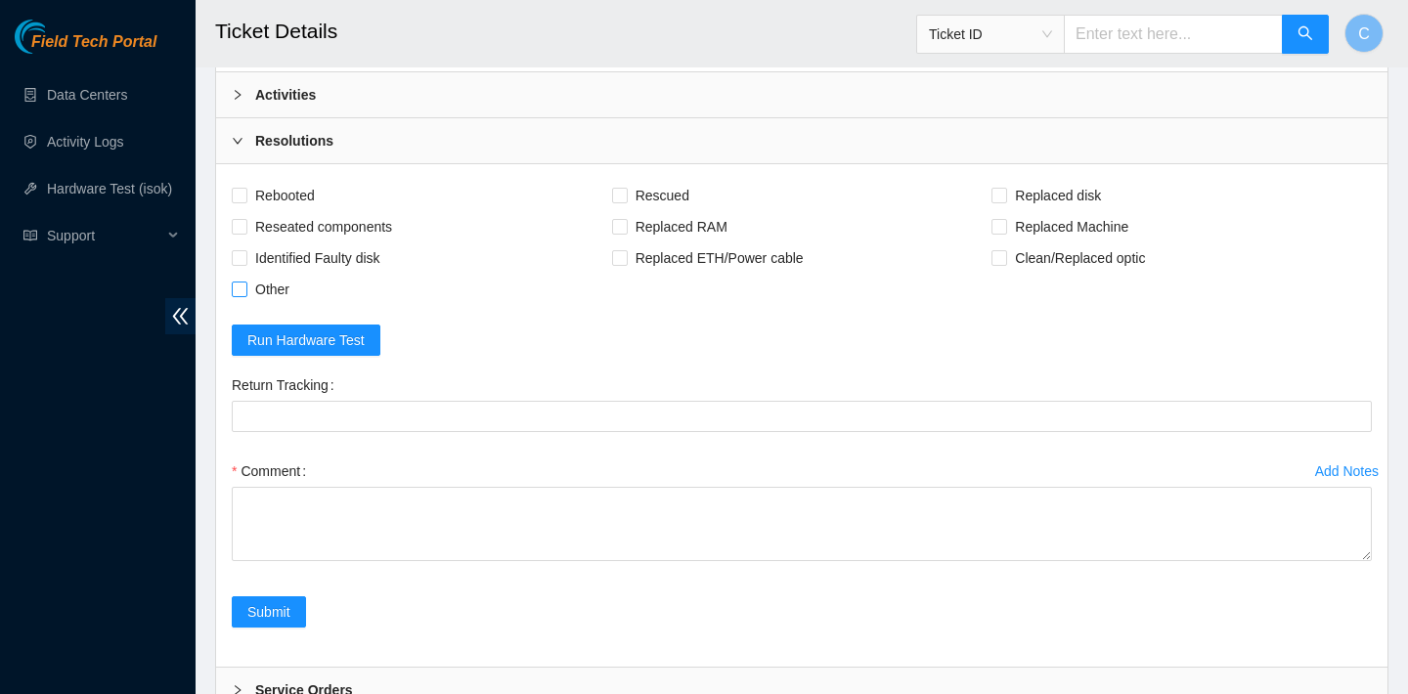
click at [265, 291] on span "Other" at bounding box center [272, 289] width 50 height 31
click at [245, 291] on input "Other" at bounding box center [239, 289] width 14 height 14
checkbox input "true"
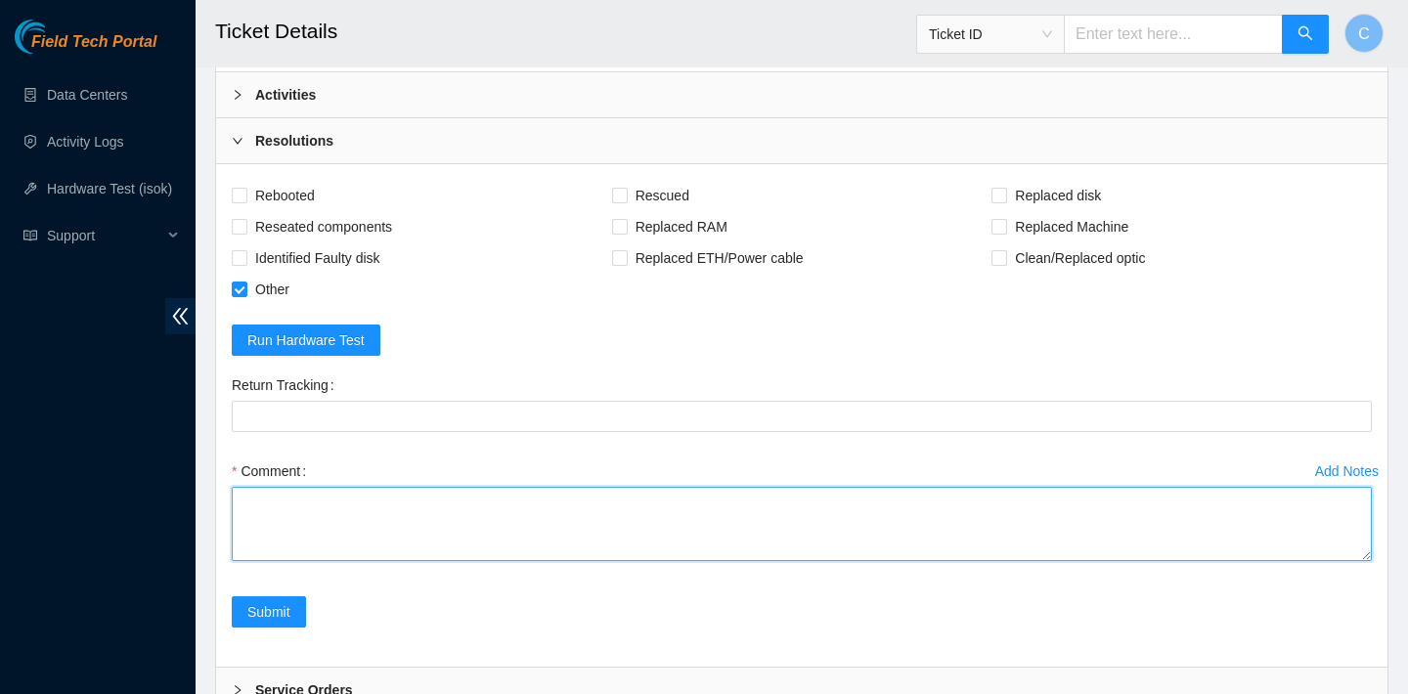
click at [442, 512] on textarea "Comment" at bounding box center [802, 524] width 1140 height 74
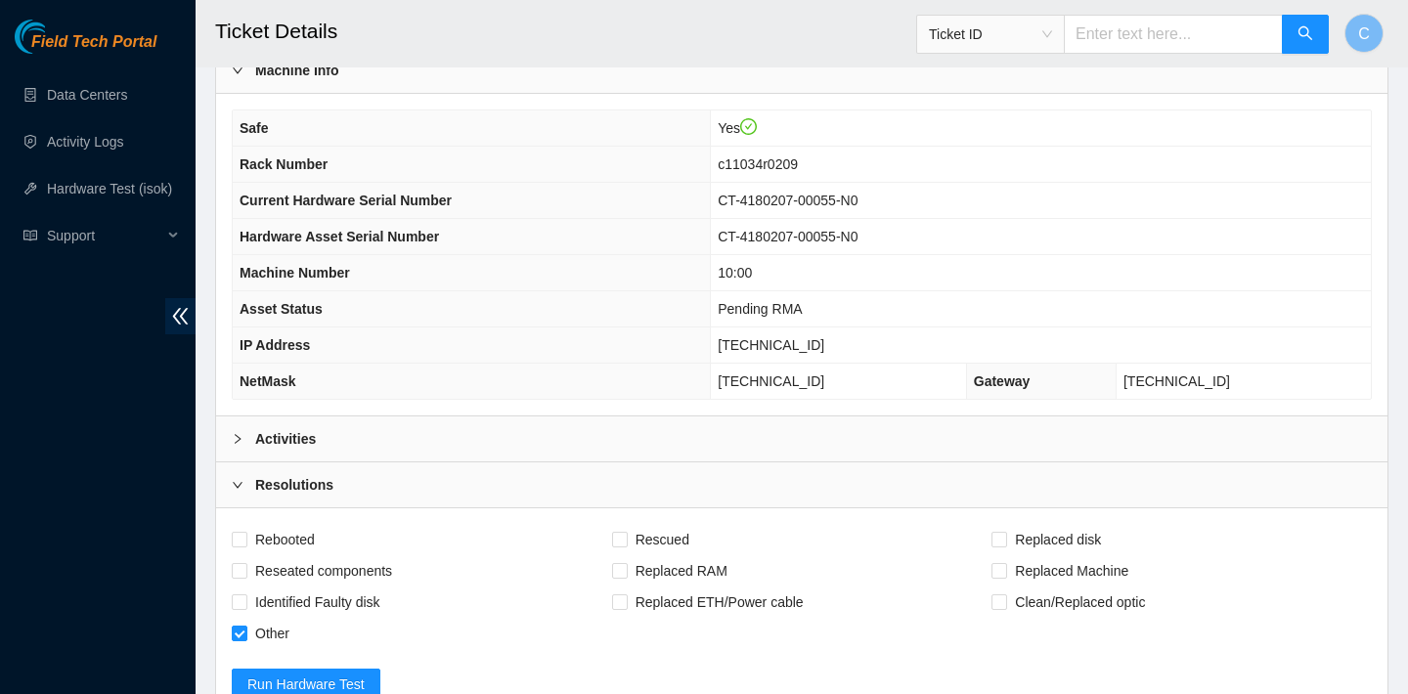
scroll to position [535, 0]
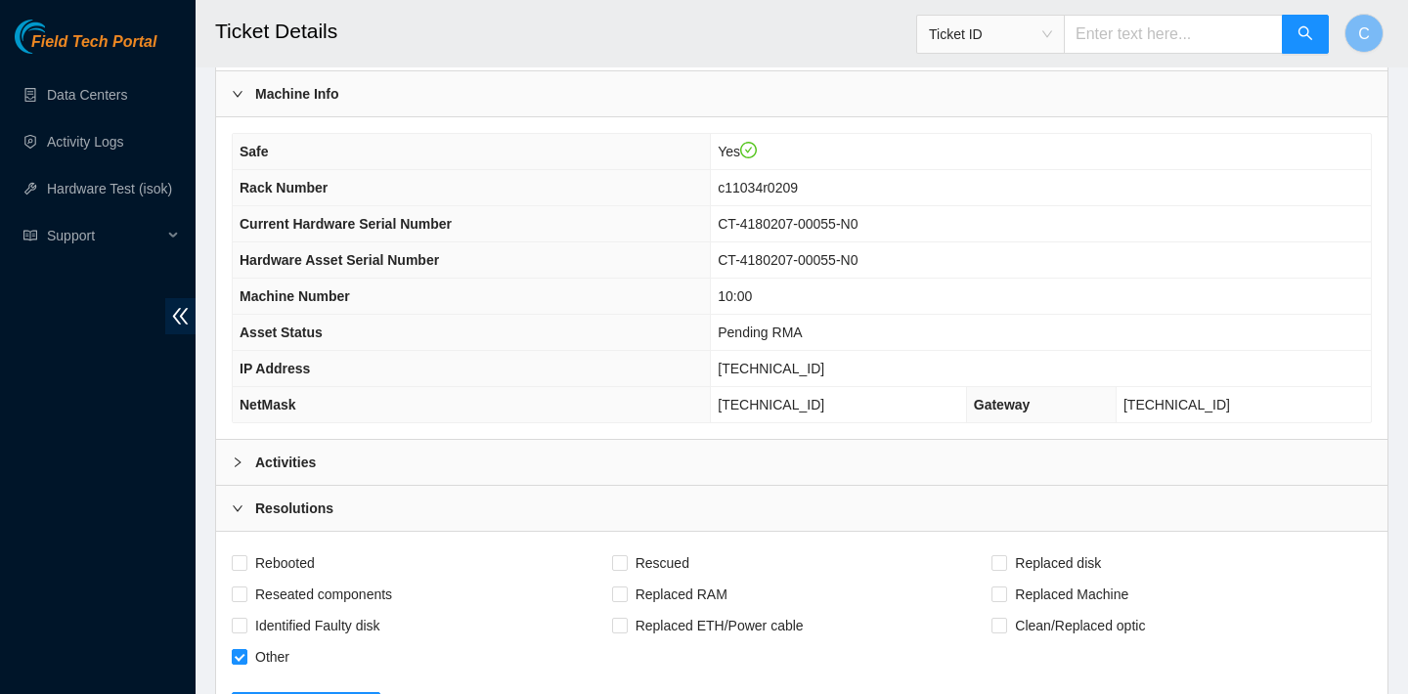
click at [366, 464] on div "Activities" at bounding box center [801, 462] width 1171 height 45
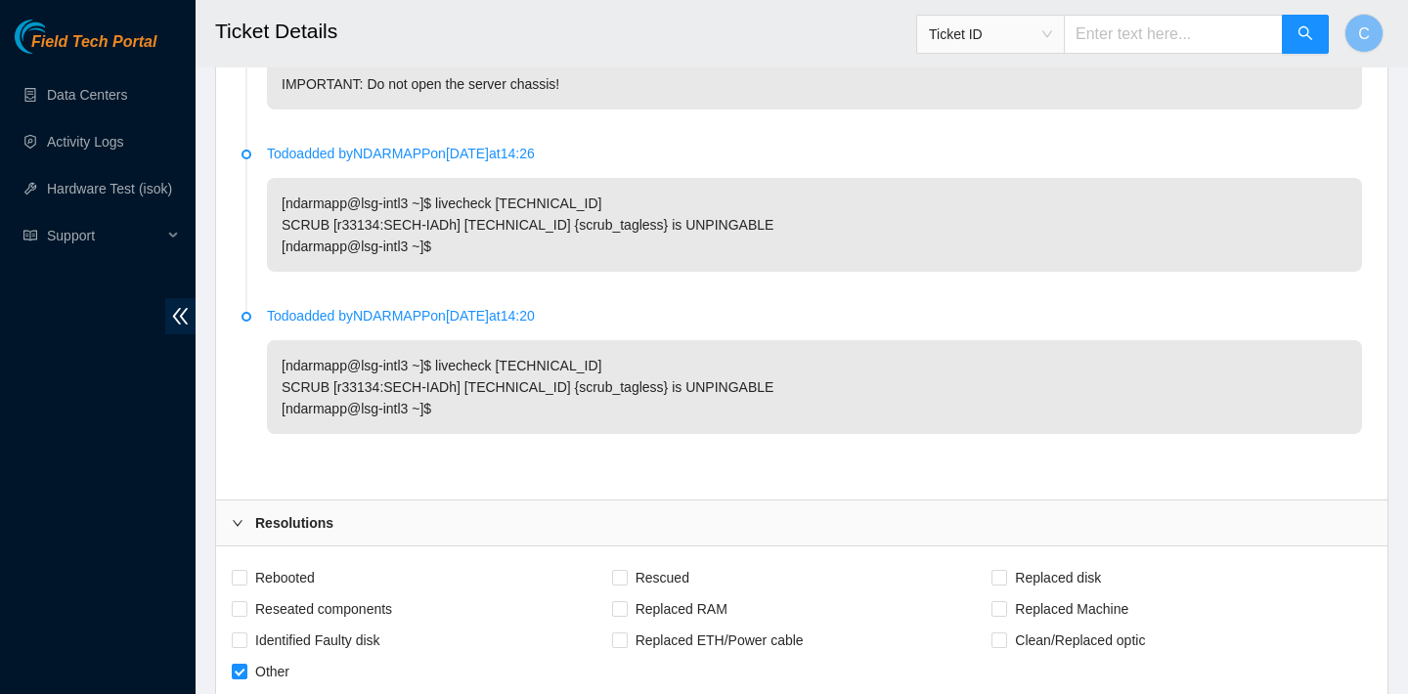
scroll to position [4152, 0]
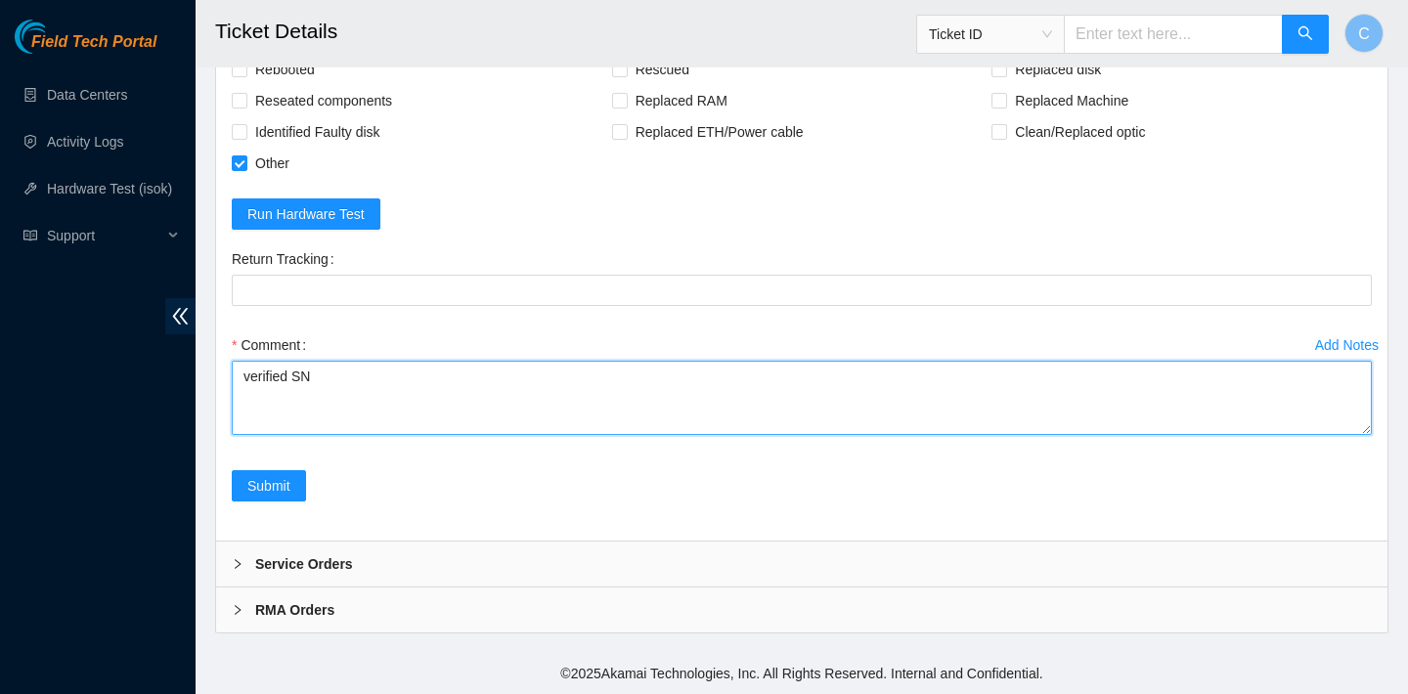
click at [315, 401] on textarea "verified SN" at bounding box center [802, 398] width 1140 height 74
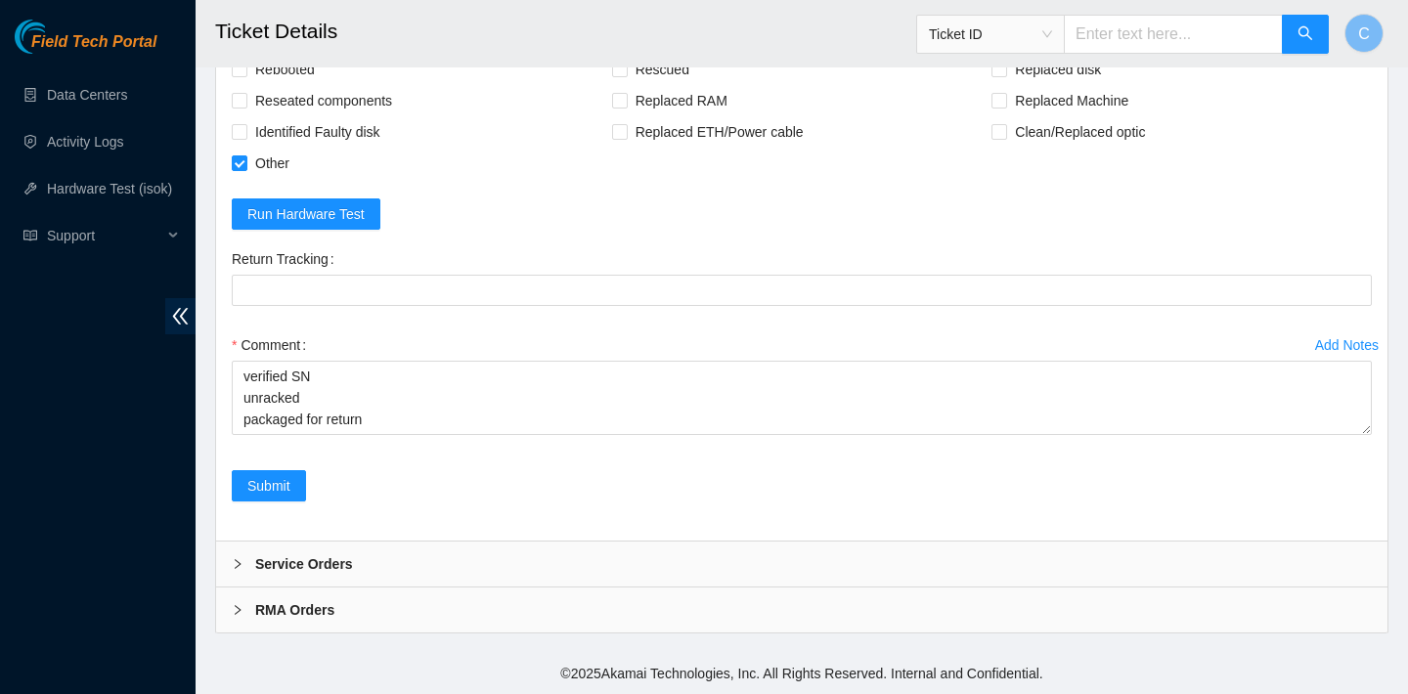
click at [355, 604] on div "RMA Orders" at bounding box center [801, 610] width 1171 height 45
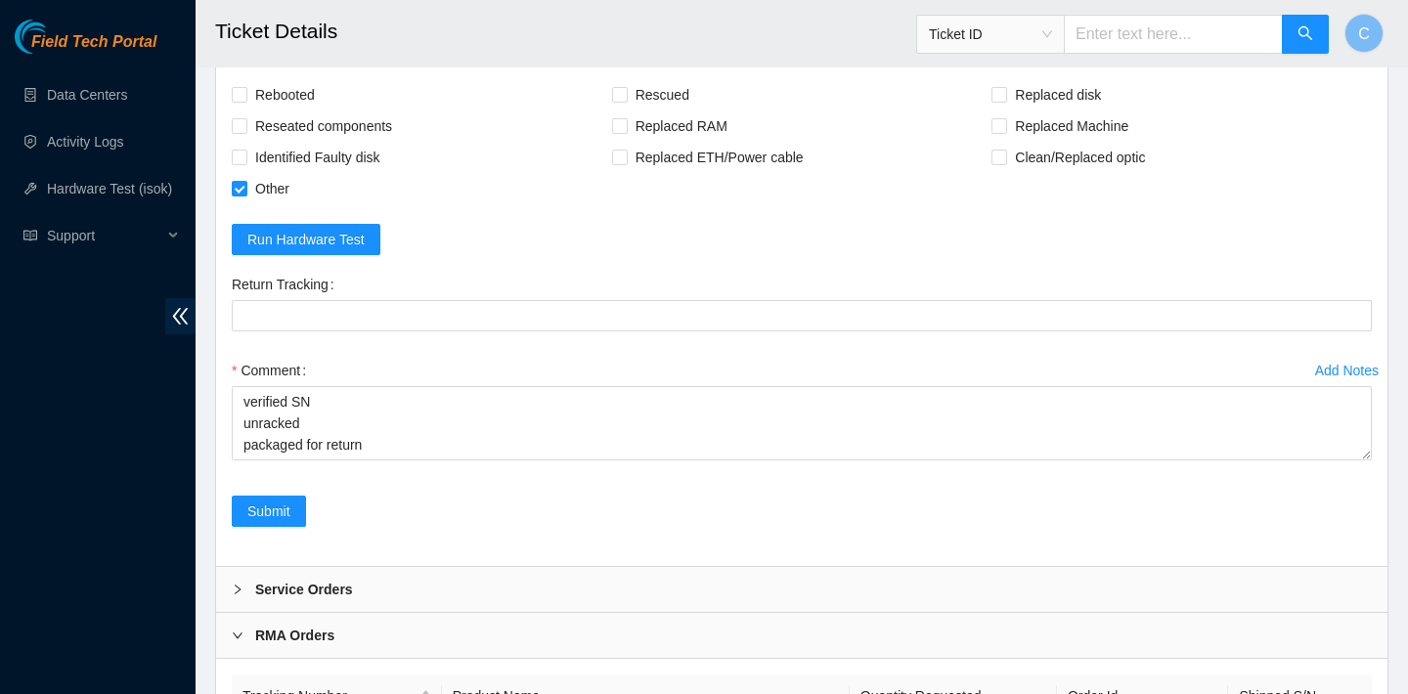
scroll to position [4390, 0]
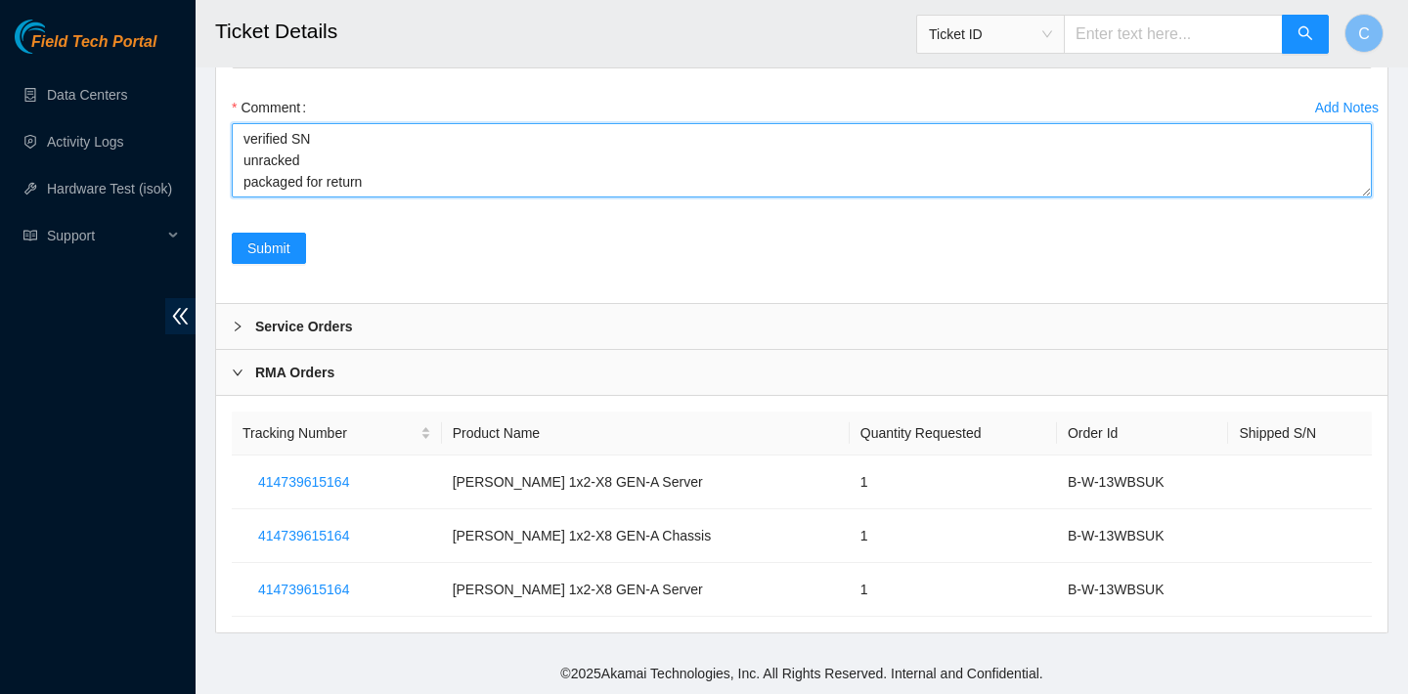
click at [307, 191] on textarea "verified SN unracked packaged for return" at bounding box center [802, 160] width 1140 height 74
type textarea "verified SN unracked packaged for return"
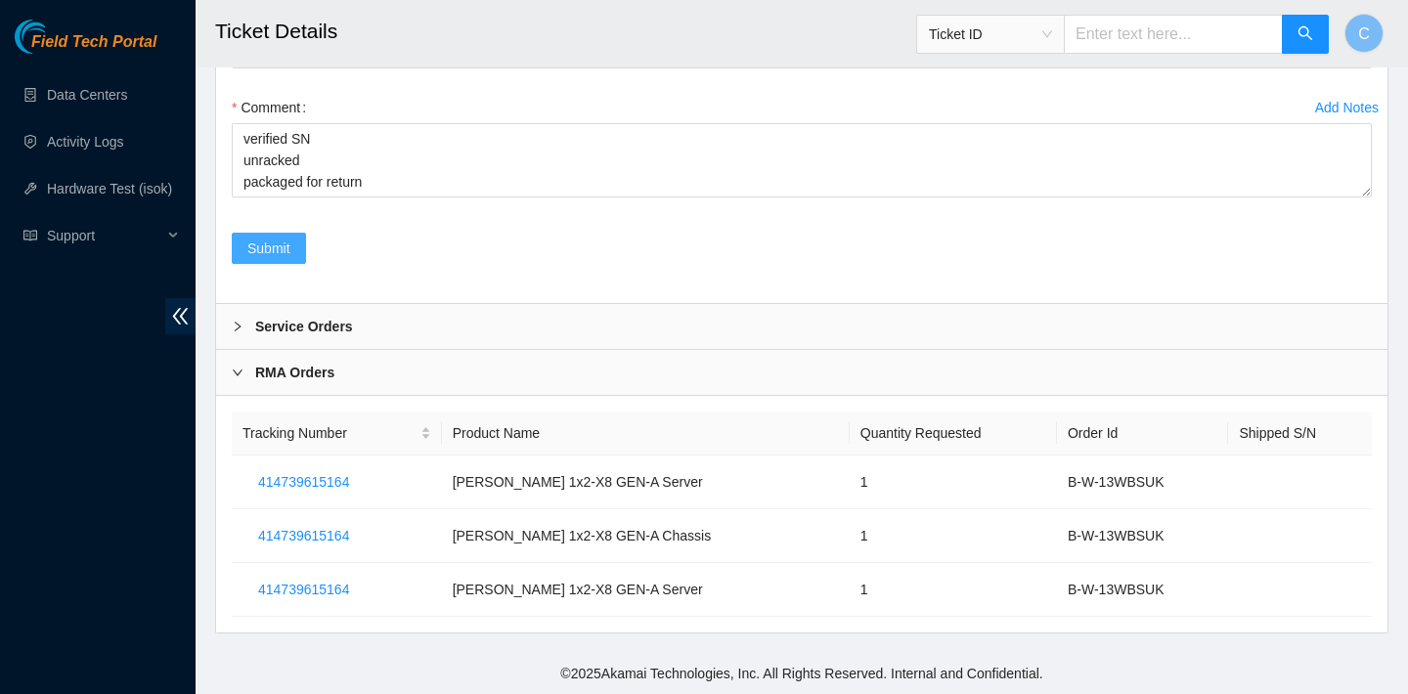
click at [292, 255] on button "Submit" at bounding box center [269, 248] width 74 height 31
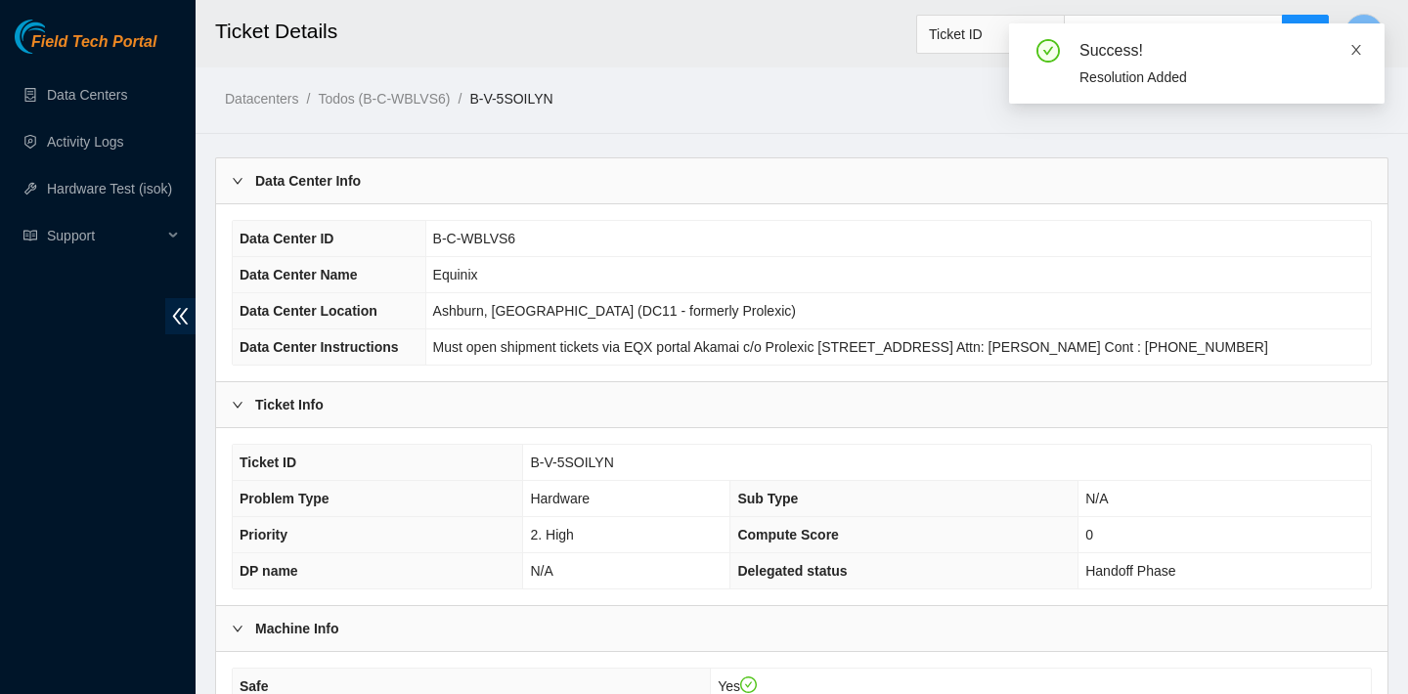
click at [1356, 51] on icon "close" at bounding box center [1356, 50] width 14 height 14
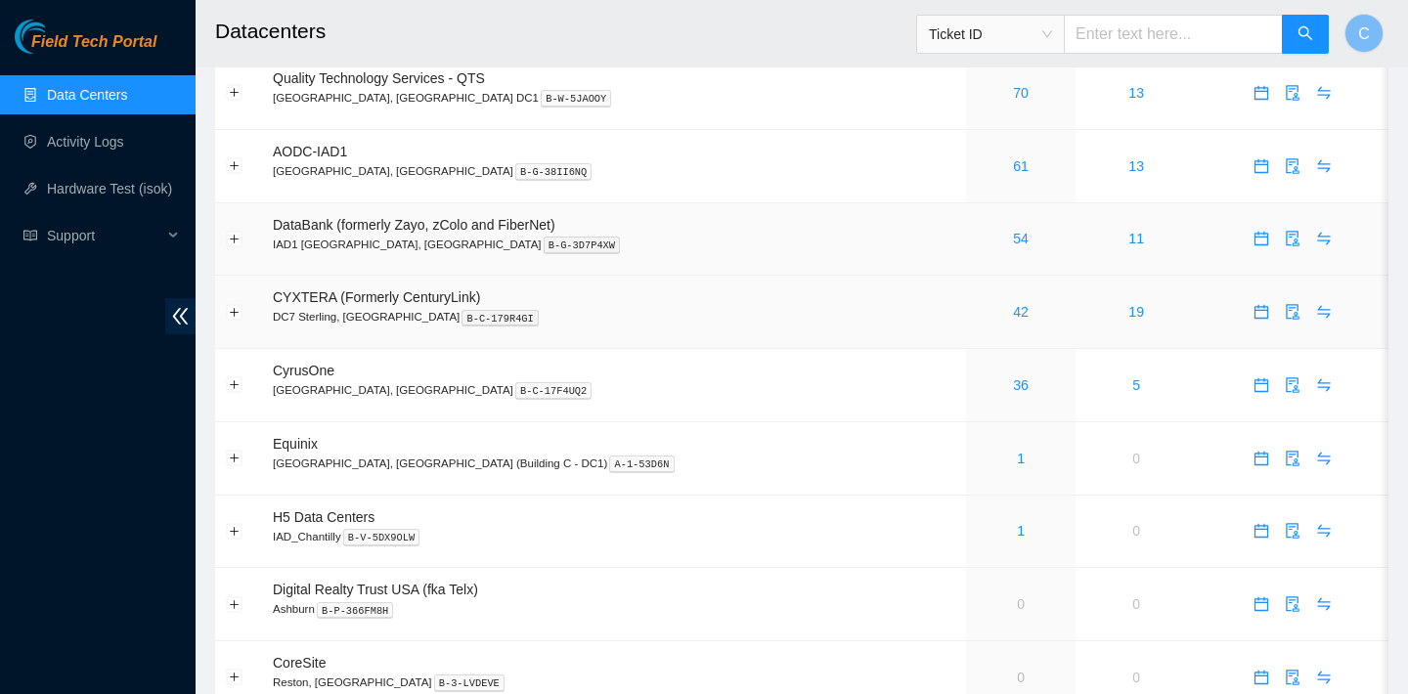
scroll to position [154, 0]
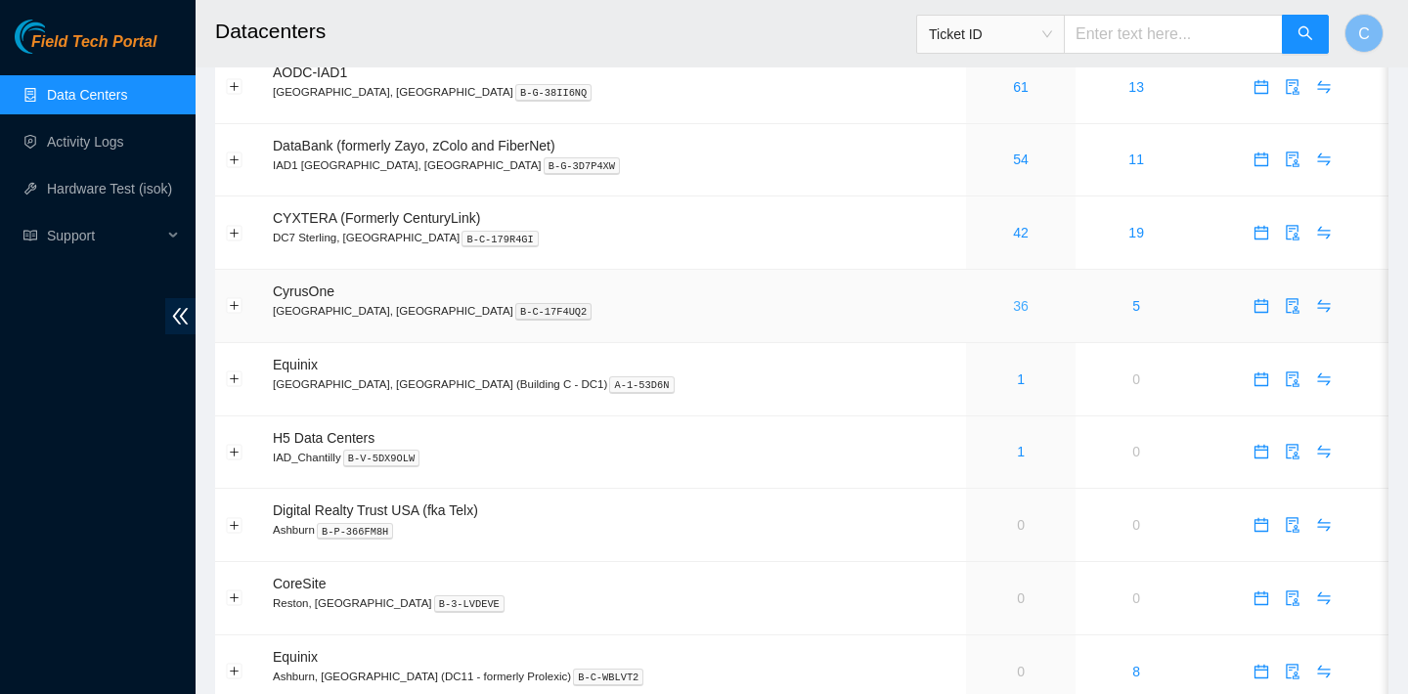
click at [1013, 308] on link "36" at bounding box center [1021, 306] width 16 height 16
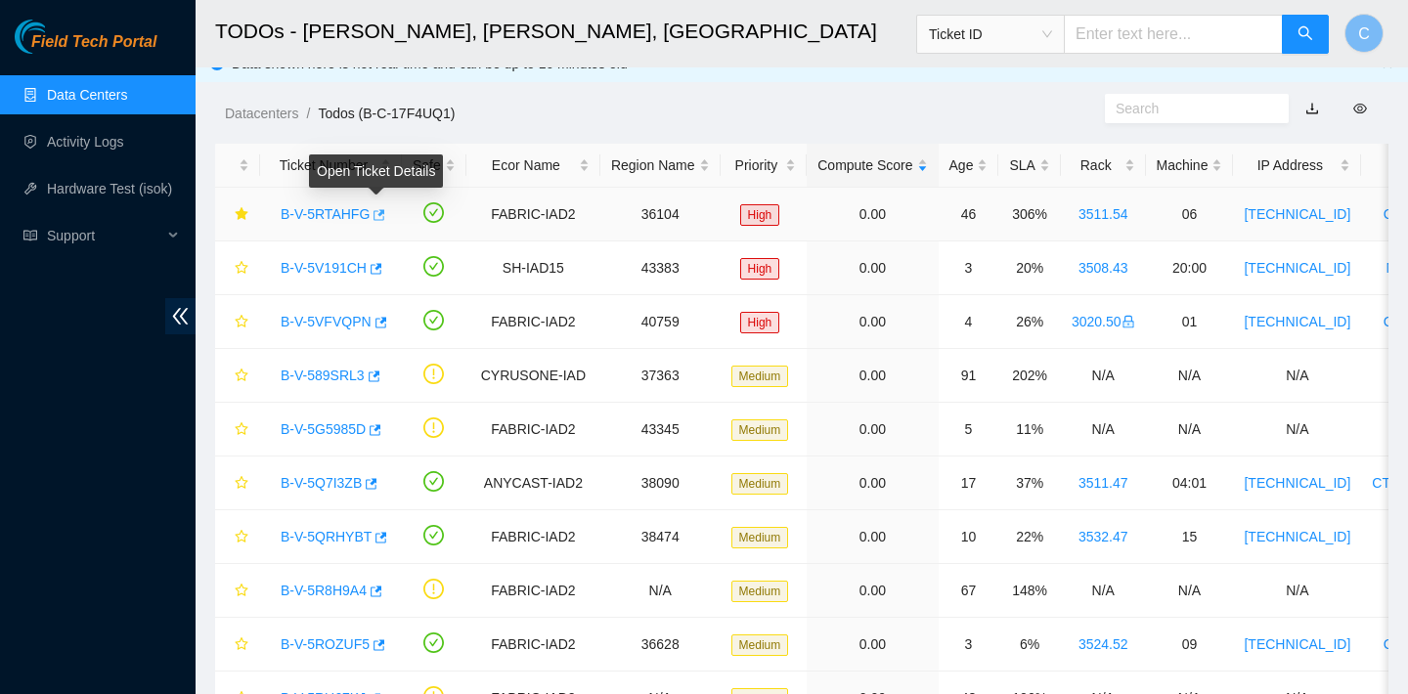
click at [380, 214] on icon "button" at bounding box center [379, 214] width 12 height 11
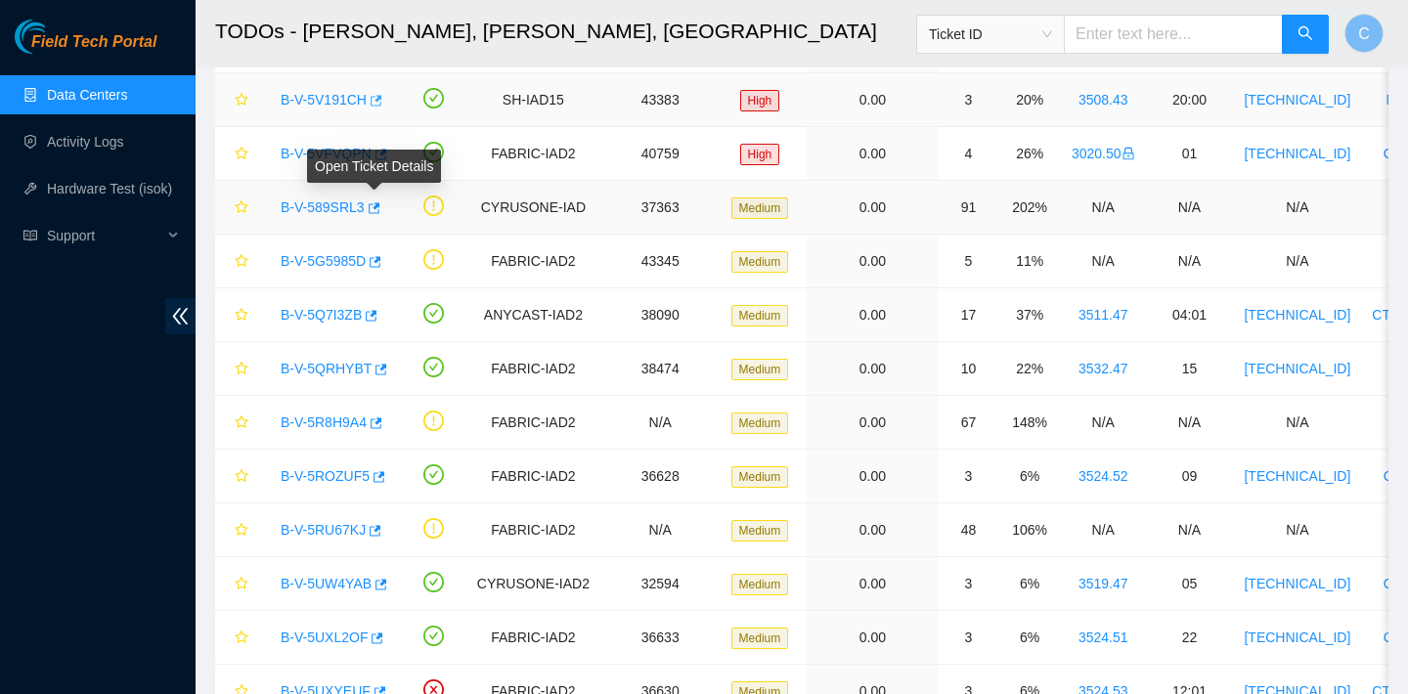
scroll to position [150, 0]
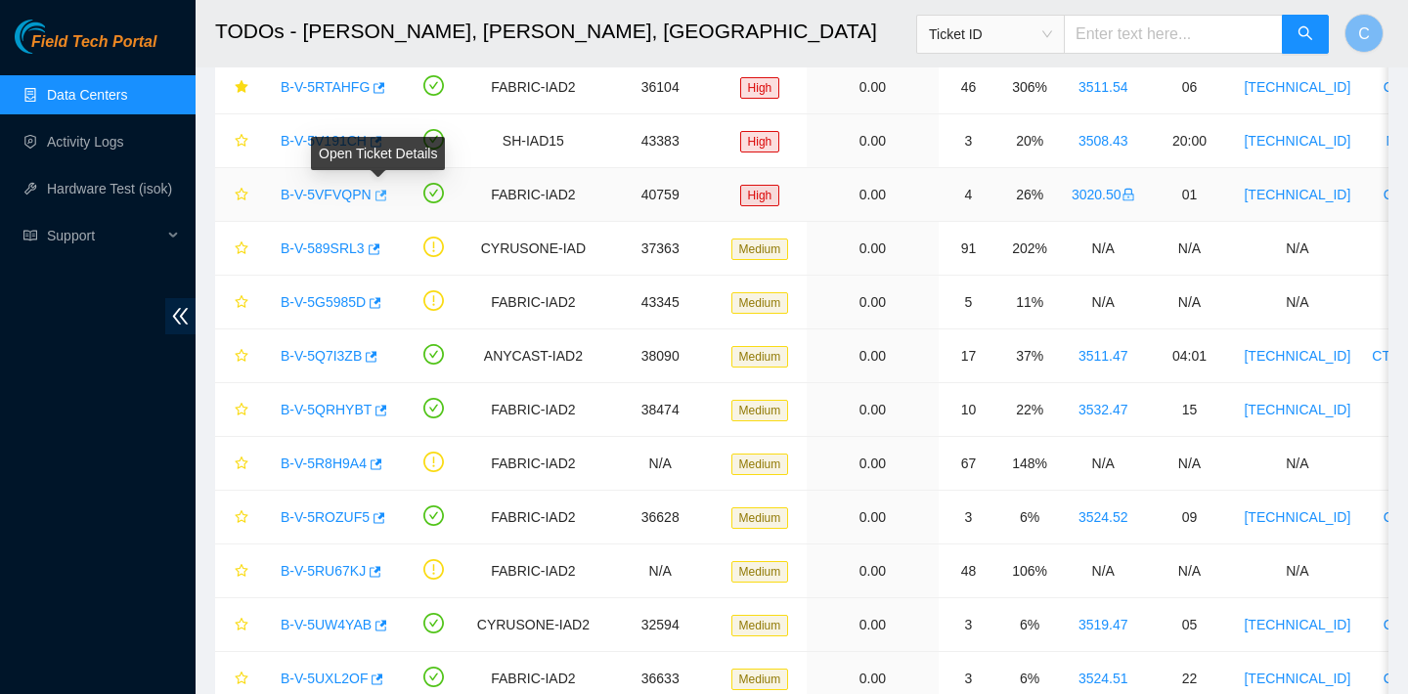
click at [383, 197] on icon "button" at bounding box center [379, 196] width 14 height 14
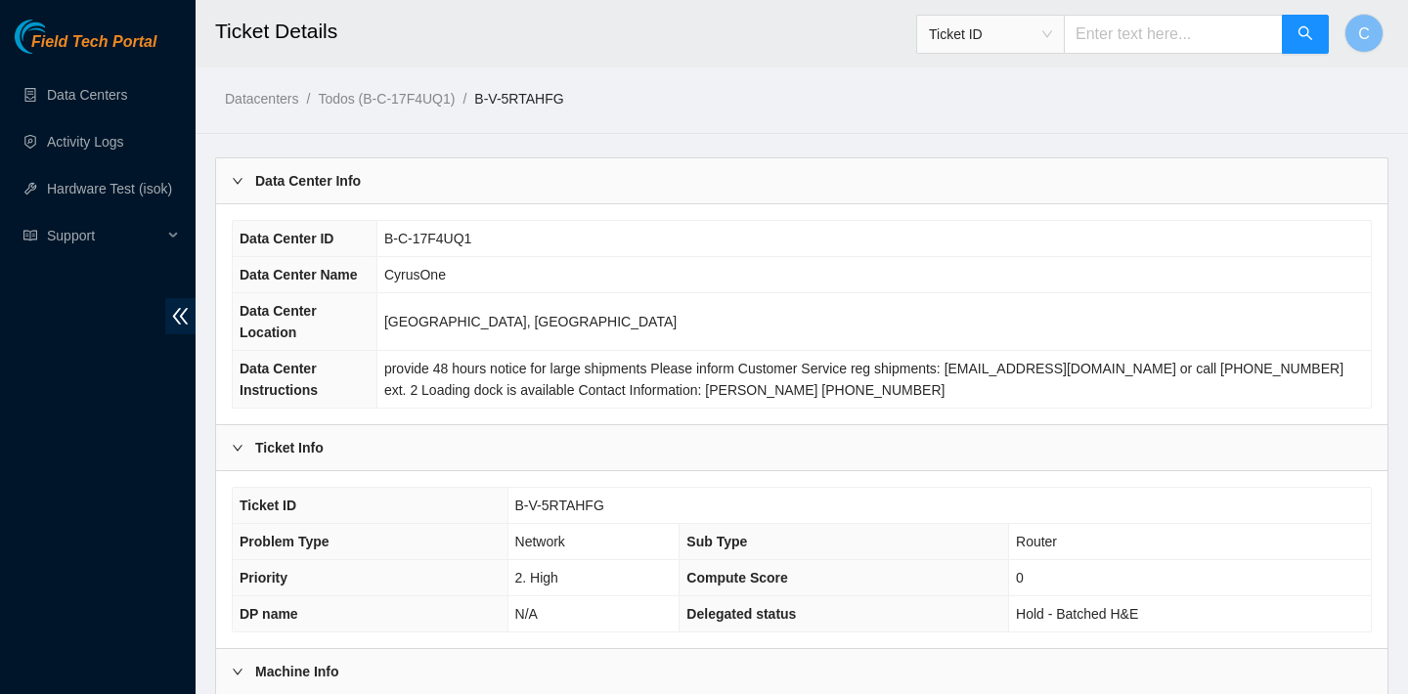
scroll to position [568, 0]
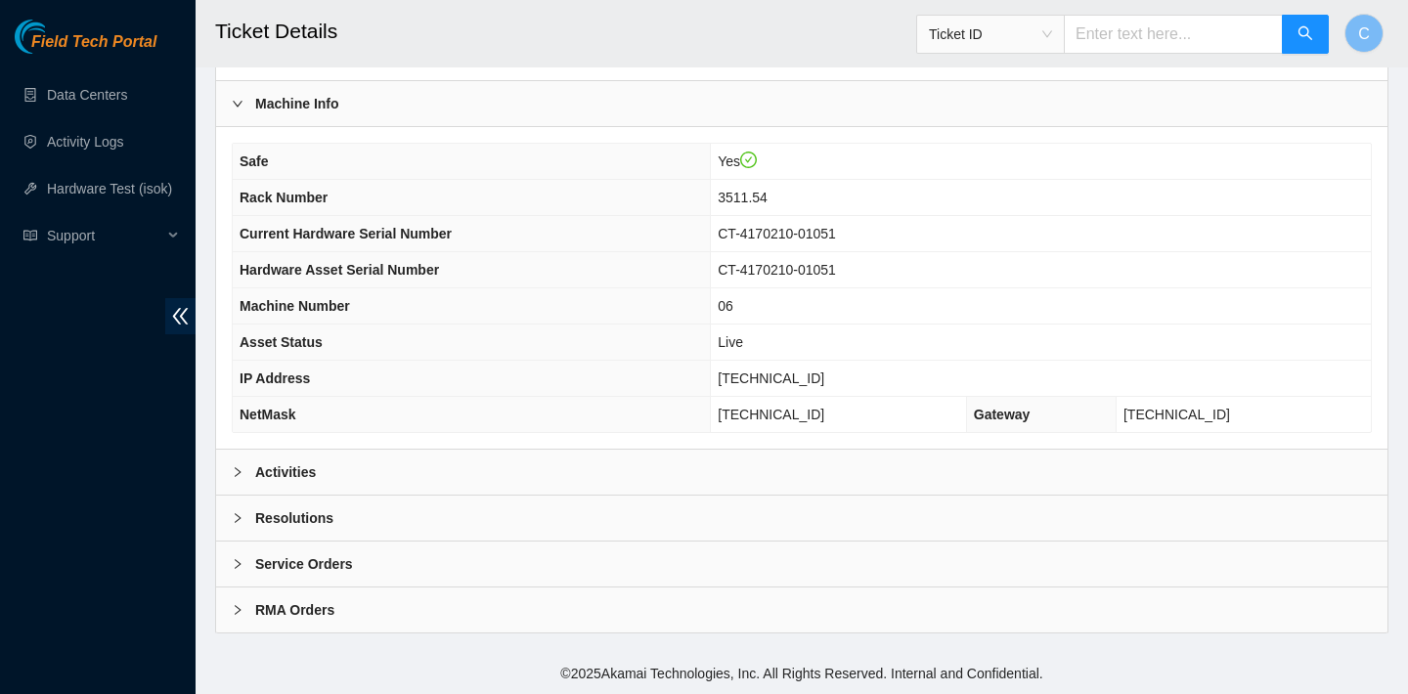
click at [601, 459] on div "Activities" at bounding box center [801, 472] width 1171 height 45
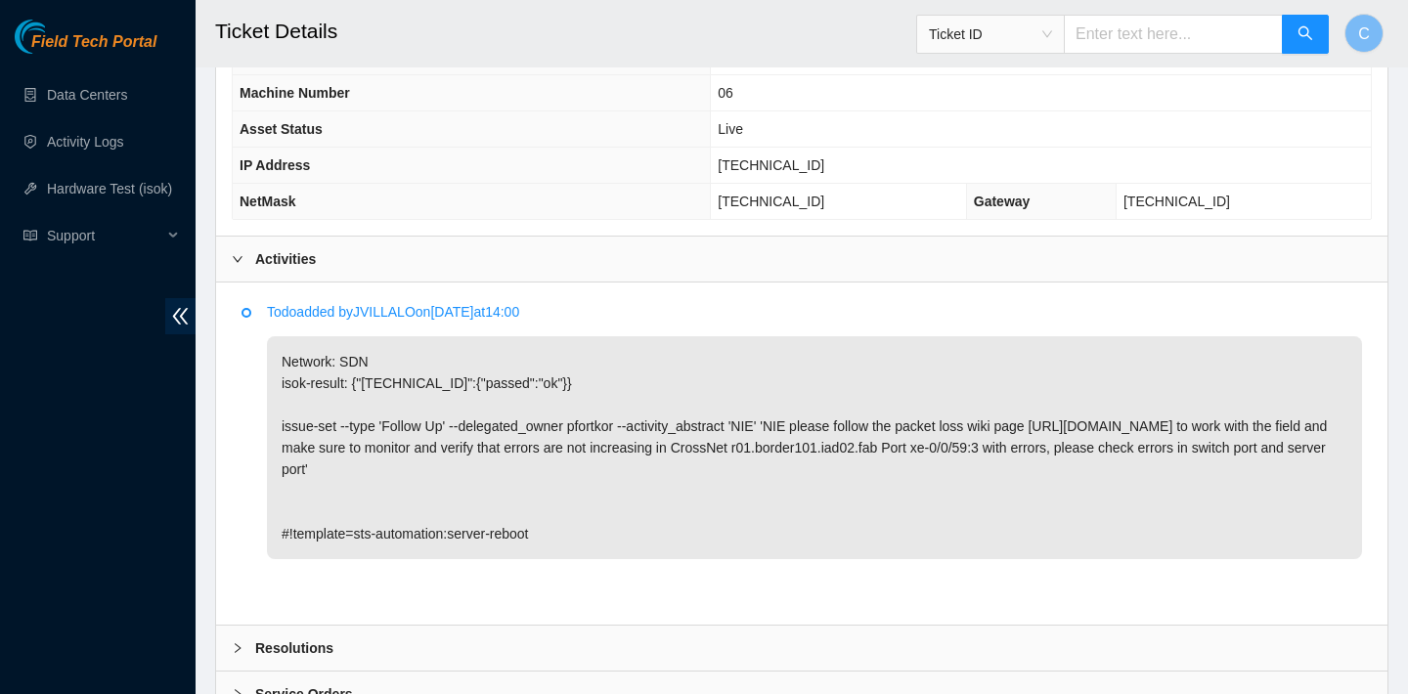
scroll to position [911, 0]
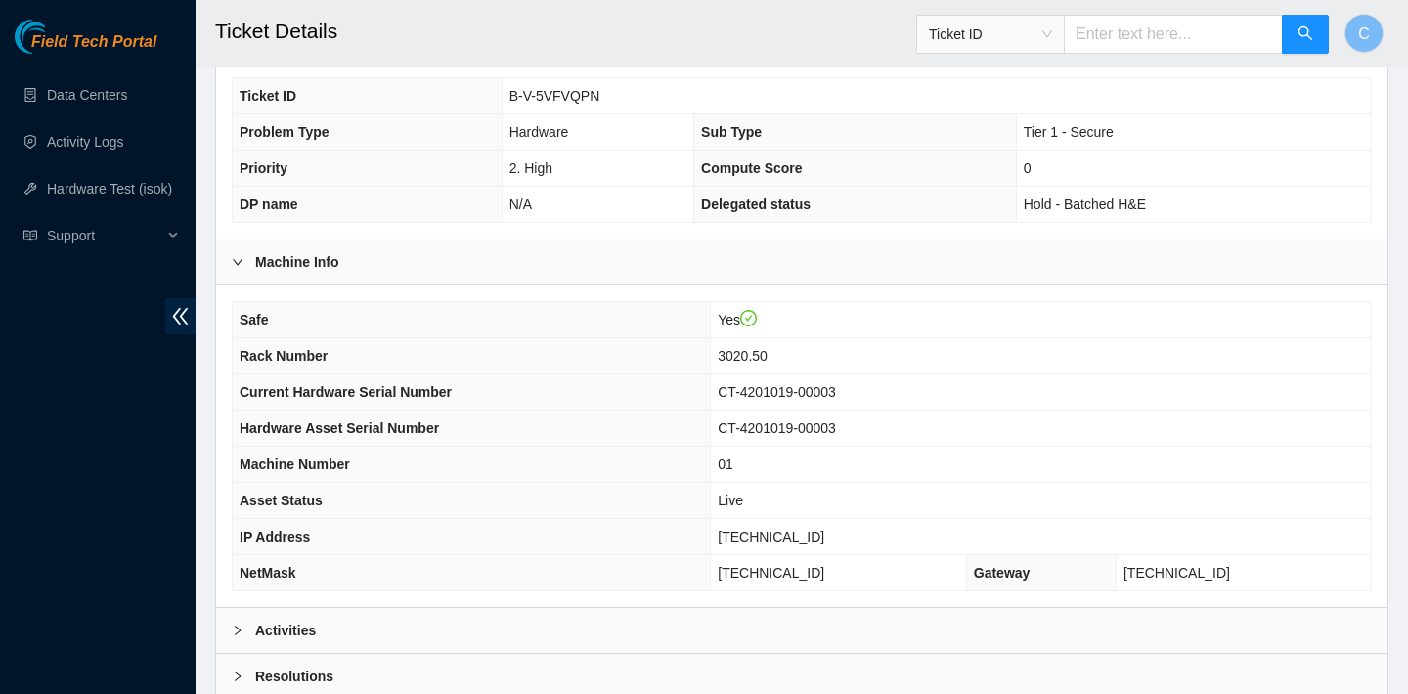
scroll to position [523, 0]
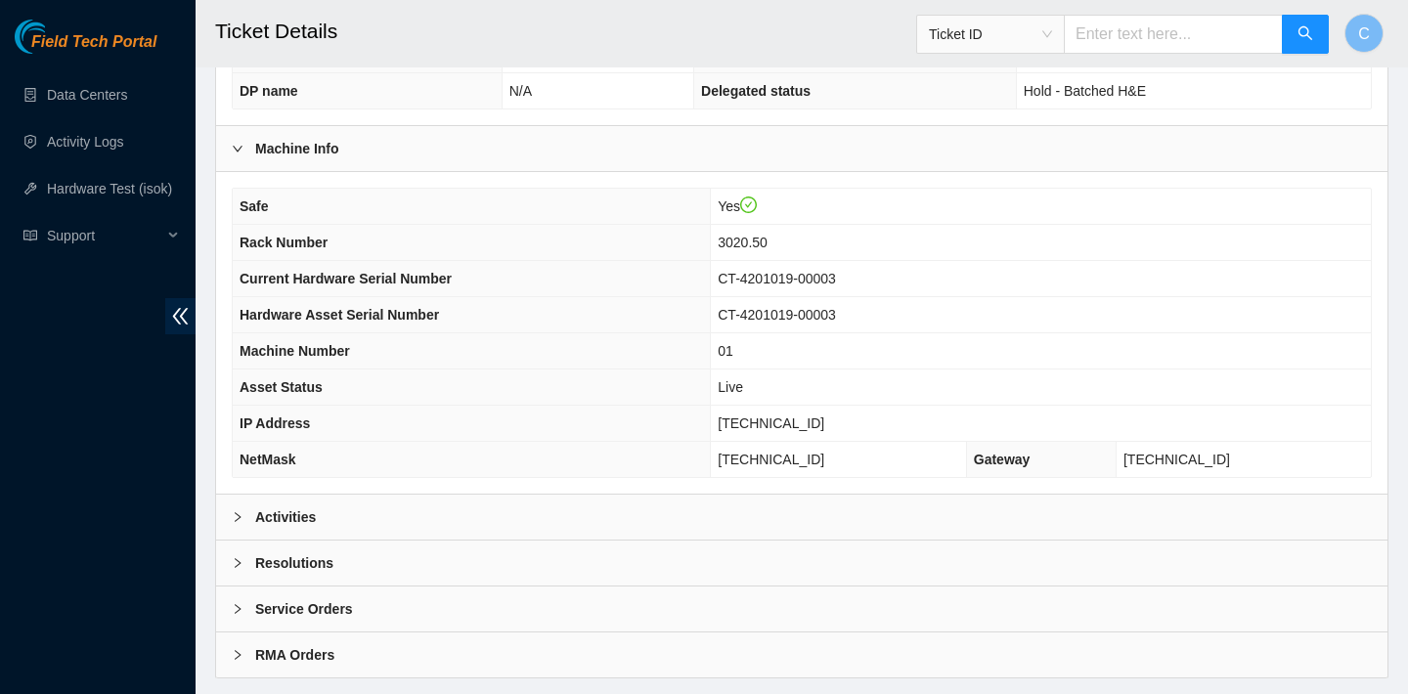
click at [452, 507] on div "Activities" at bounding box center [801, 517] width 1171 height 45
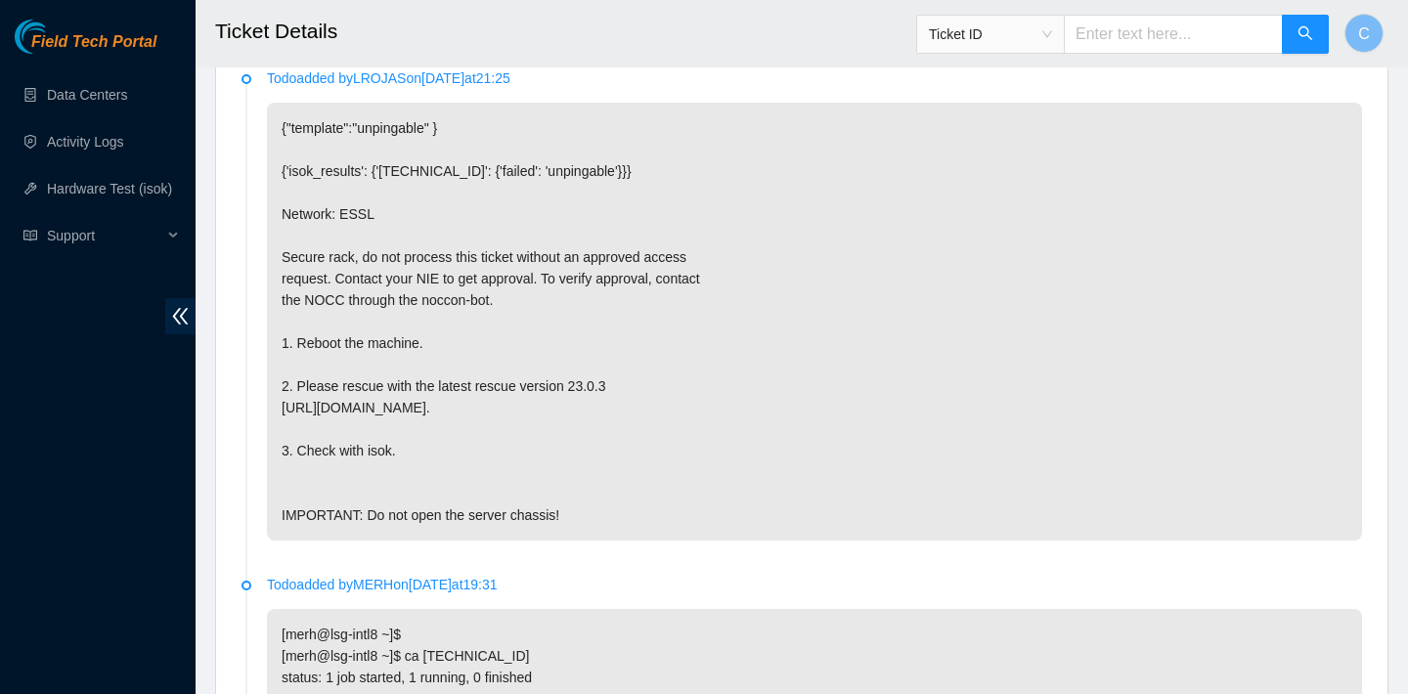
scroll to position [991, 0]
